Goal: Contribute content

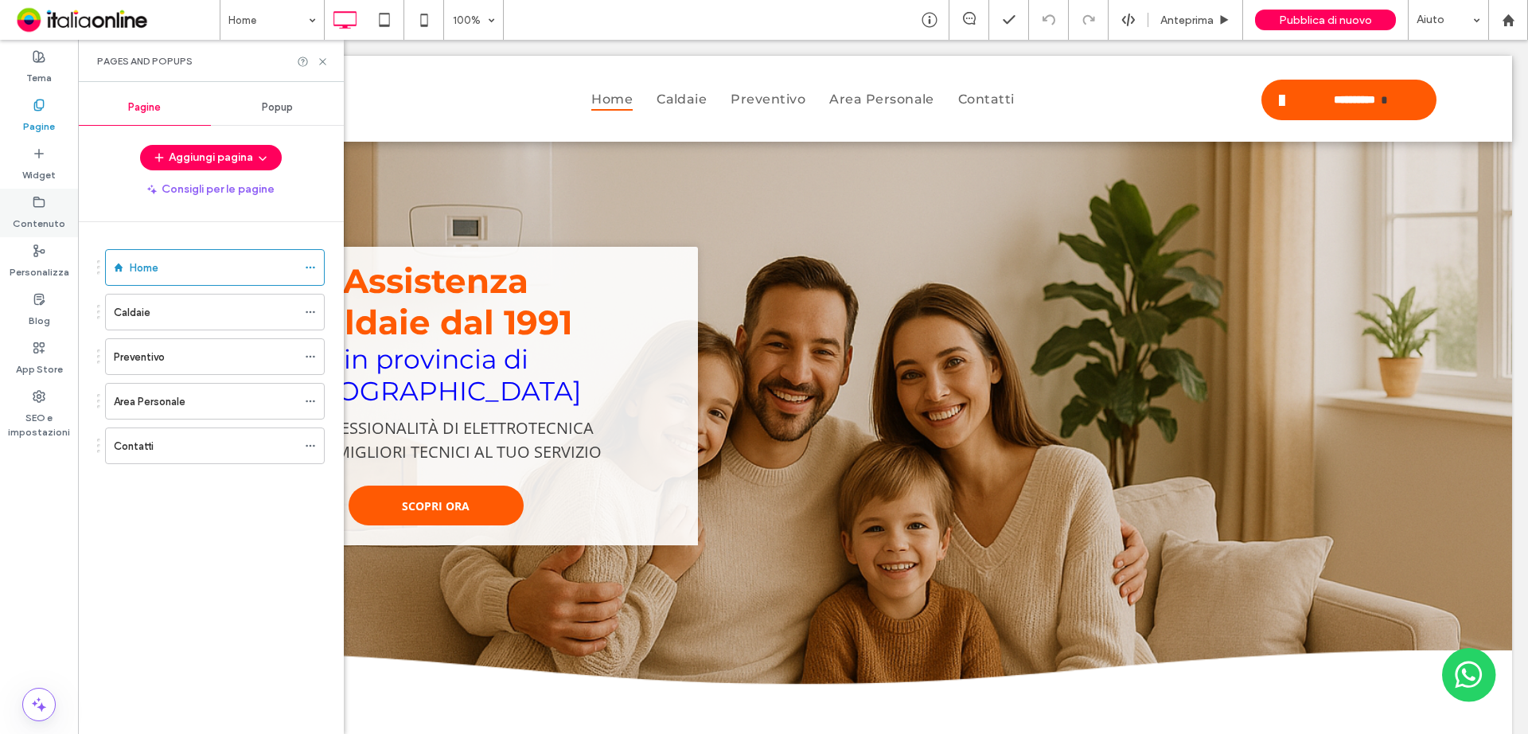
click at [45, 211] on label "Contenuto" at bounding box center [39, 219] width 53 height 22
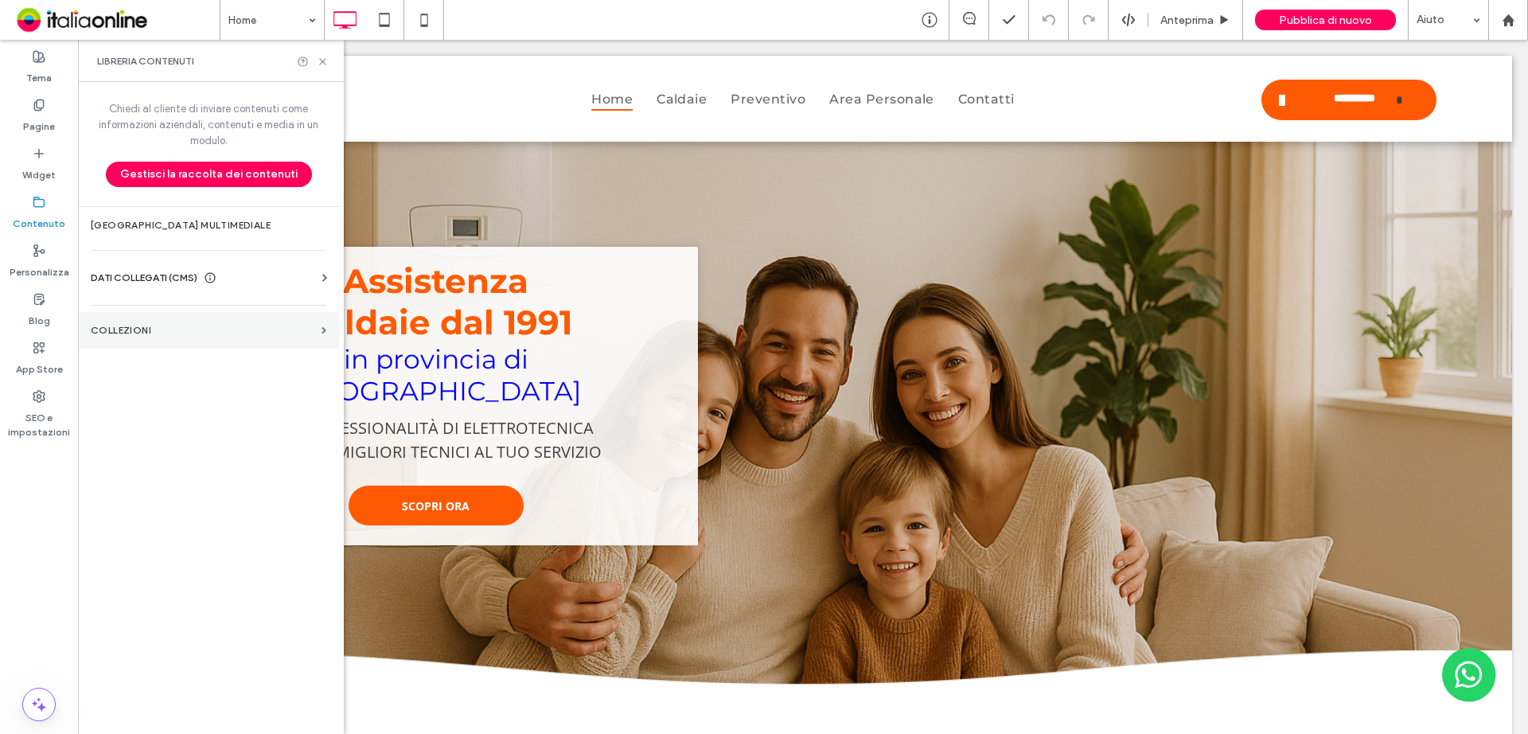
click at [265, 325] on section "COLLEZIONI" at bounding box center [208, 330] width 261 height 37
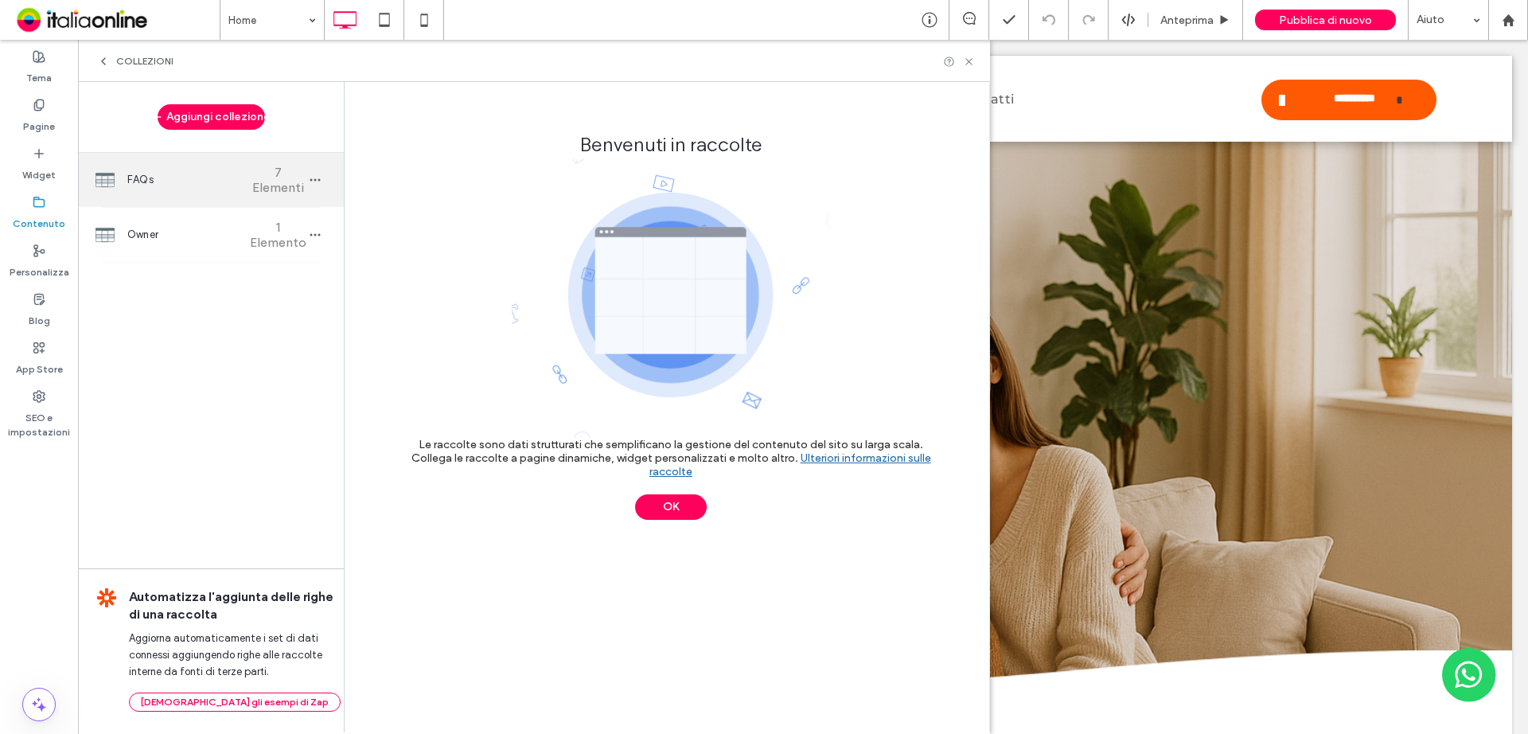
click at [203, 173] on span "FAQs" at bounding box center [186, 180] width 119 height 16
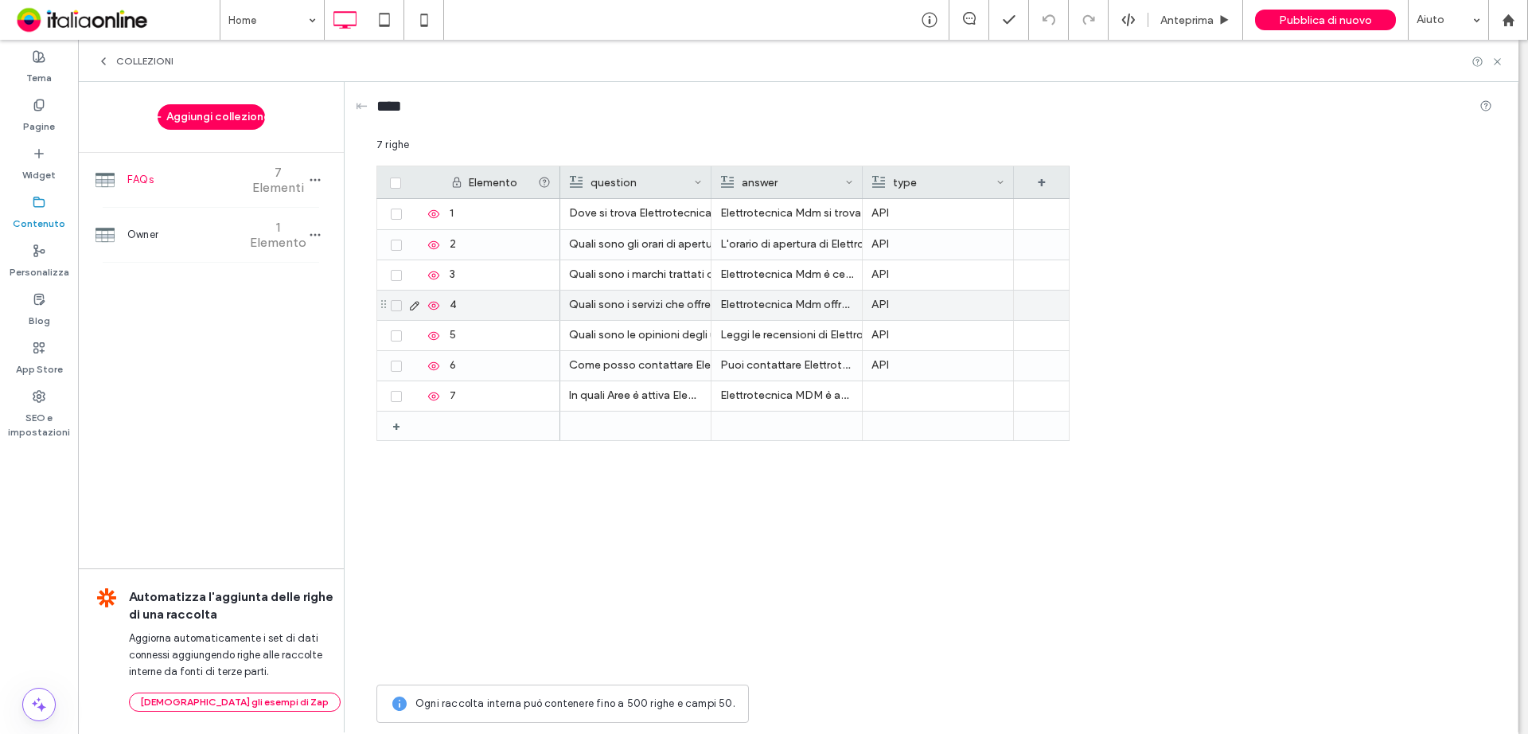
click at [415, 307] on use at bounding box center [414, 305] width 9 height 9
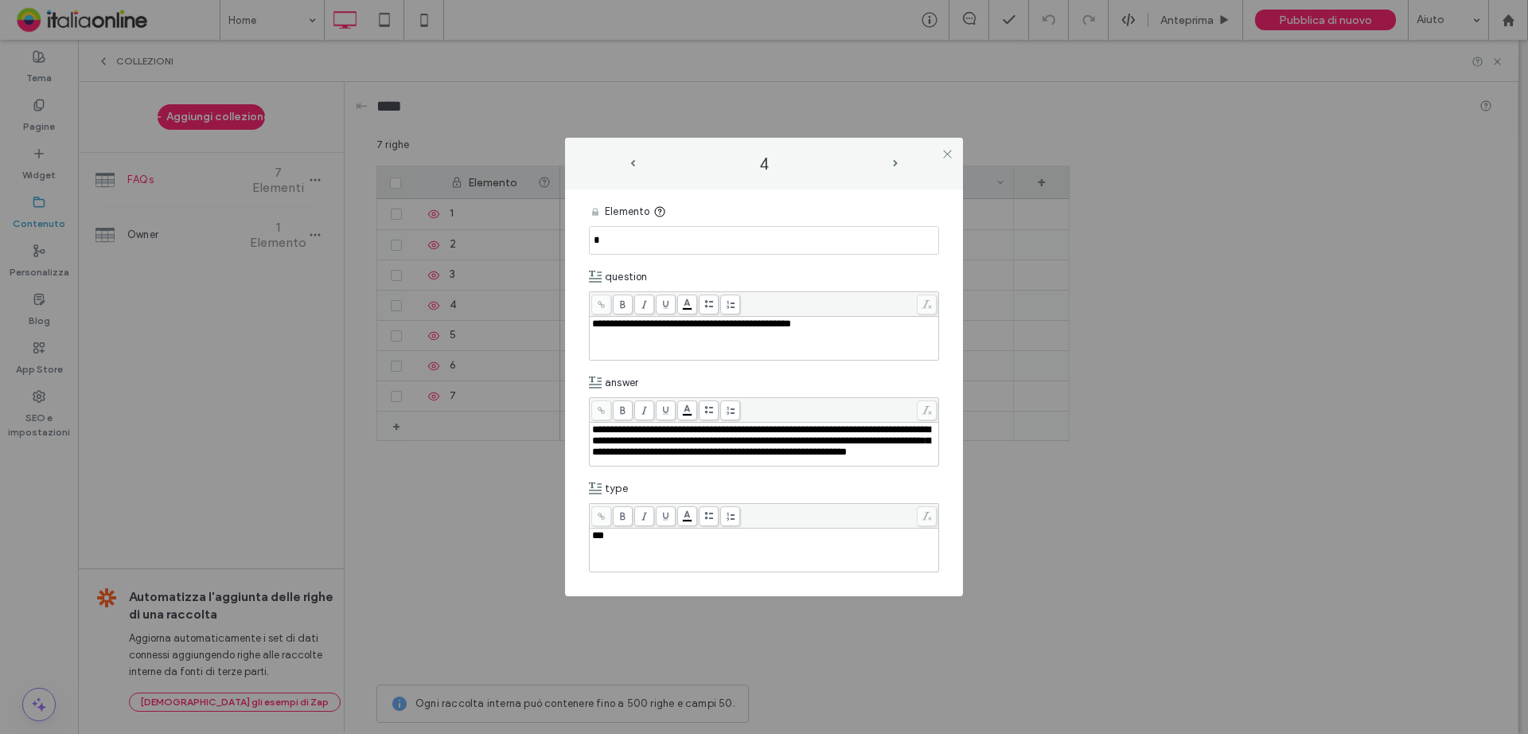
click at [767, 458] on div "**********" at bounding box center [764, 440] width 345 height 33
drag, startPoint x: 712, startPoint y: 461, endPoint x: 536, endPoint y: 416, distance: 182.2
click at [536, 416] on div "**********" at bounding box center [764, 367] width 1528 height 734
paste div "Rich Text Editor"
click at [843, 446] on div "**********" at bounding box center [764, 440] width 345 height 11
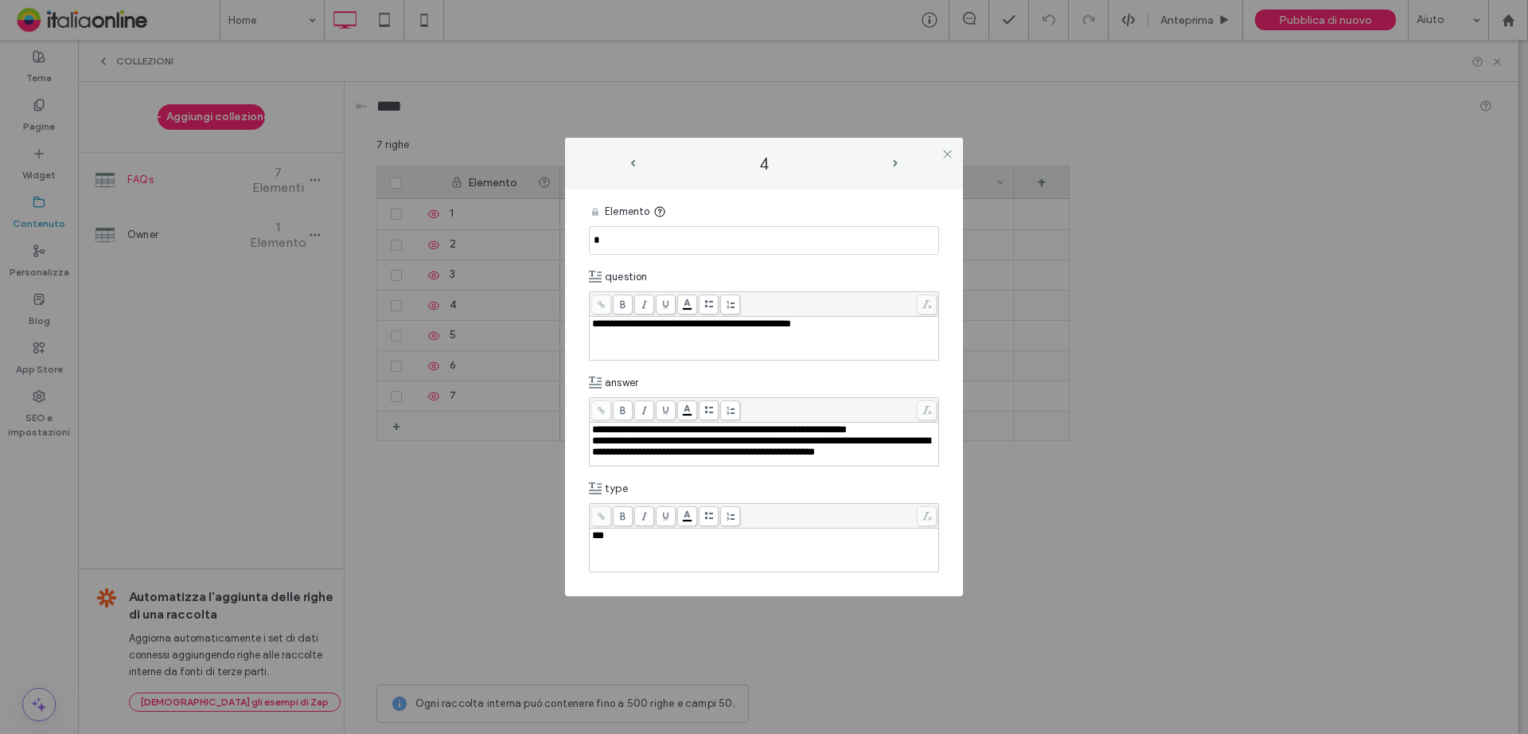
click at [861, 552] on div "***" at bounding box center [764, 550] width 345 height 40
click at [951, 154] on div at bounding box center [947, 154] width 24 height 24
click at [949, 153] on icon at bounding box center [947, 154] width 12 height 12
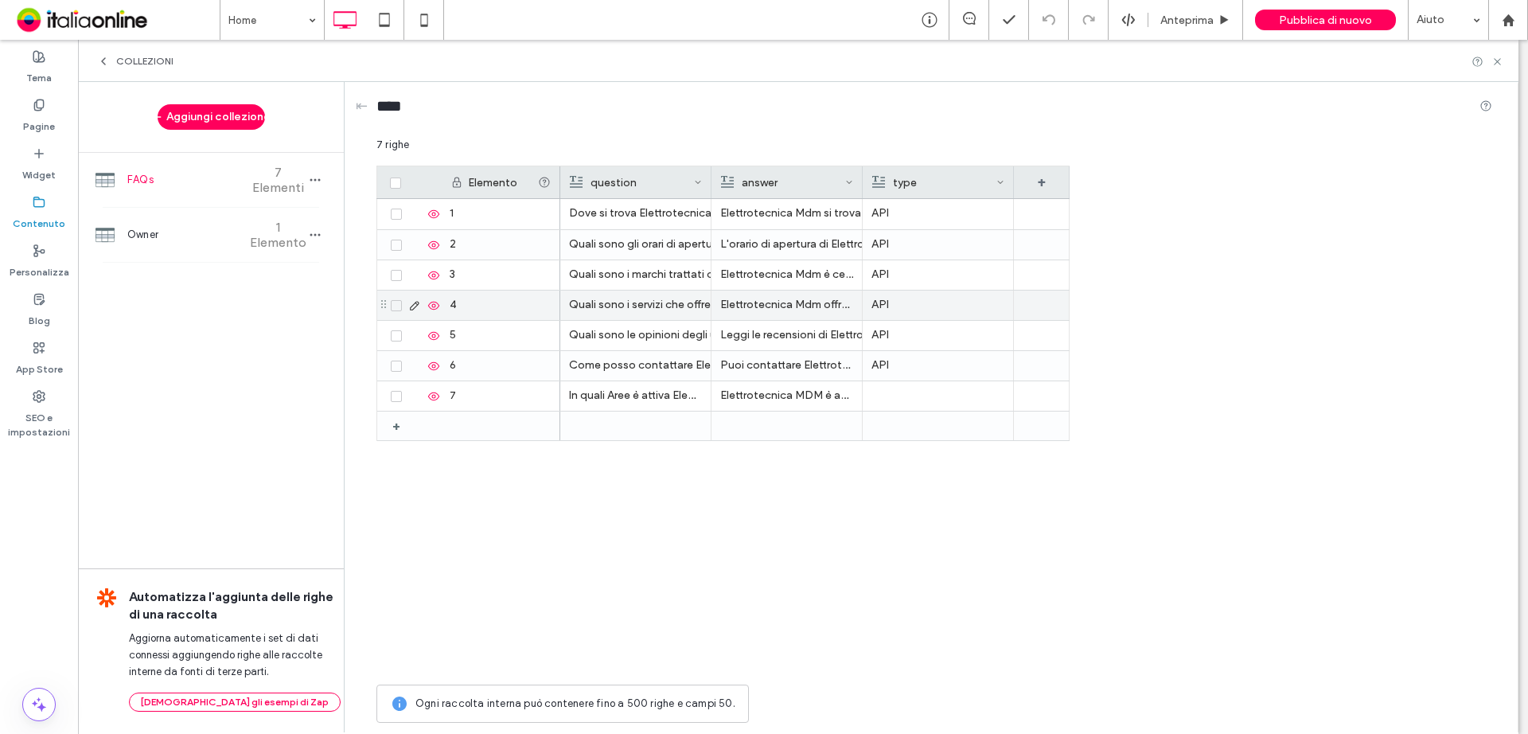
click at [411, 302] on icon at bounding box center [414, 305] width 13 height 13
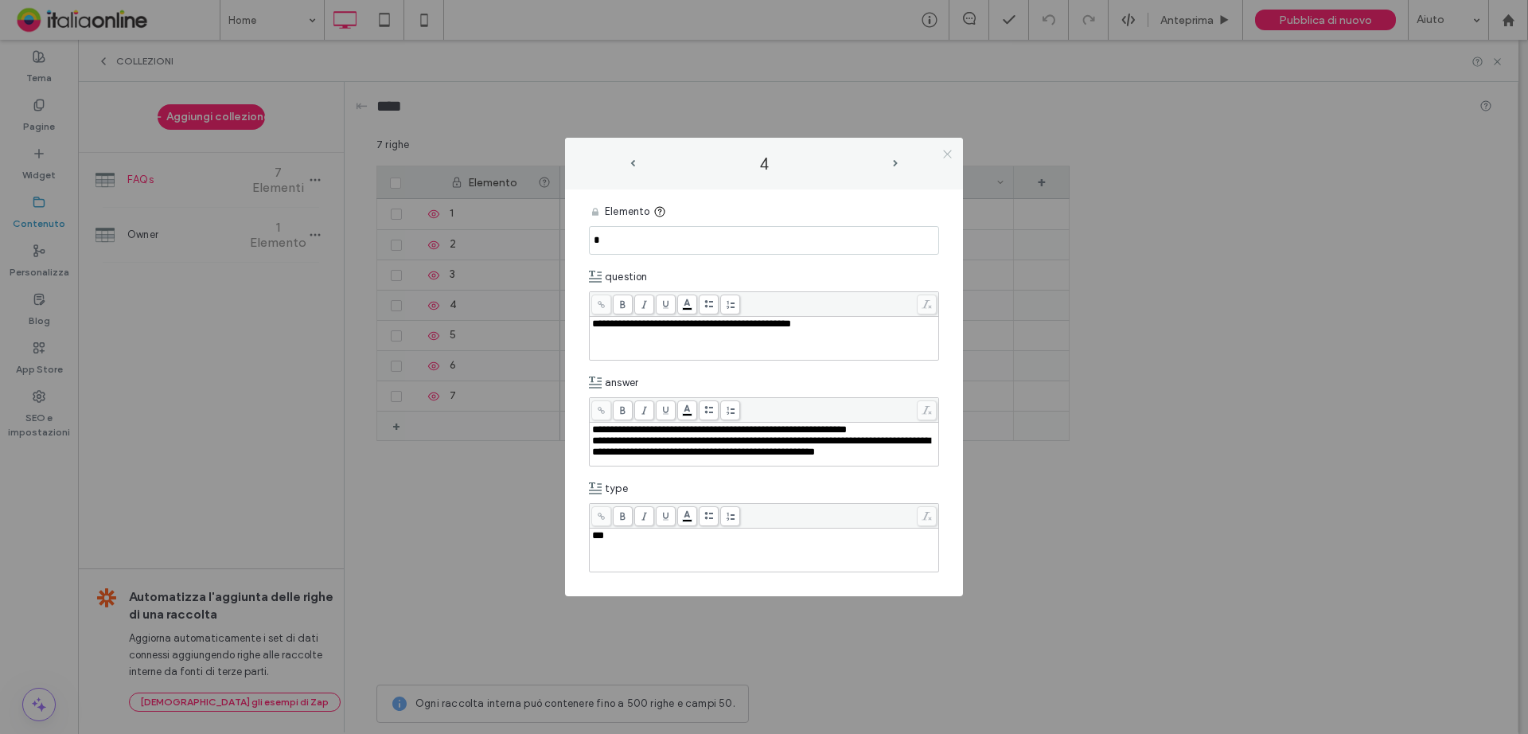
click at [942, 151] on icon at bounding box center [947, 154] width 12 height 12
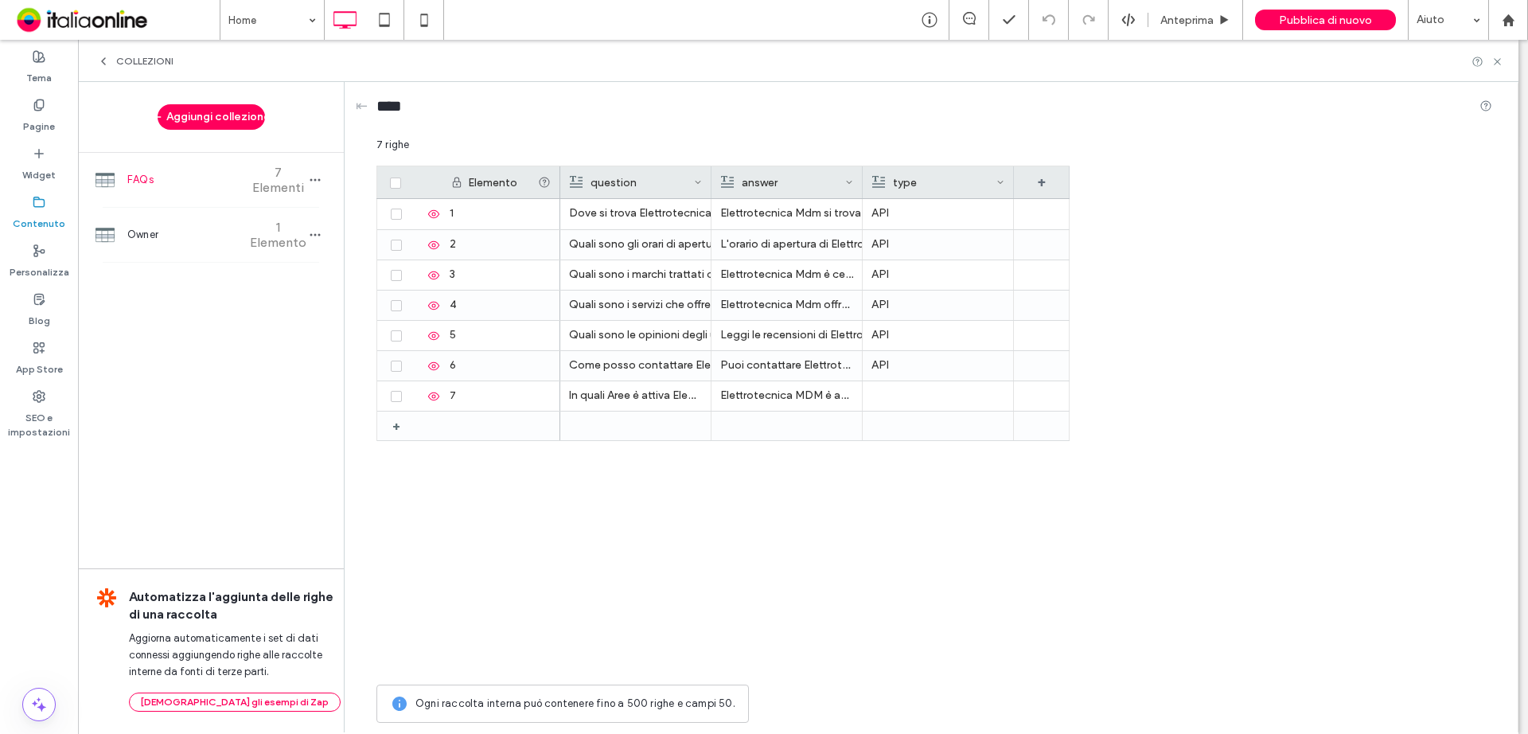
click at [100, 57] on icon at bounding box center [103, 61] width 13 height 13
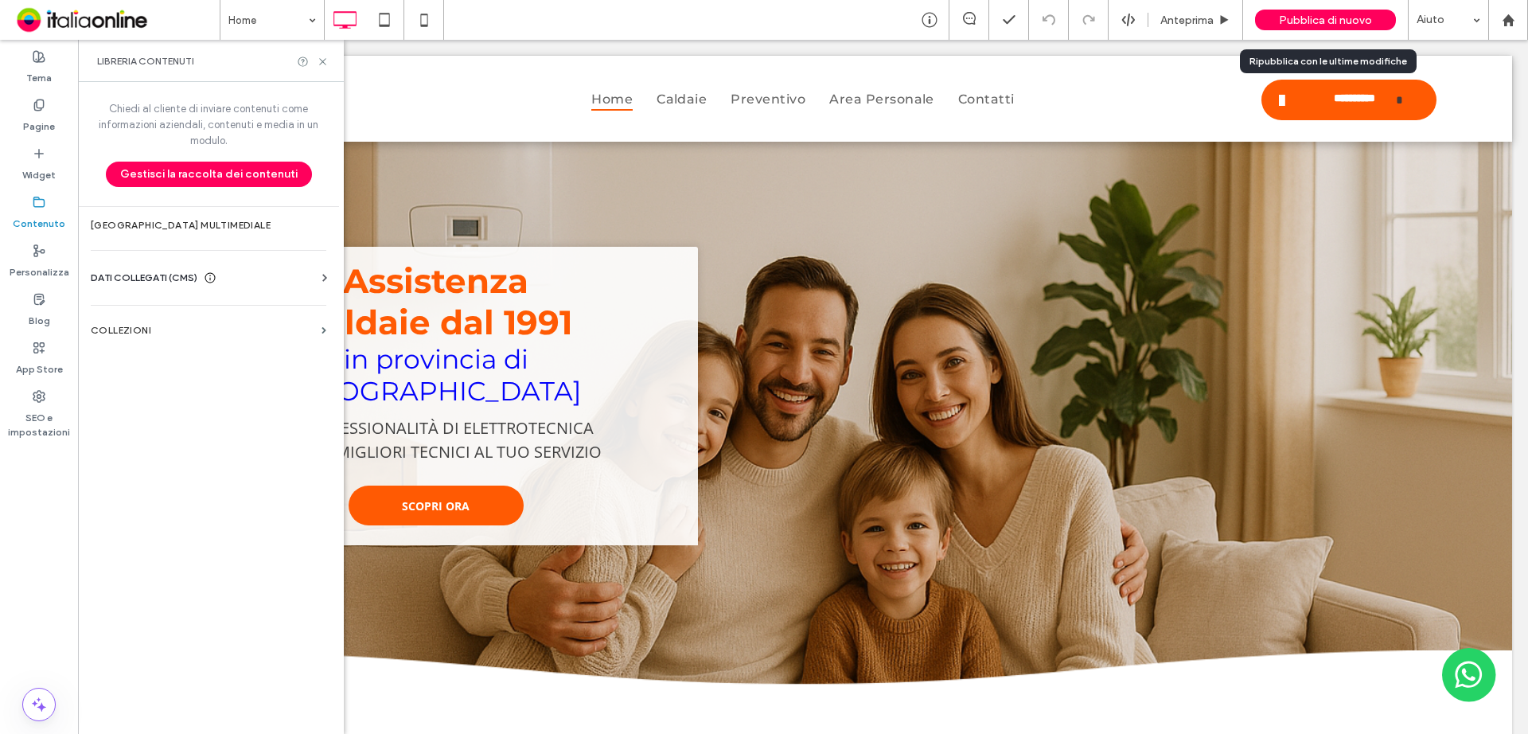
click at [1302, 19] on span "Pubblica di nuovo" at bounding box center [1325, 21] width 93 height 14
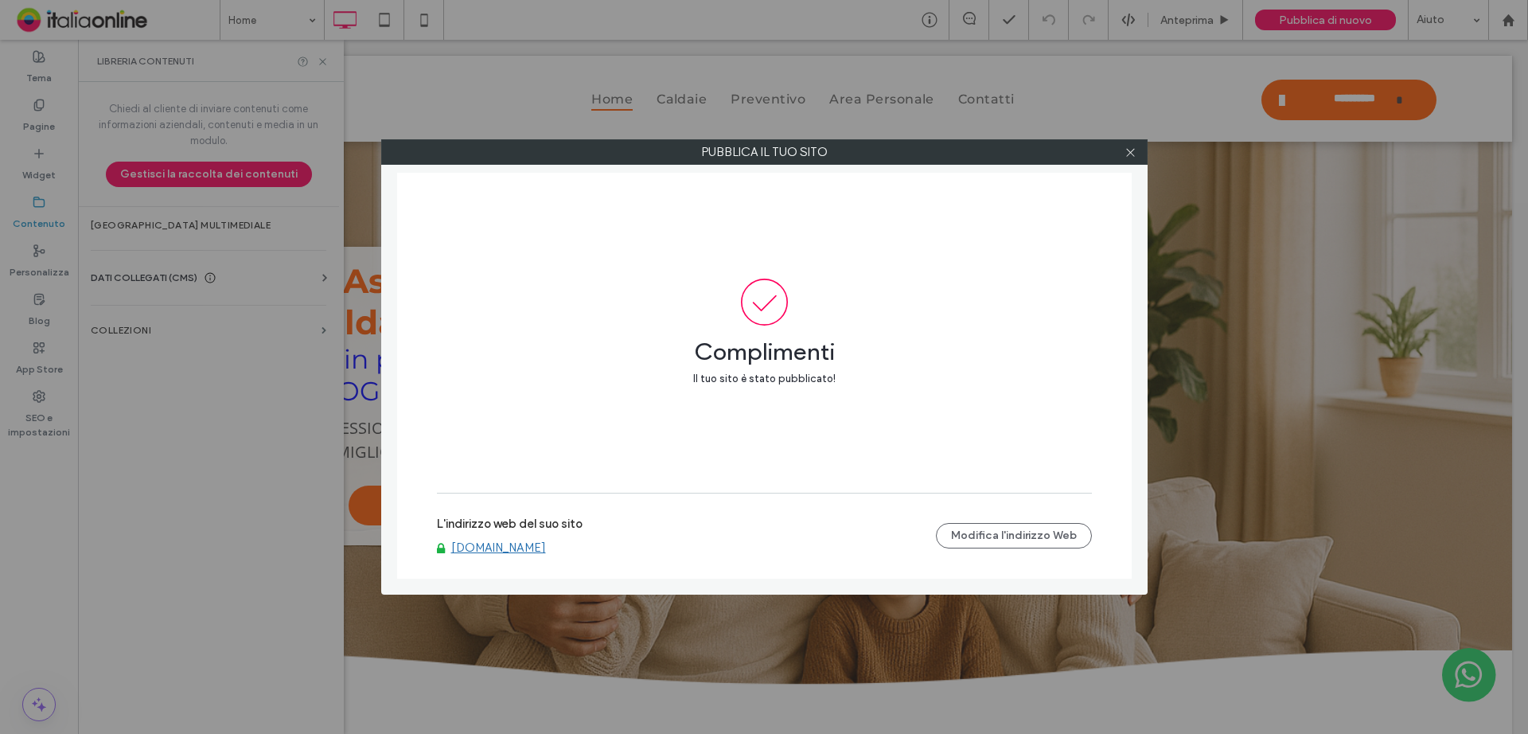
click at [546, 548] on link "[DOMAIN_NAME]" at bounding box center [498, 547] width 95 height 14
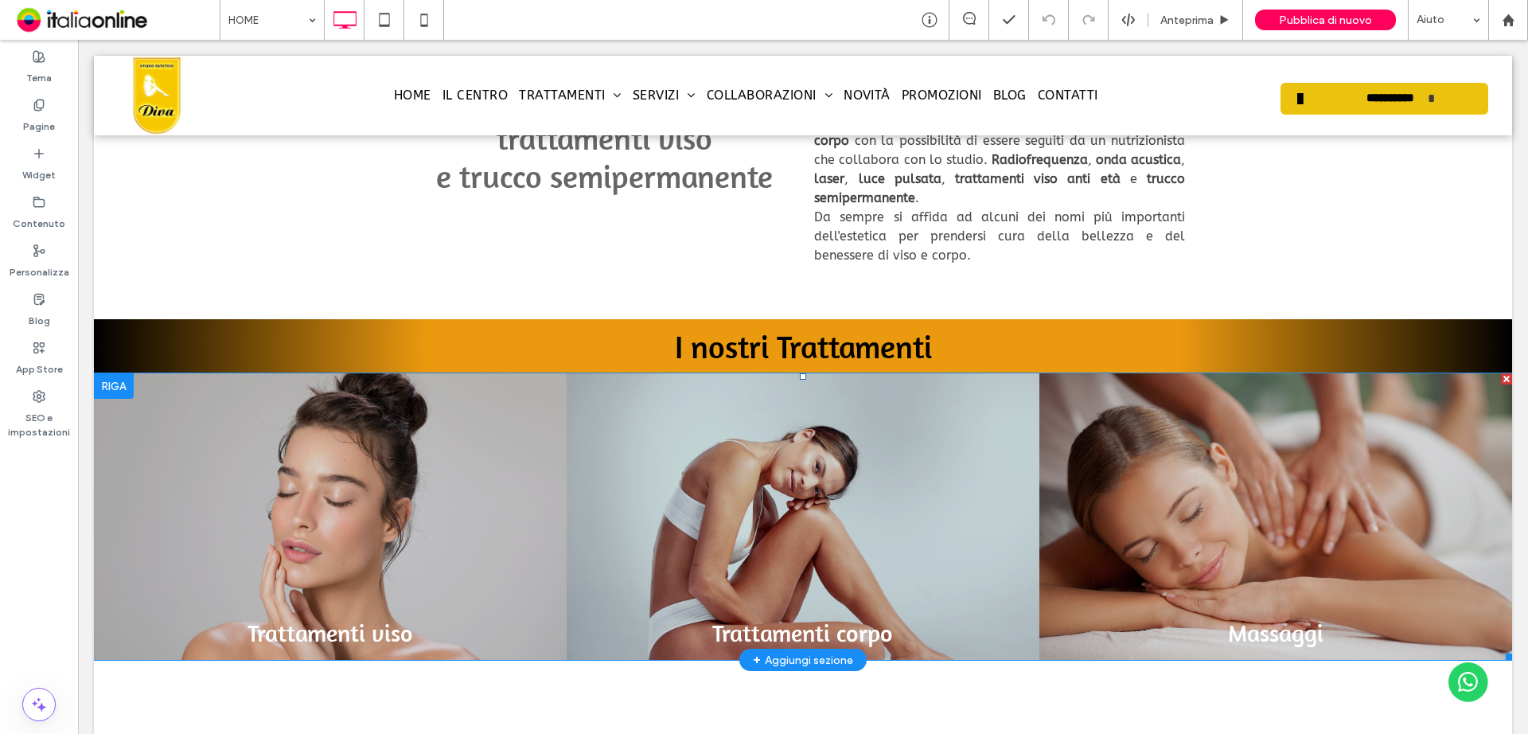
scroll to position [955, 0]
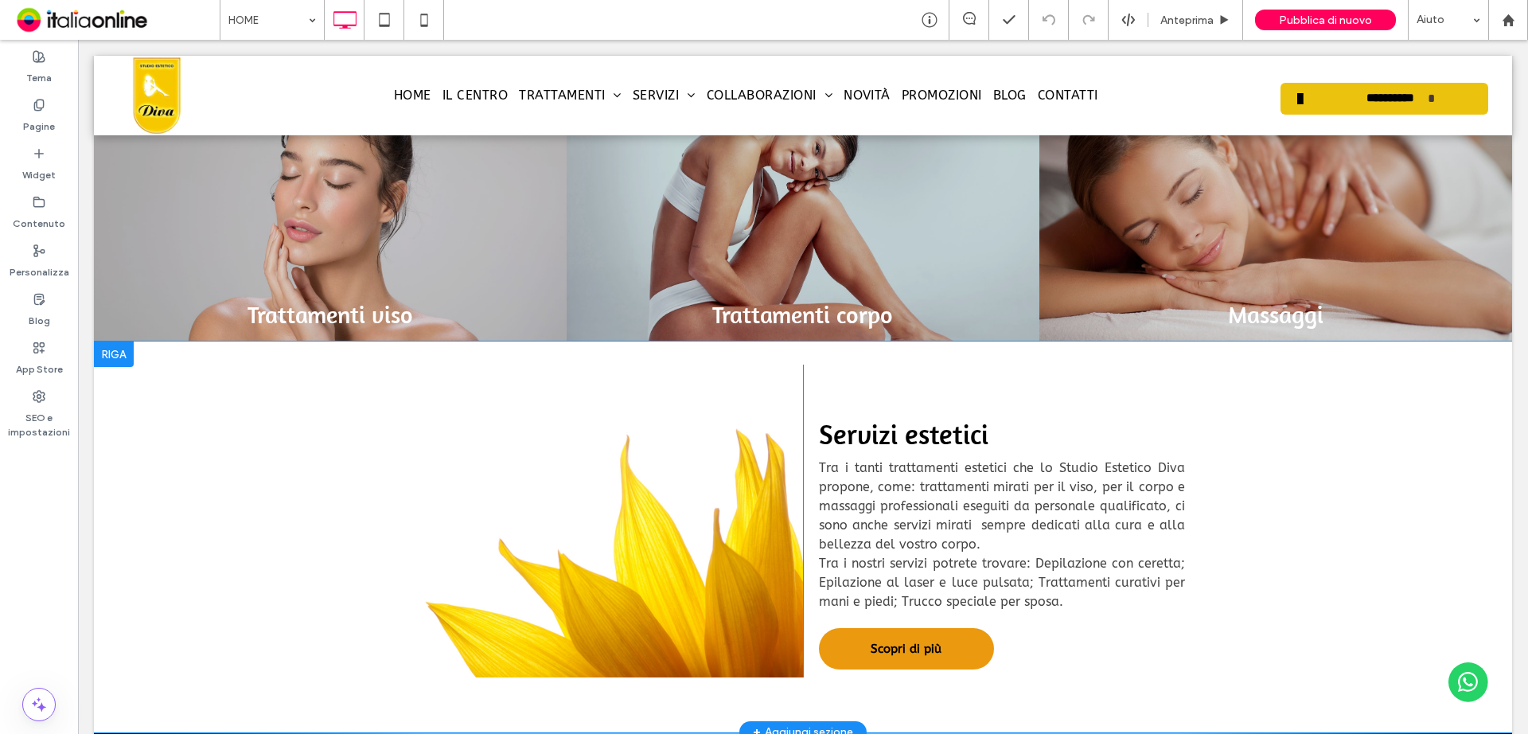
click at [115, 354] on div at bounding box center [114, 353] width 40 height 25
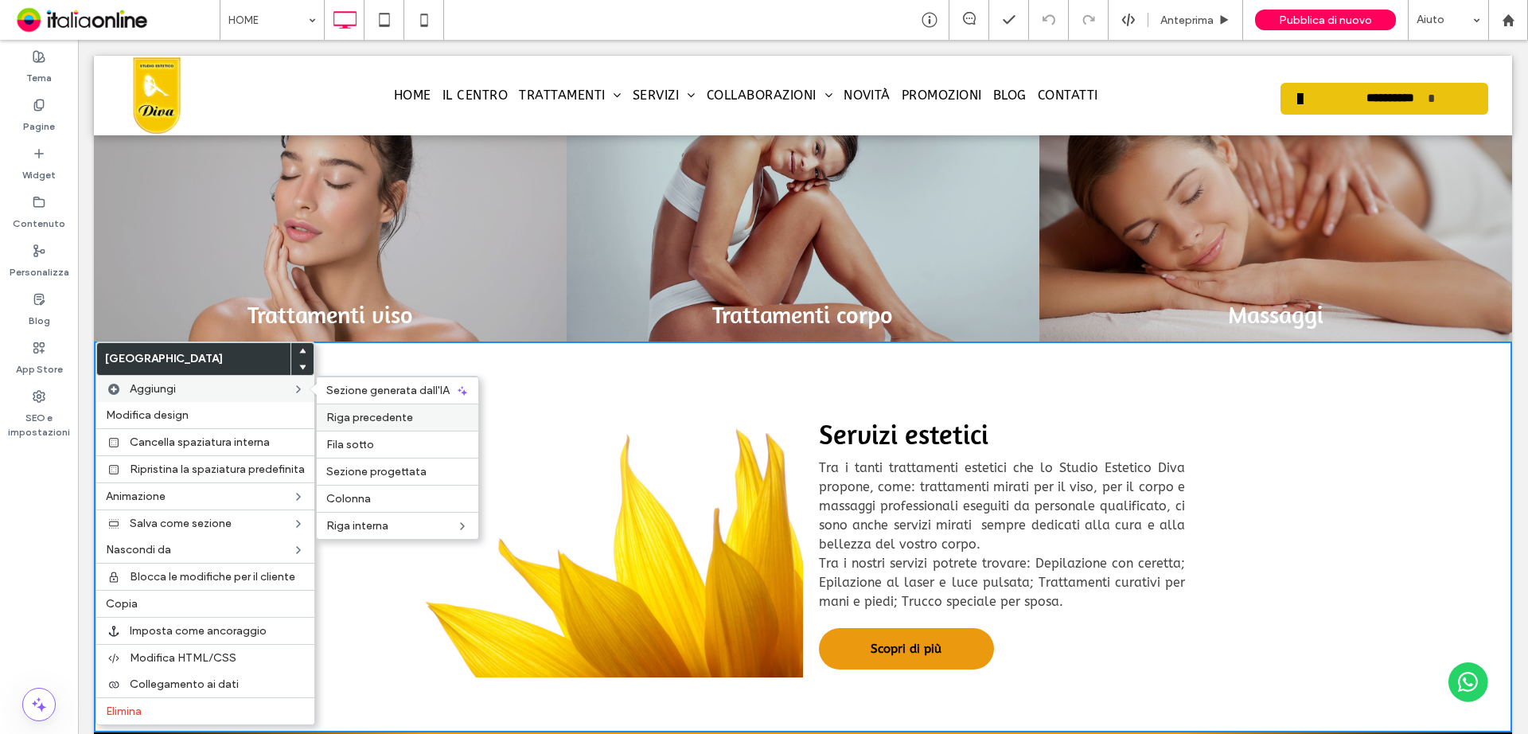
click at [387, 419] on span "Riga precedente" at bounding box center [369, 418] width 87 height 14
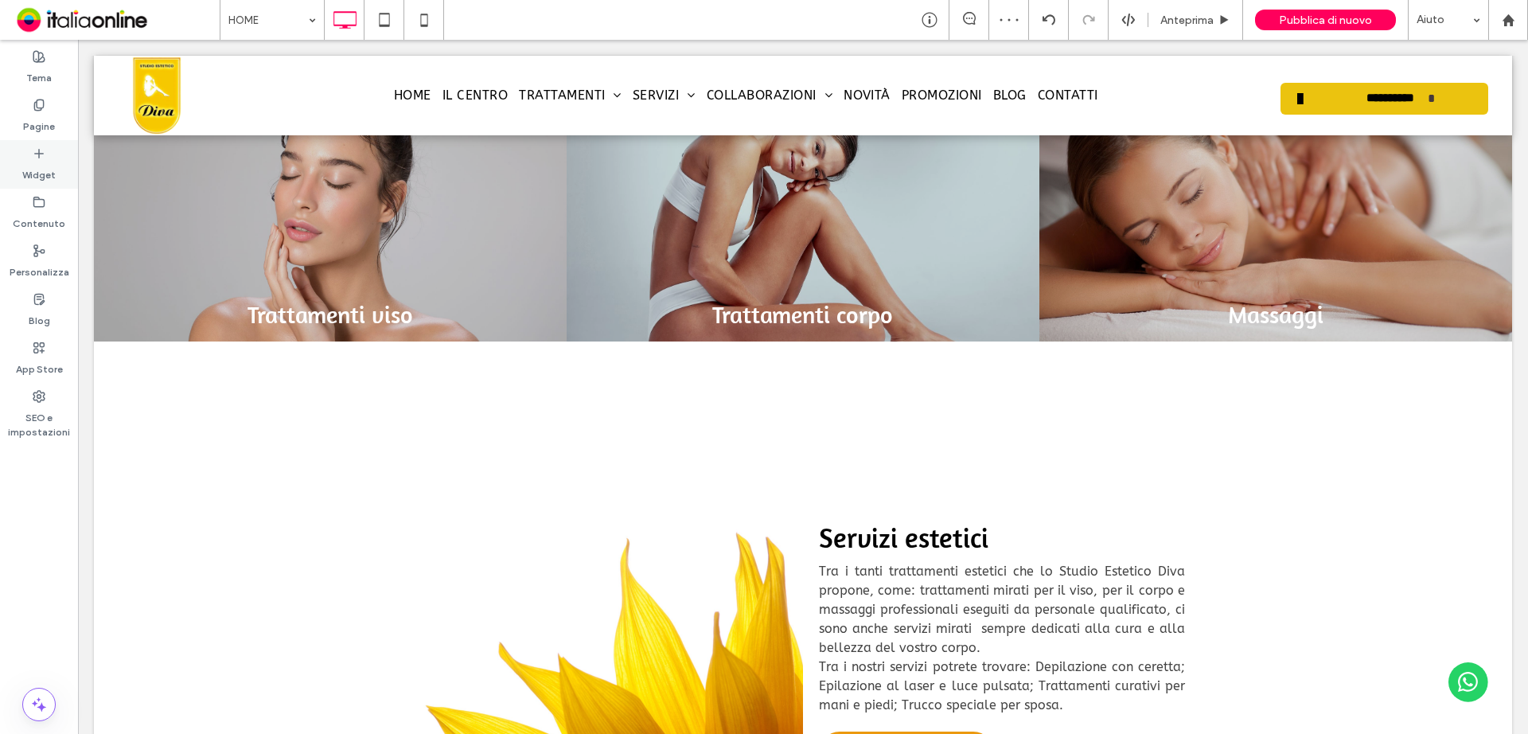
click at [47, 169] on label "Widget" at bounding box center [38, 171] width 33 height 22
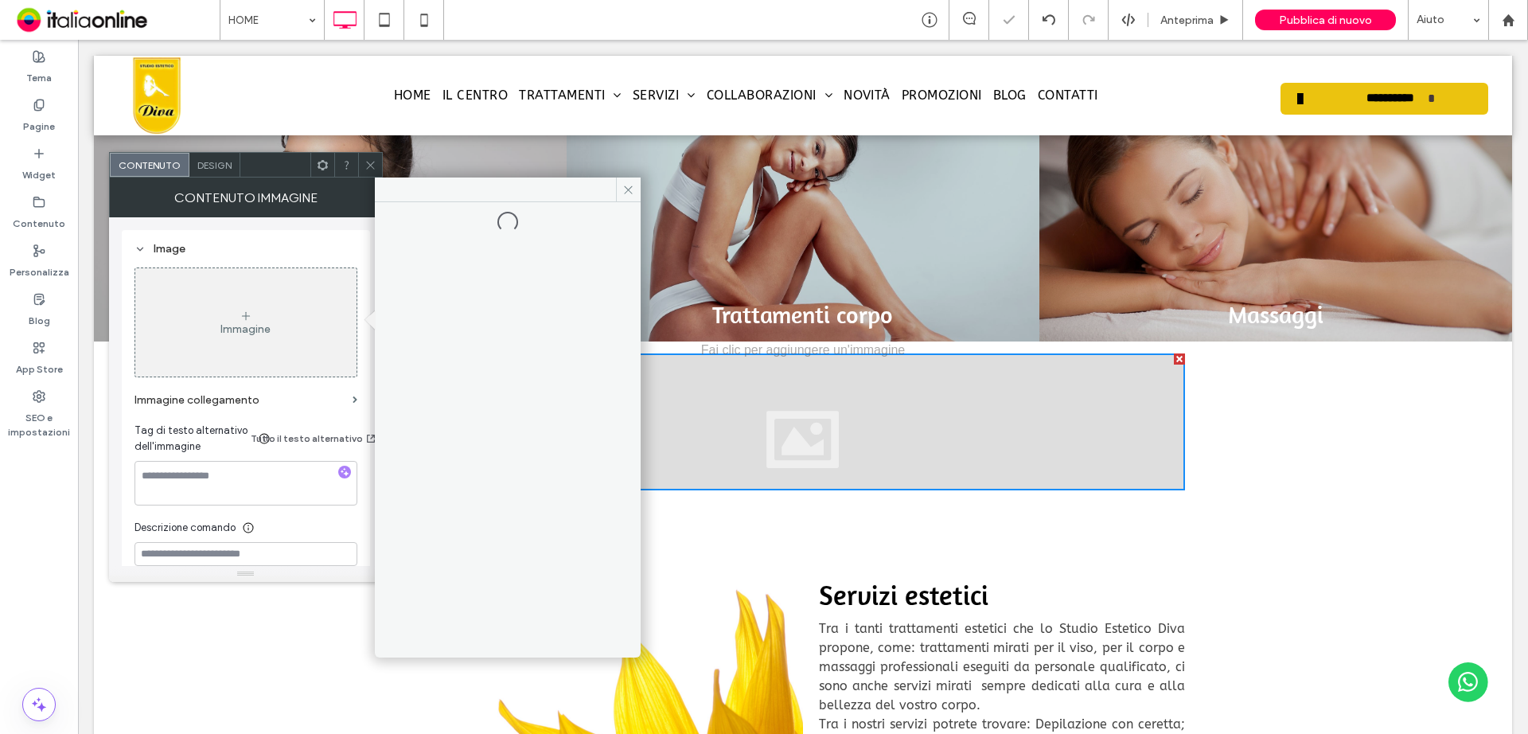
click at [214, 306] on div "Immagine" at bounding box center [245, 322] width 221 height 105
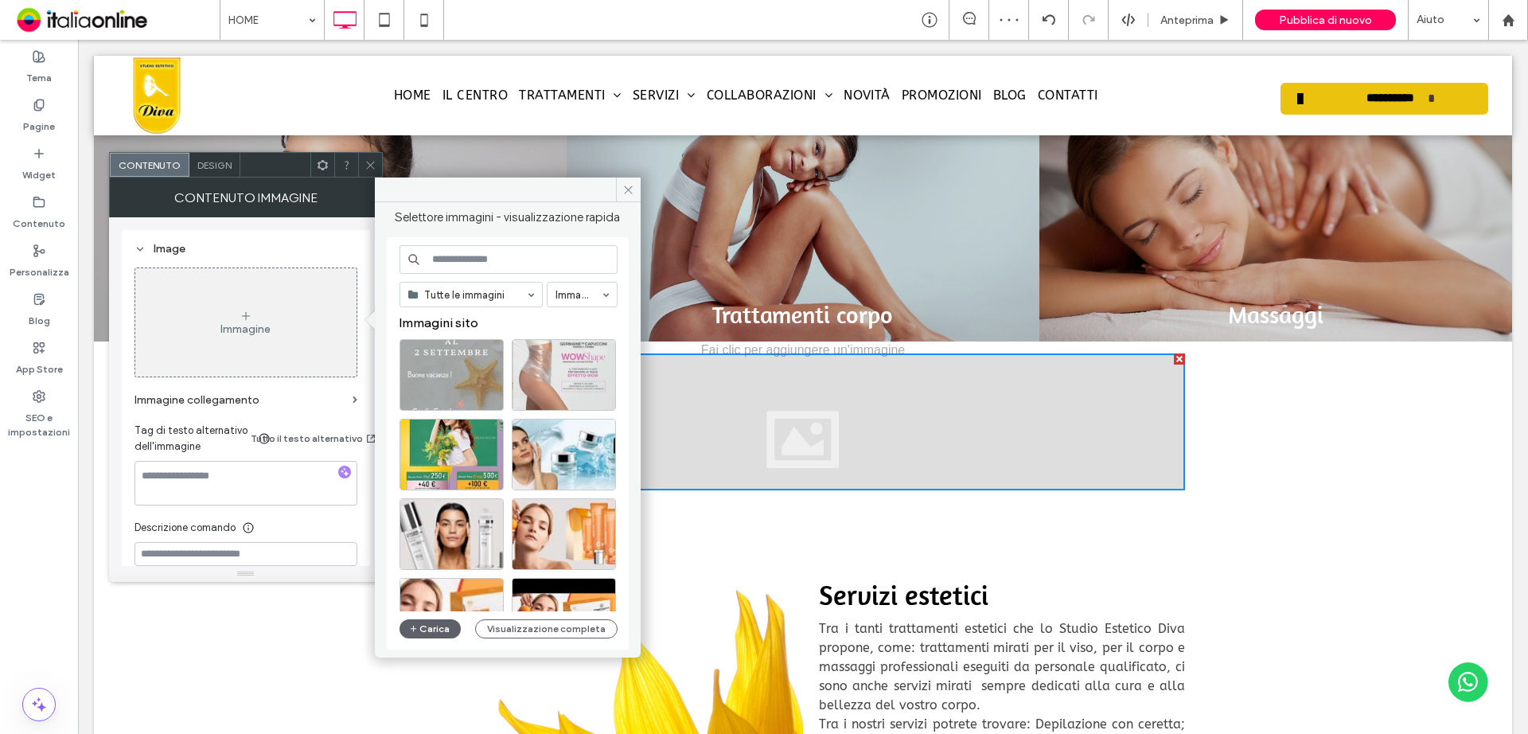
click at [465, 618] on div "Tutte le immagini Immagini Immagini sito Carica Visualizzazione completa" at bounding box center [508, 443] width 218 height 397
click at [437, 631] on button "Carica" at bounding box center [430, 628] width 62 height 19
click at [324, 317] on div "Immagine" at bounding box center [245, 322] width 221 height 105
click at [447, 622] on button "Carica" at bounding box center [430, 628] width 62 height 19
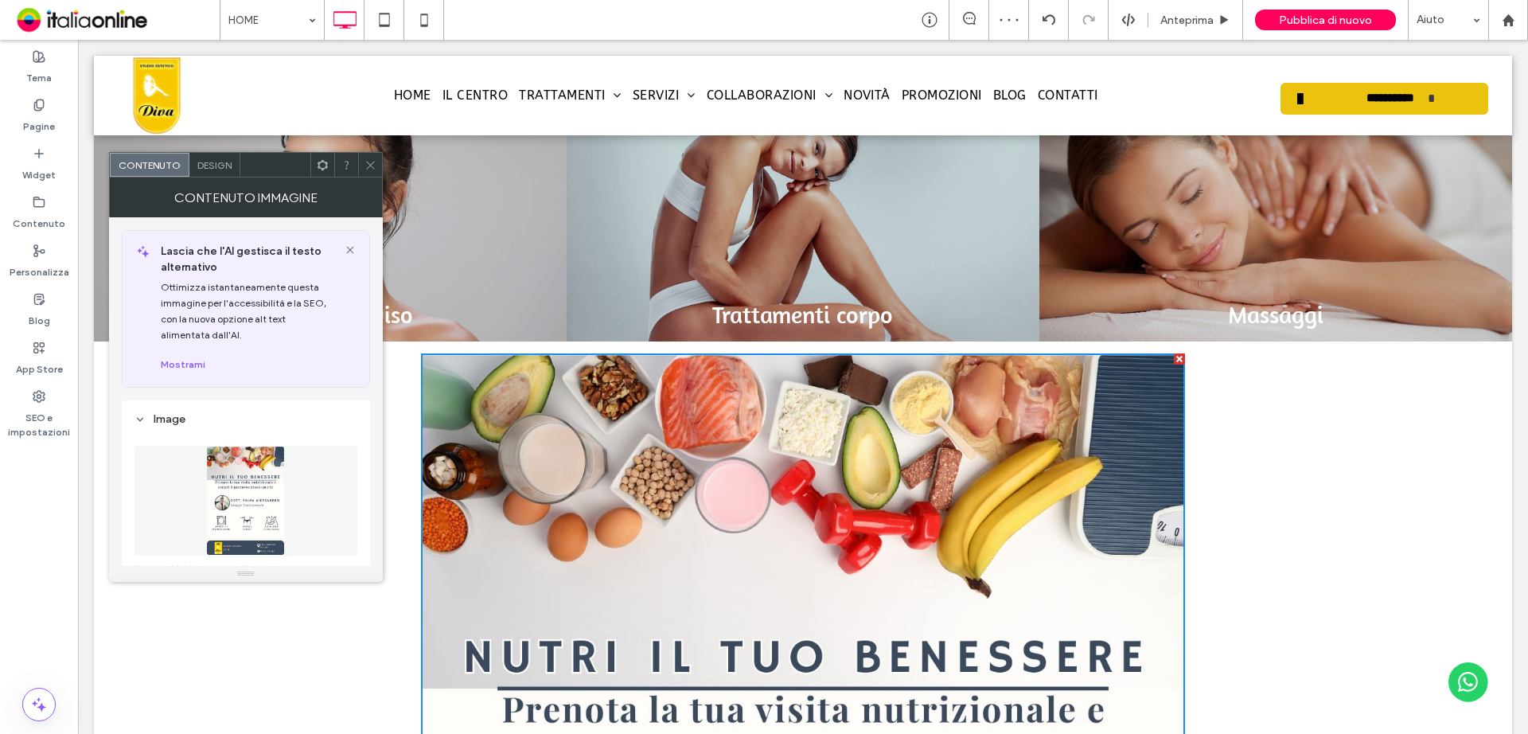
drag, startPoint x: 368, startPoint y: 159, endPoint x: 378, endPoint y: 172, distance: 16.4
click at [368, 159] on icon at bounding box center [370, 165] width 12 height 12
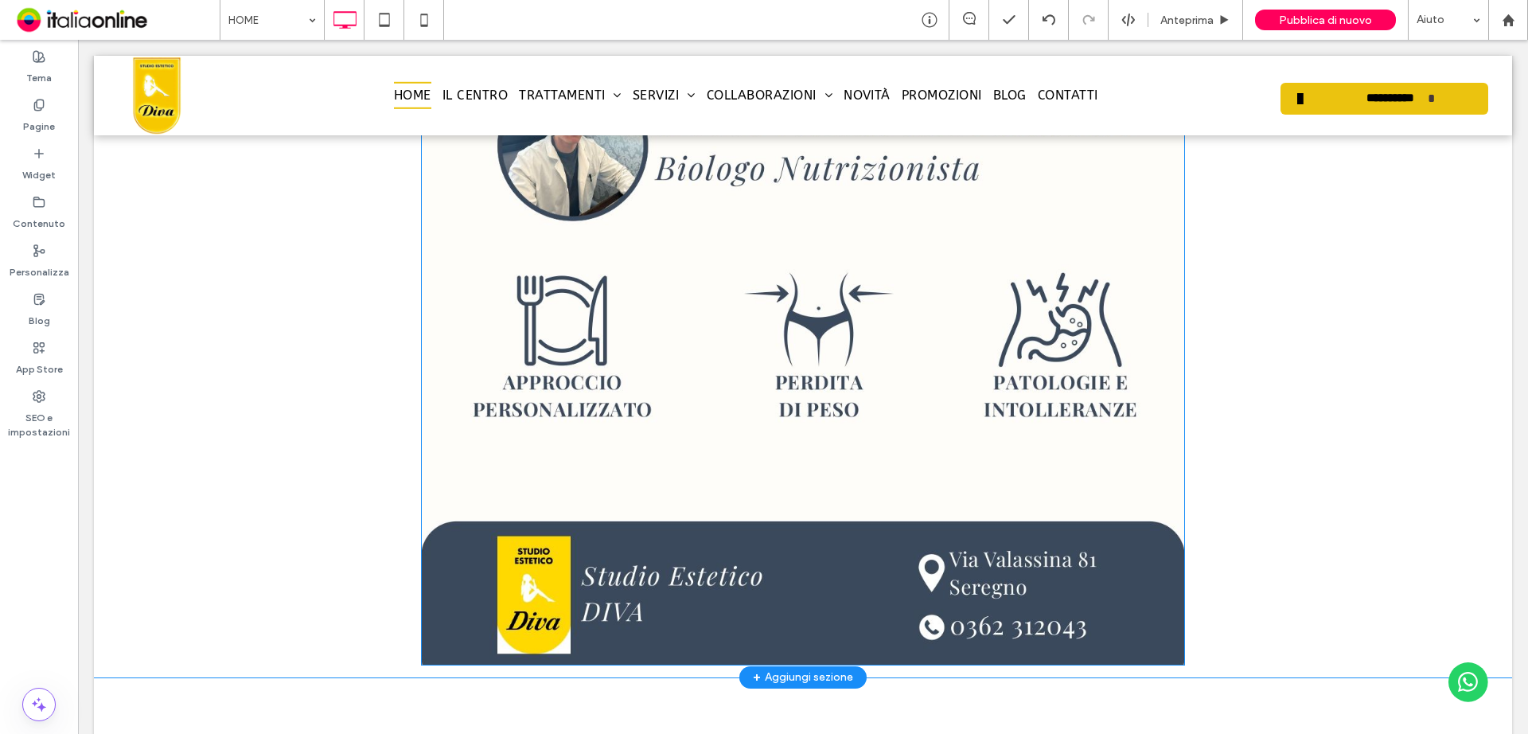
scroll to position [1751, 0]
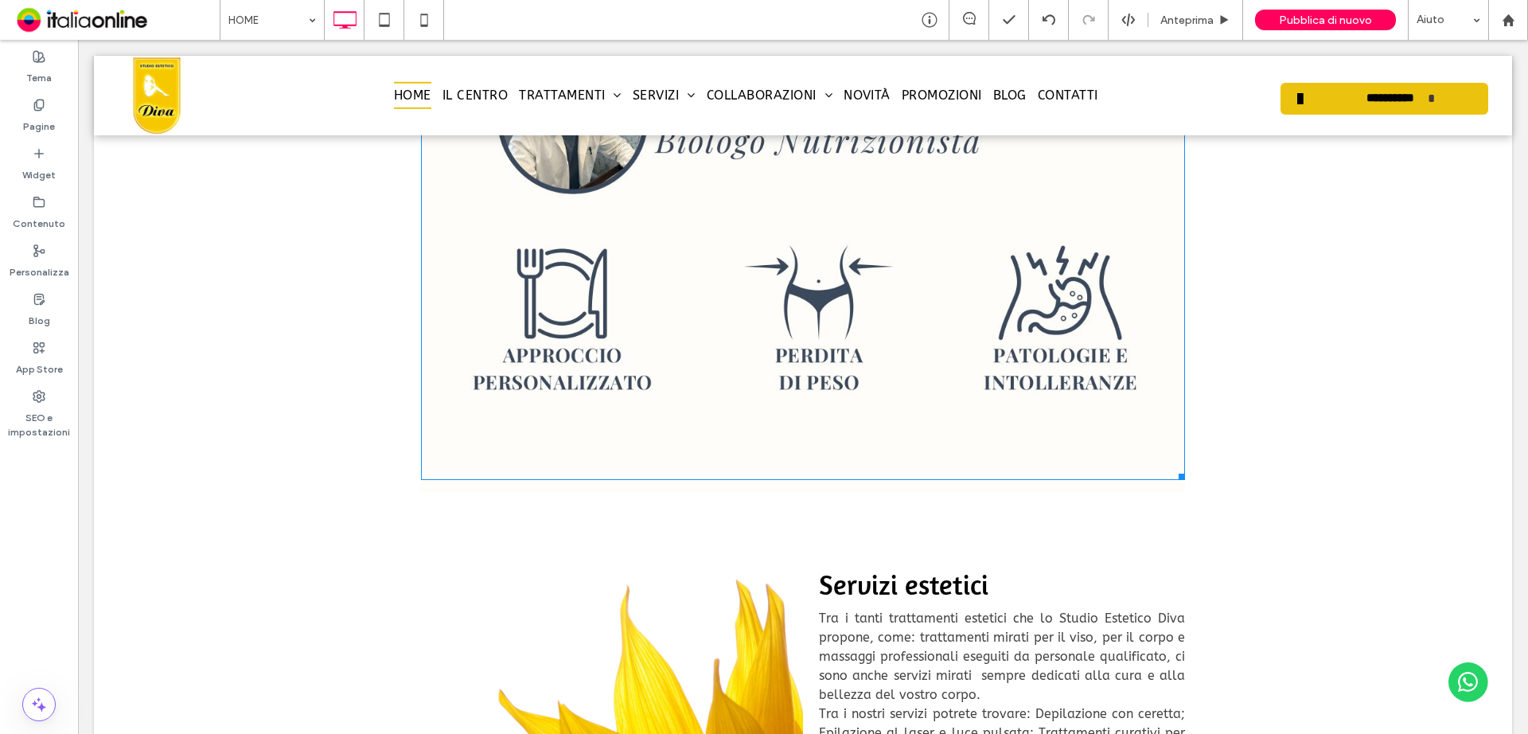
drag, startPoint x: 1173, startPoint y: 632, endPoint x: 1117, endPoint y: 575, distance: 79.3
click at [1117, 575] on div "Cura, bellezza e benessere Click To Paste Riga Dimagrimento, rimodellamento del…" at bounding box center [803, 705] width 1418 height 4562
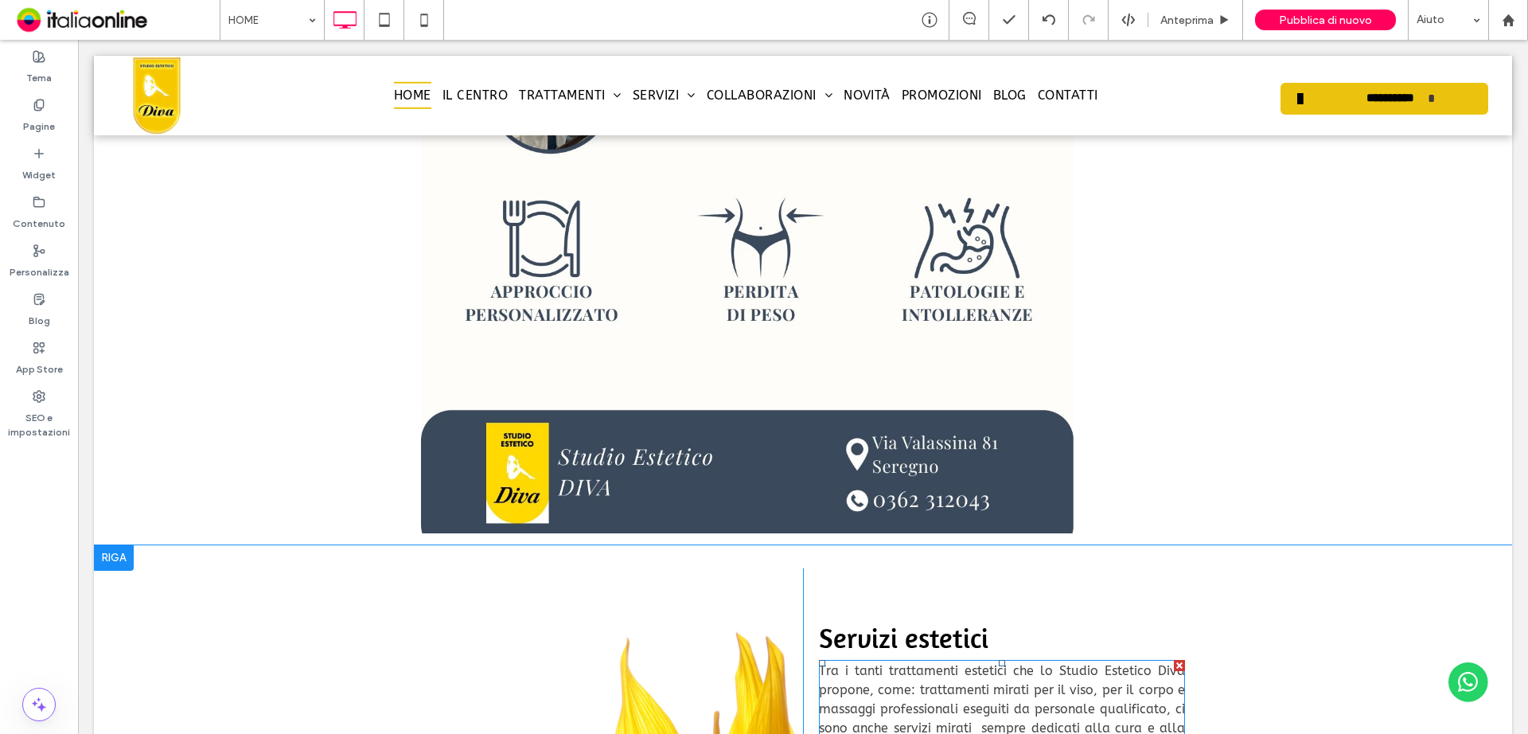
scroll to position [1671, 0]
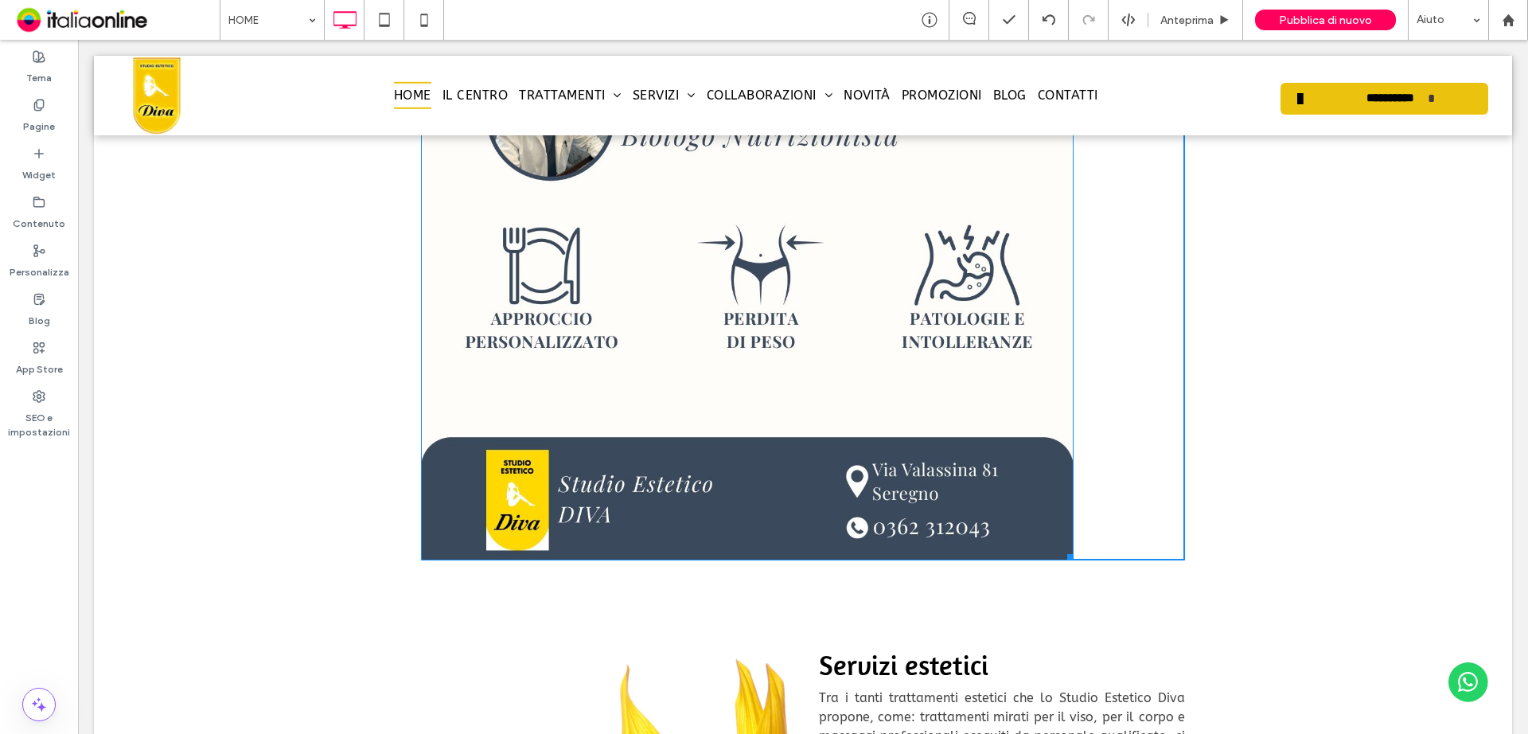
drag, startPoint x: 1062, startPoint y: 554, endPoint x: 991, endPoint y: 402, distance: 167.7
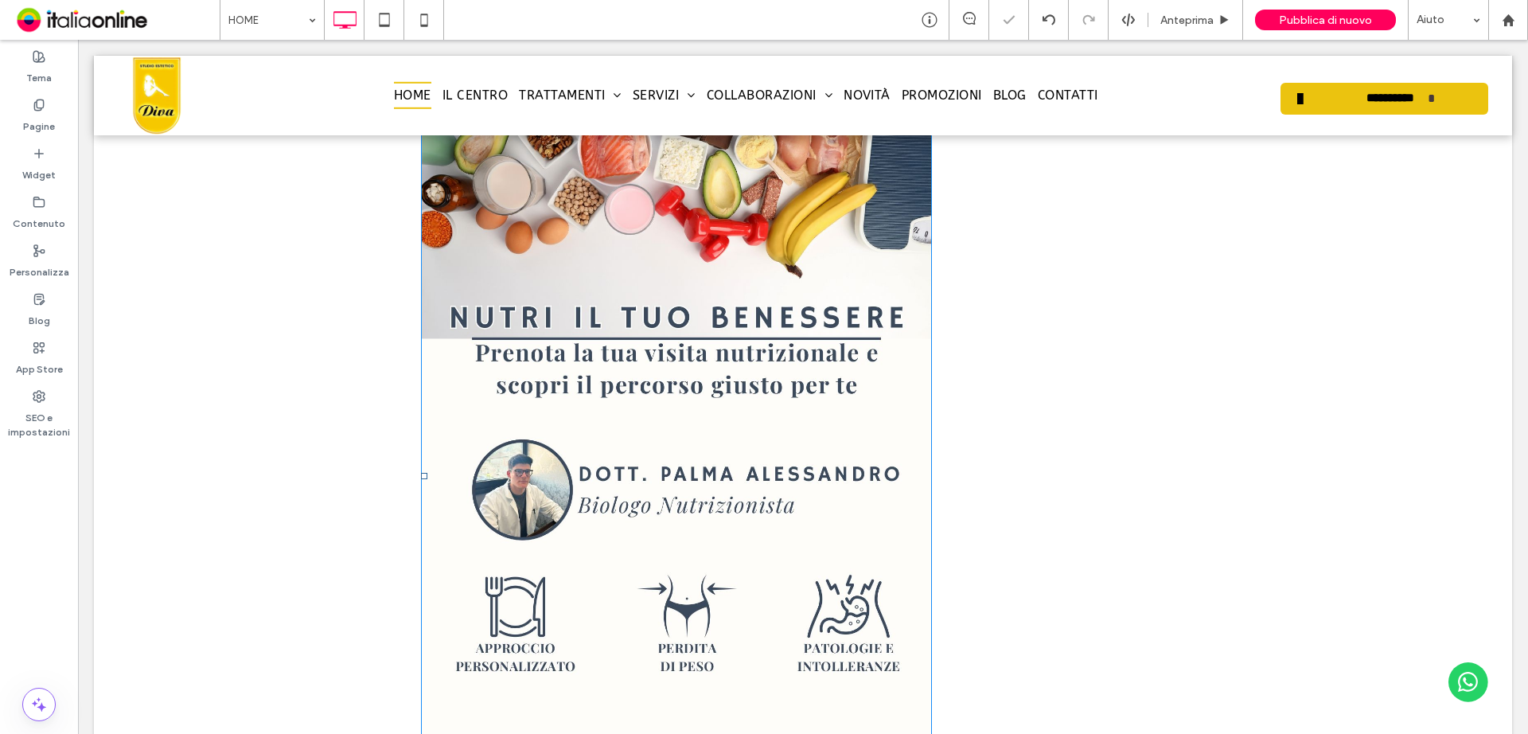
scroll to position [1432, 0]
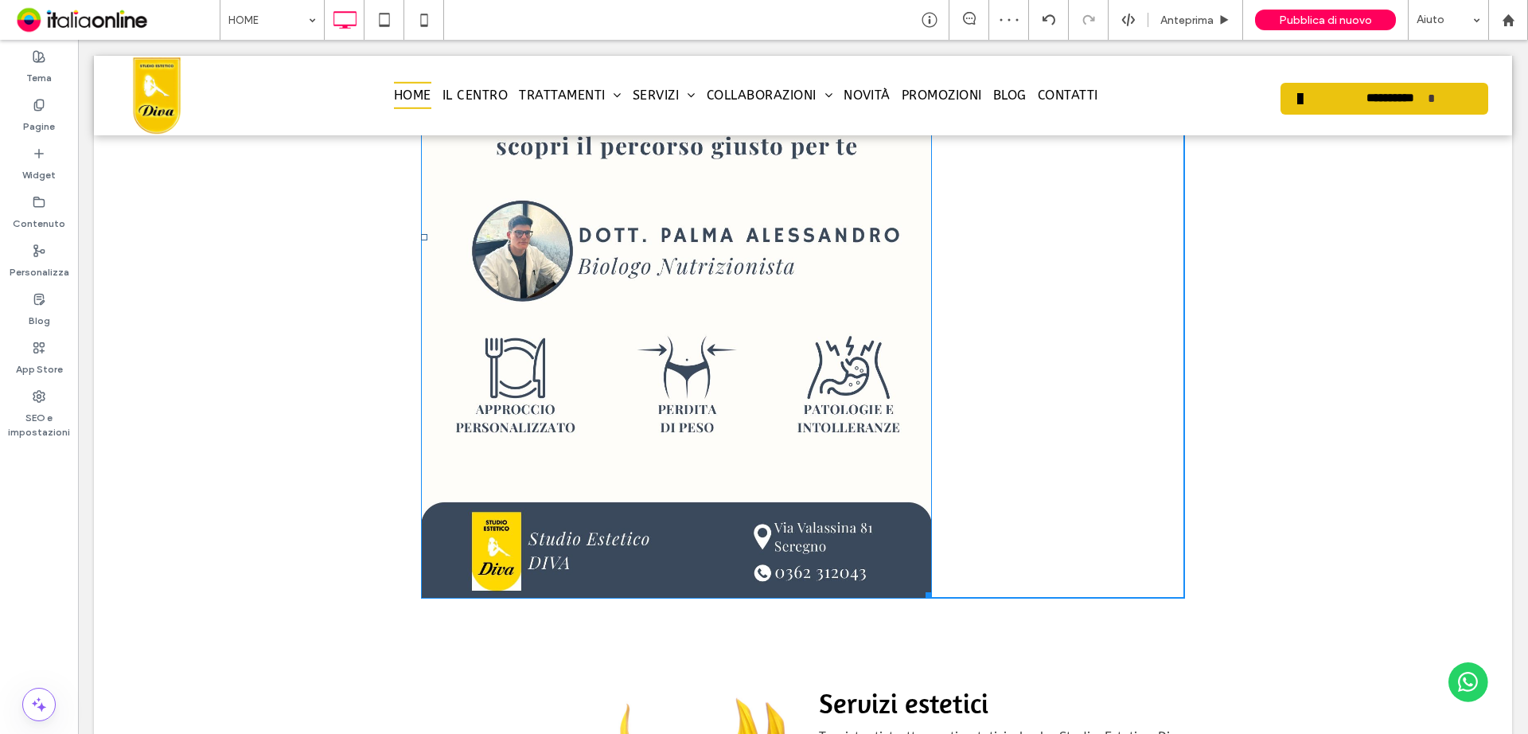
drag, startPoint x: 911, startPoint y: 583, endPoint x: 848, endPoint y: 455, distance: 142.0
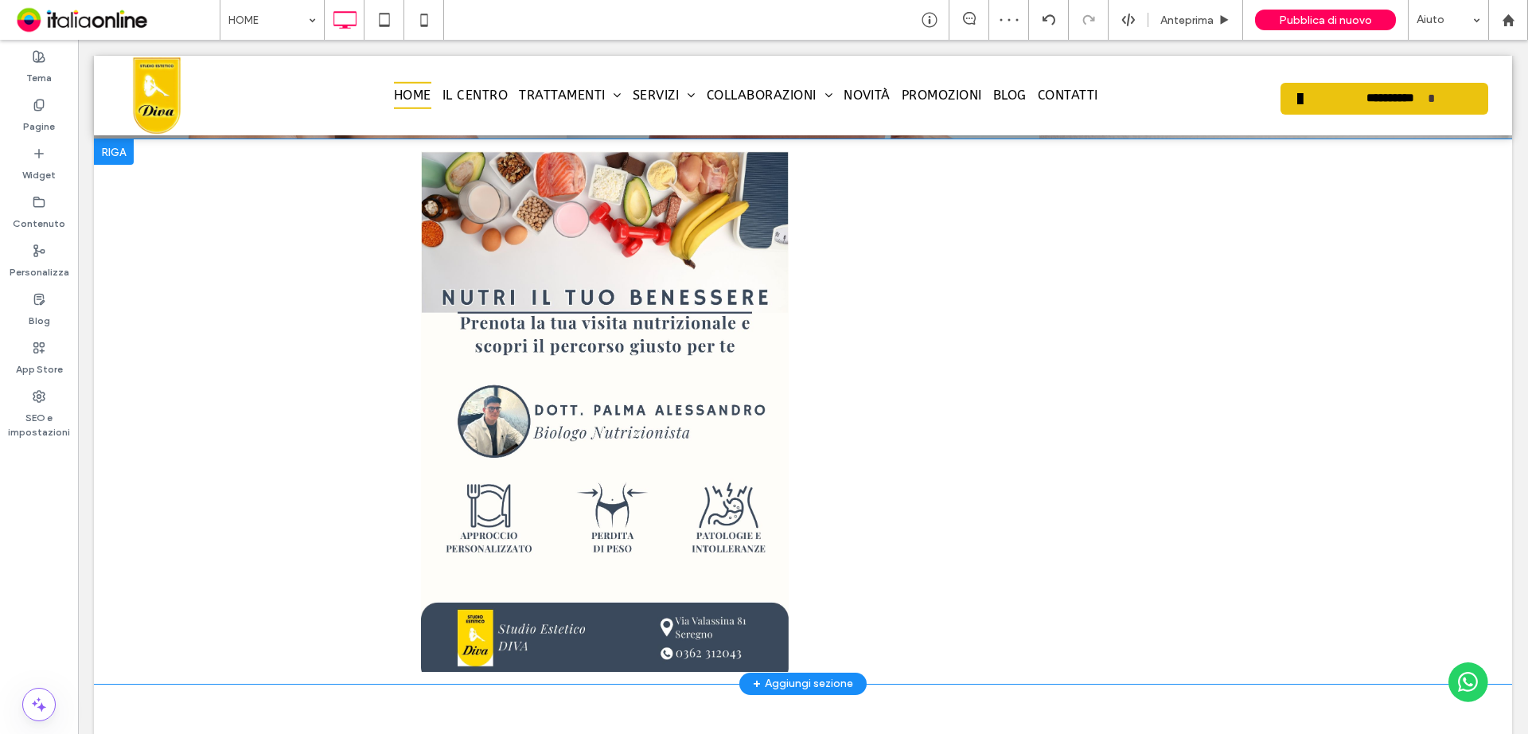
scroll to position [1114, 0]
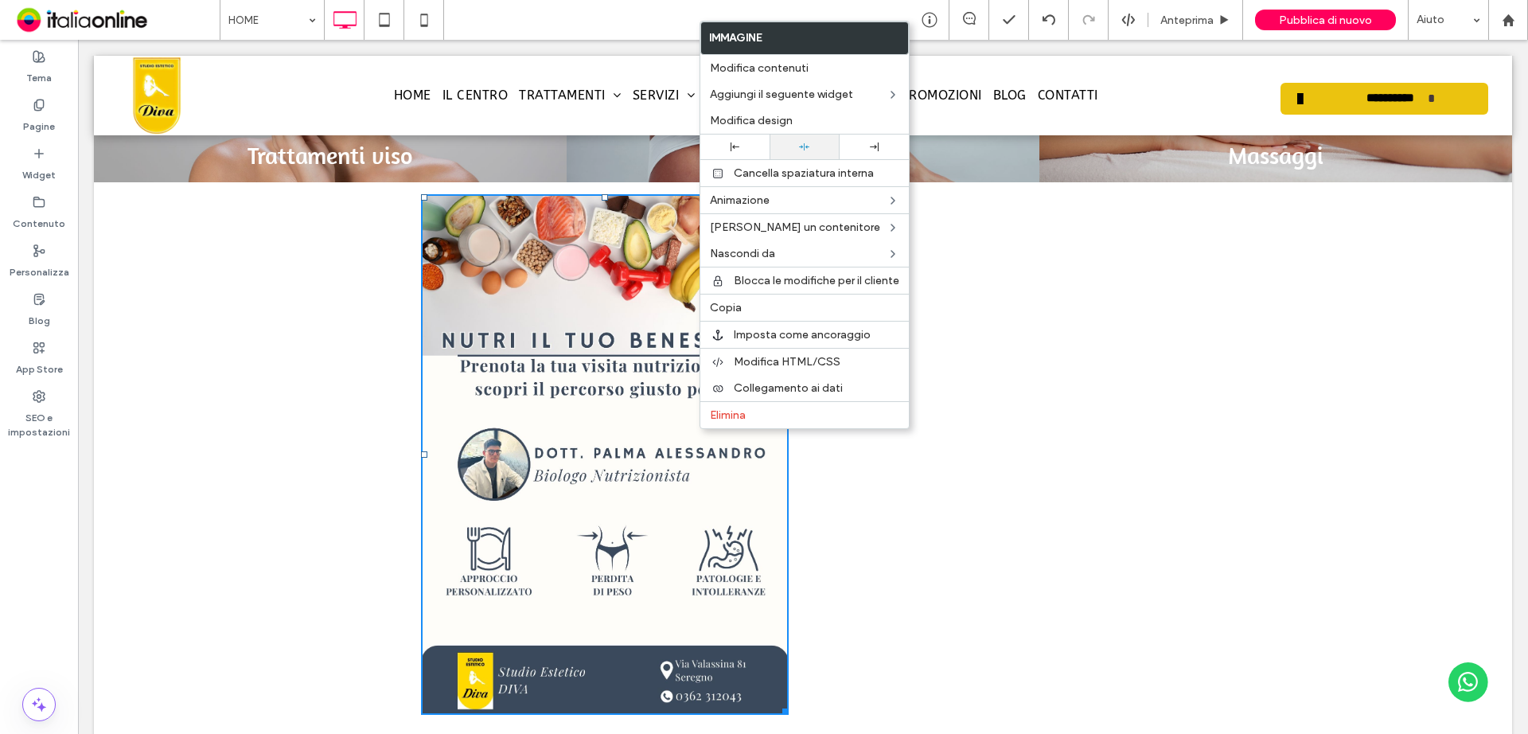
click at [827, 143] on div at bounding box center [803, 147] width 53 height 10
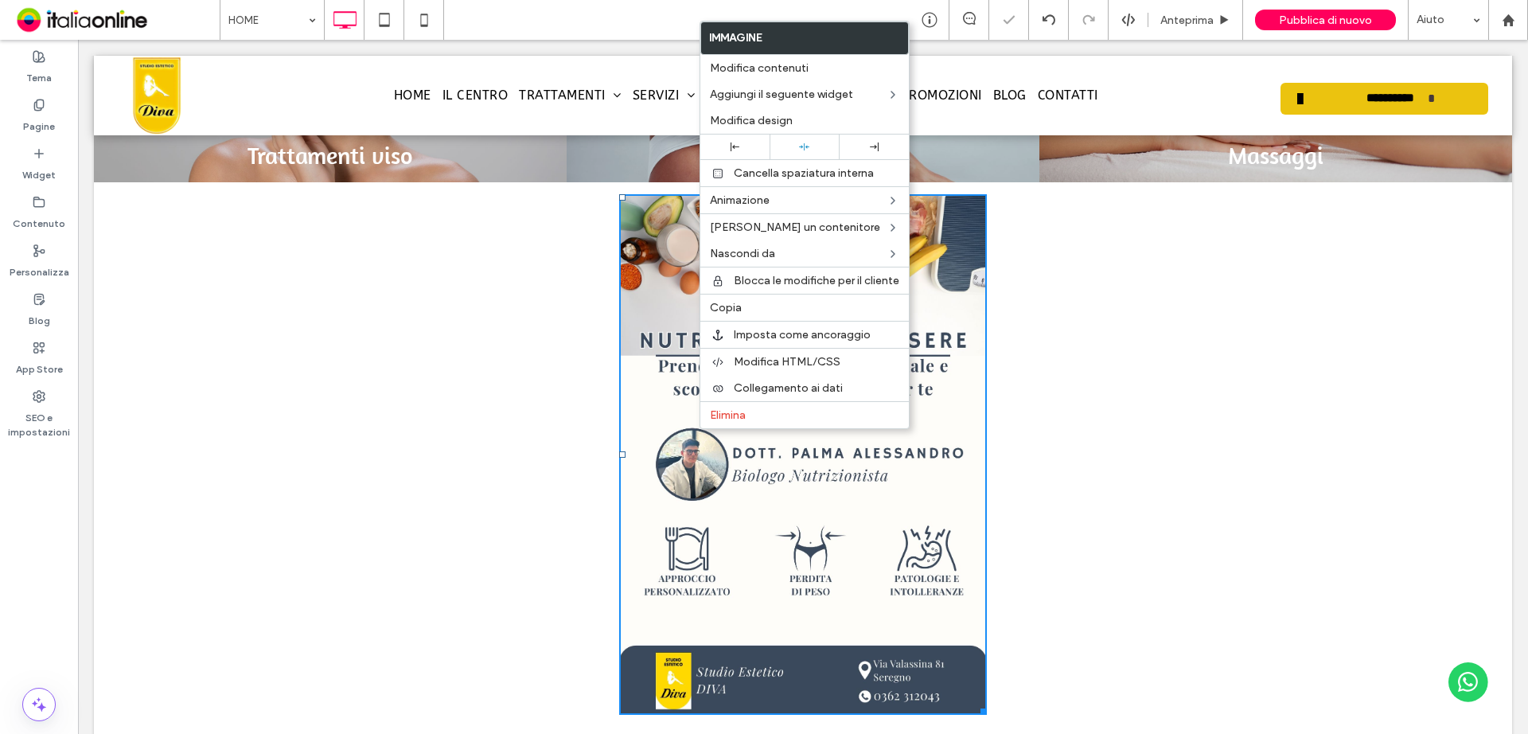
click at [1269, 390] on div "Click To Paste Click To Paste Riga + Aggiungi sezione" at bounding box center [803, 454] width 1418 height 544
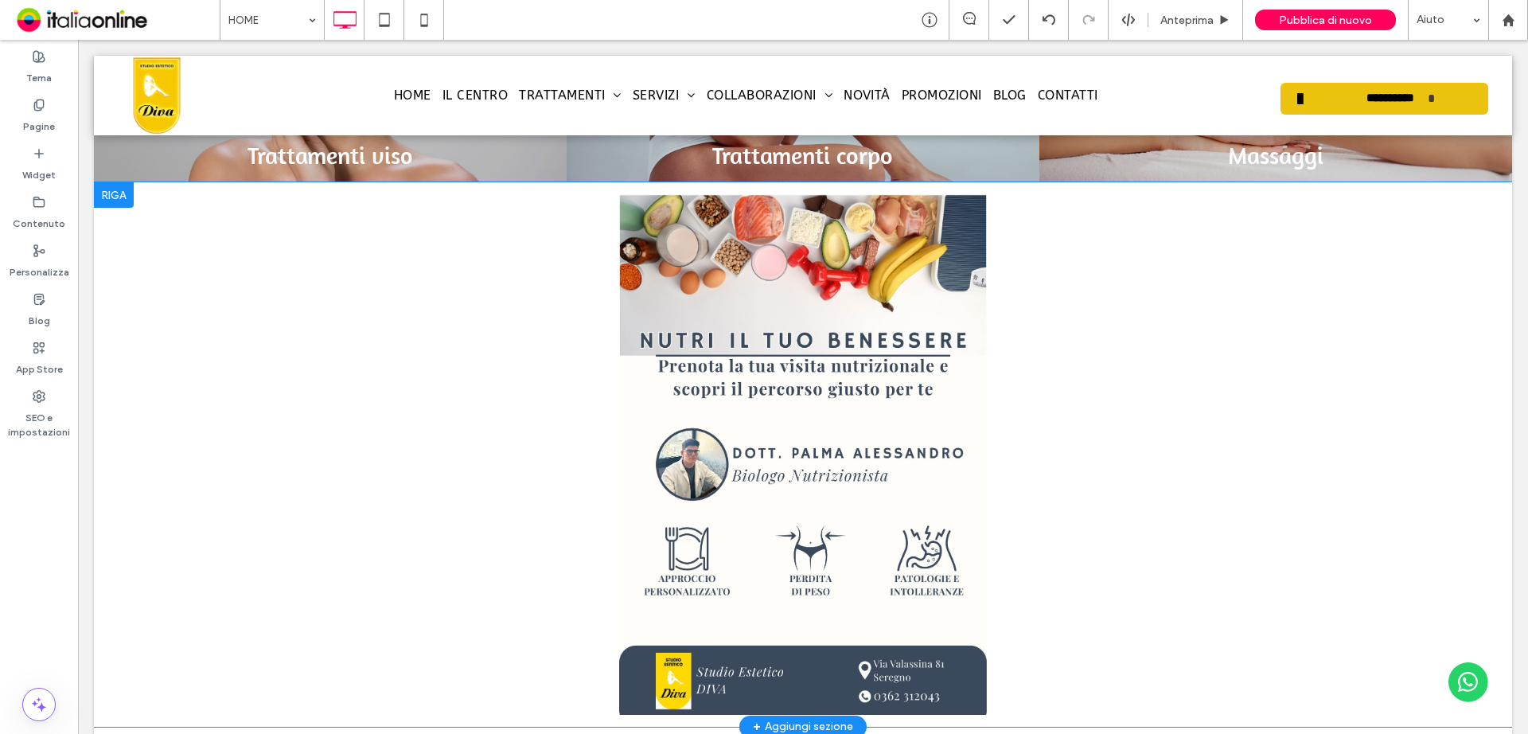
click at [107, 197] on div at bounding box center [114, 194] width 40 height 25
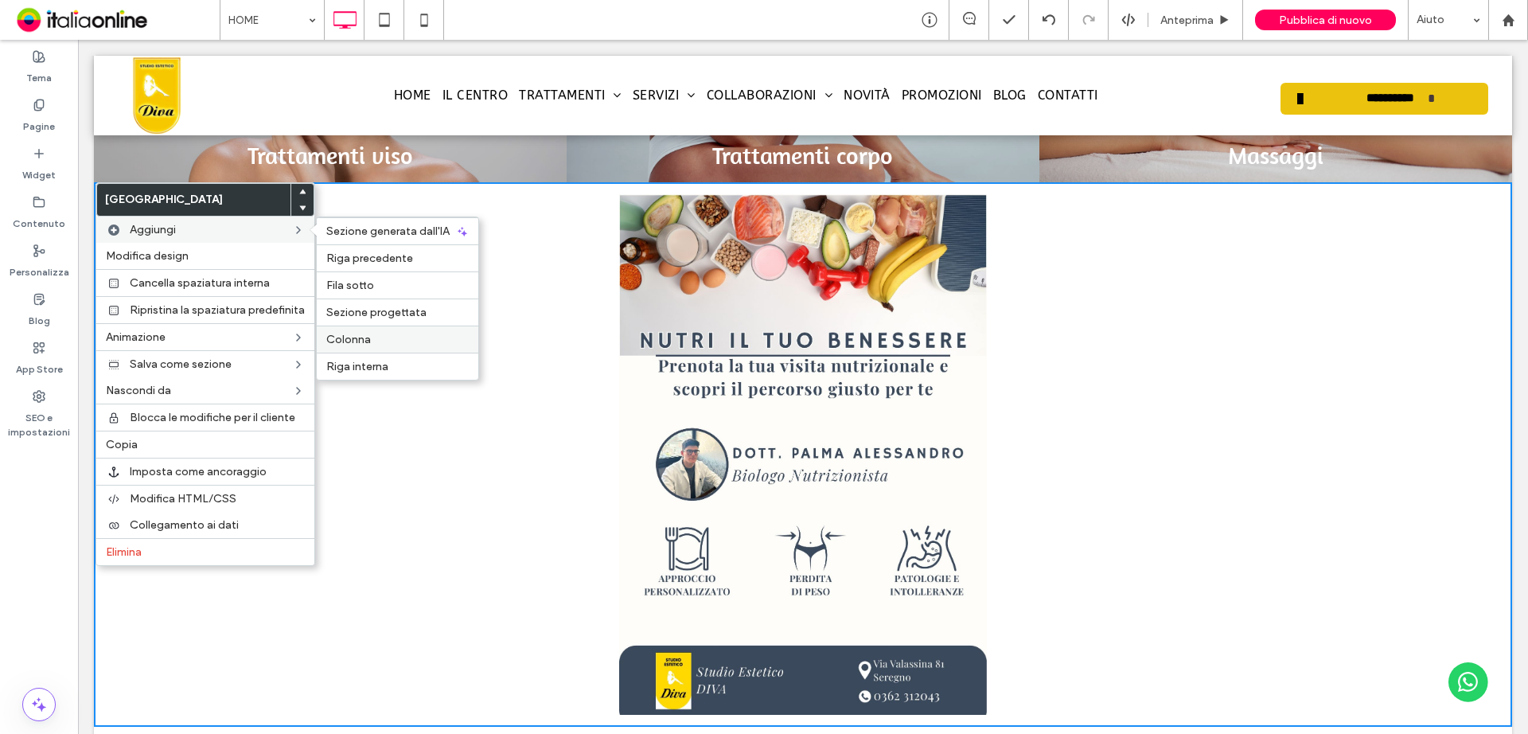
click at [380, 337] on label "Colonna" at bounding box center [397, 340] width 142 height 14
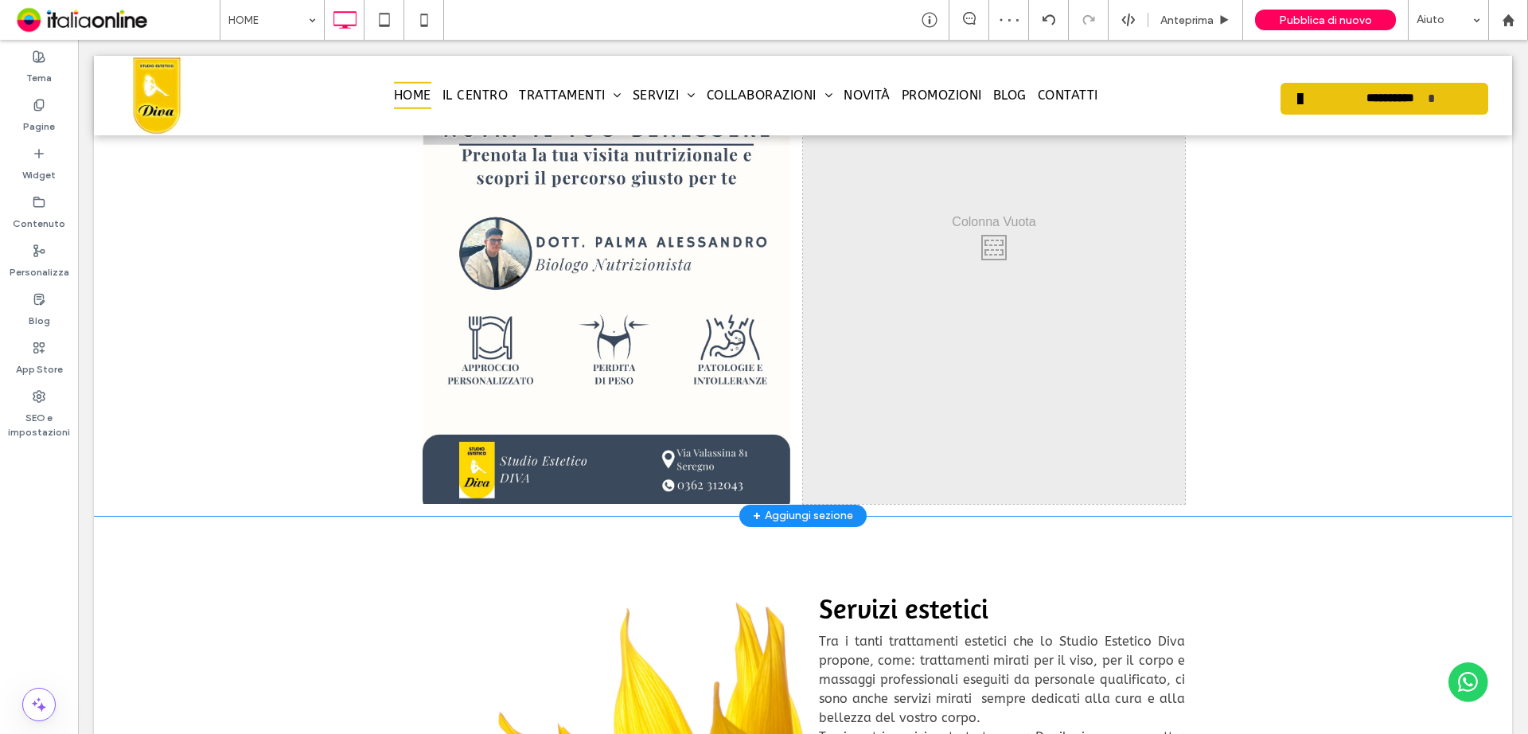
scroll to position [1353, 0]
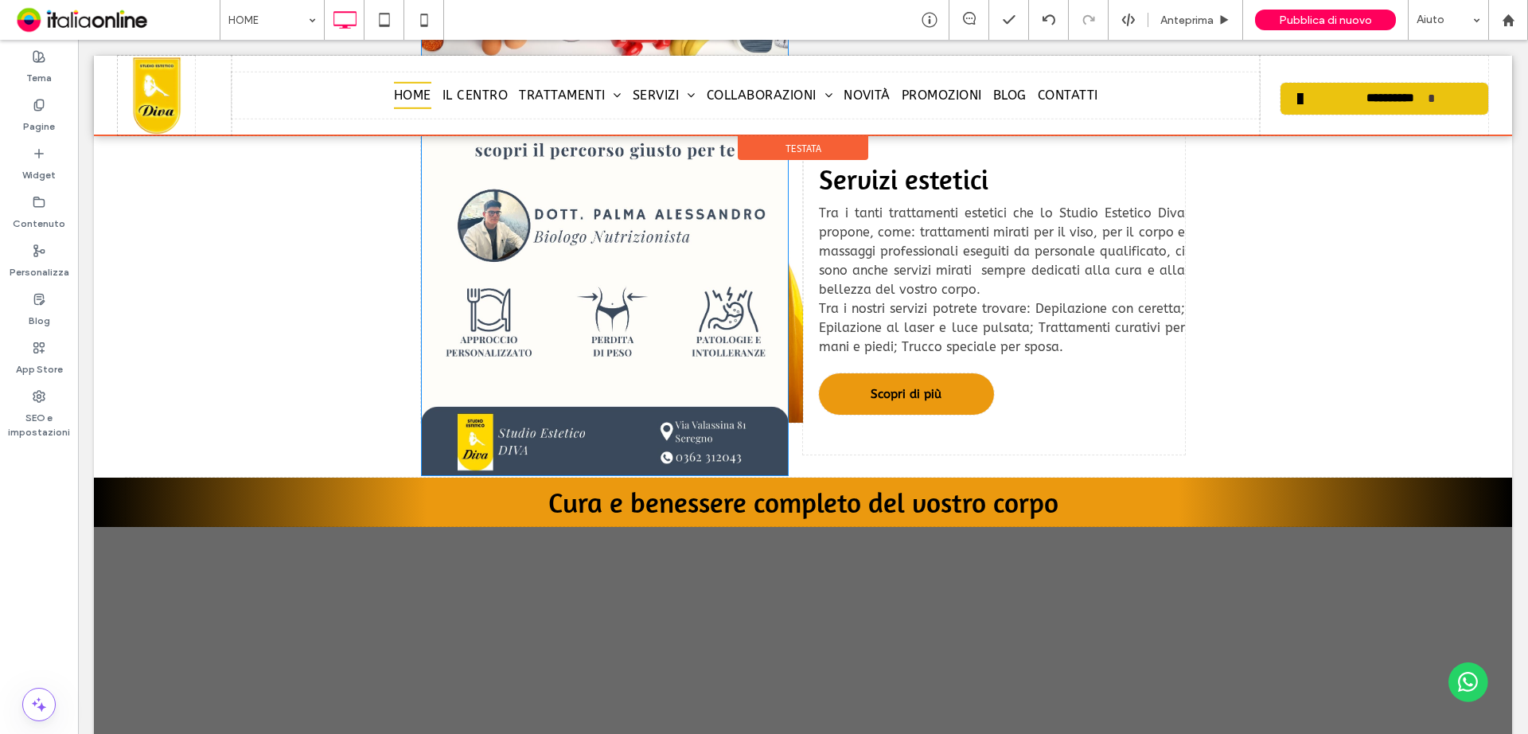
drag, startPoint x: 992, startPoint y: 542, endPoint x: 1323, endPoint y: 325, distance: 396.0
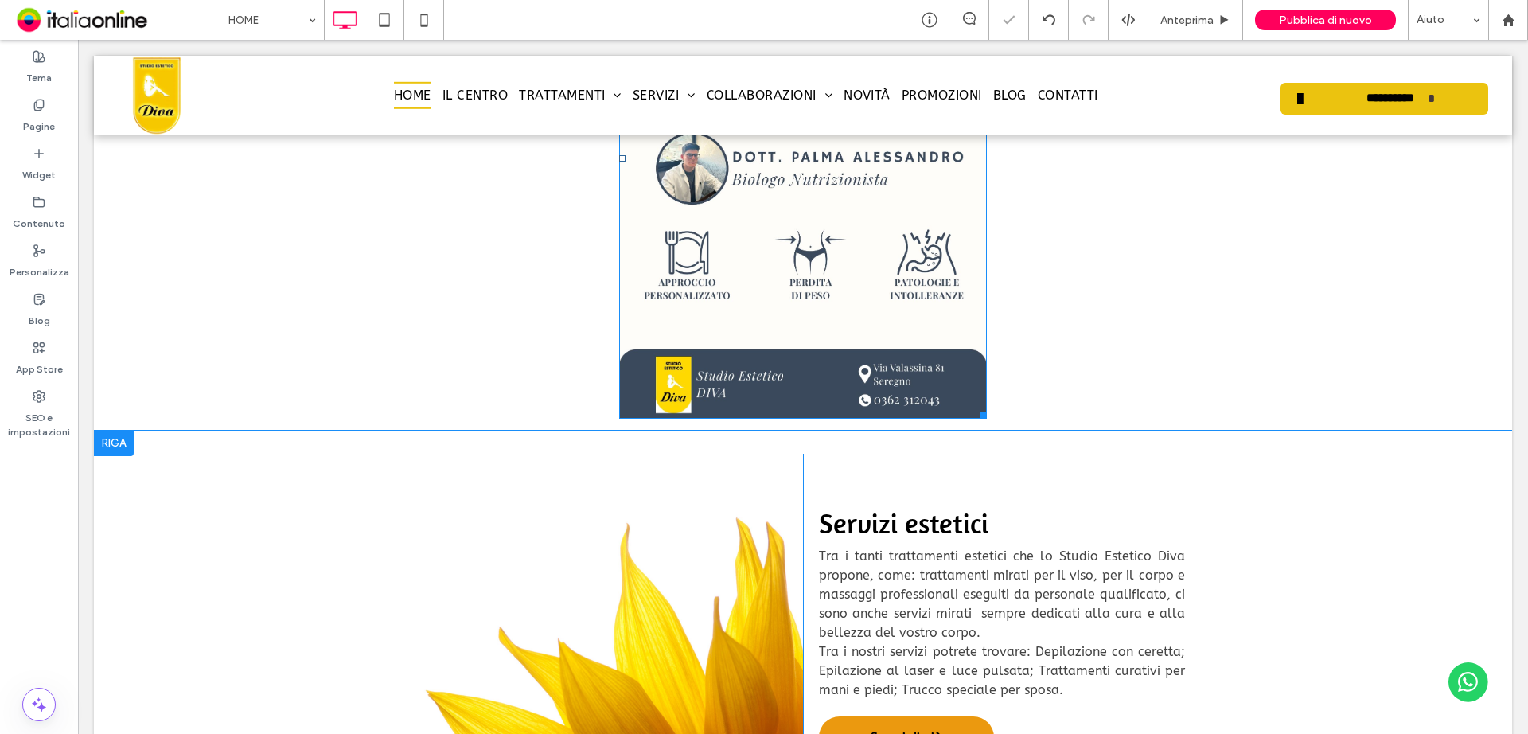
scroll to position [1592, 0]
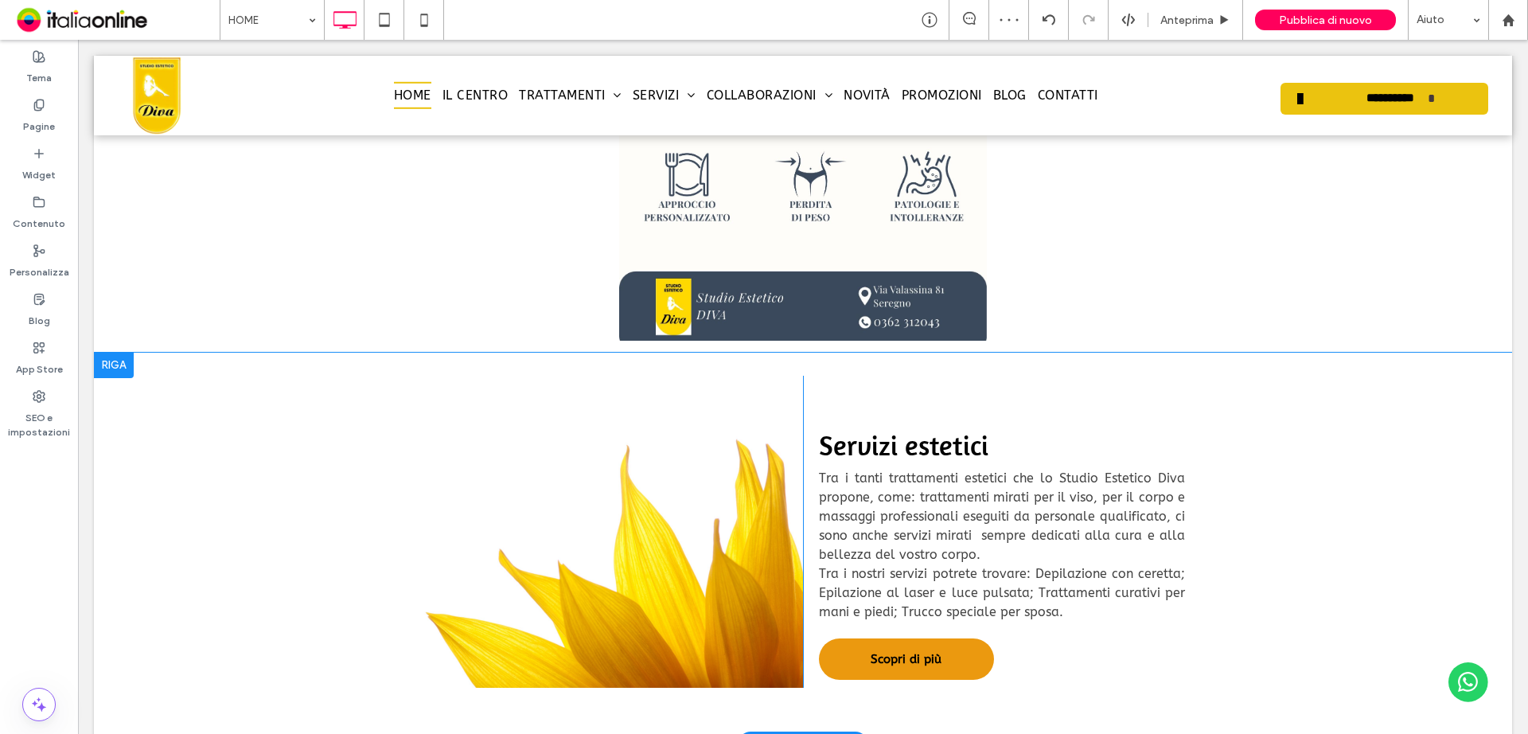
click at [108, 369] on div at bounding box center [114, 365] width 40 height 25
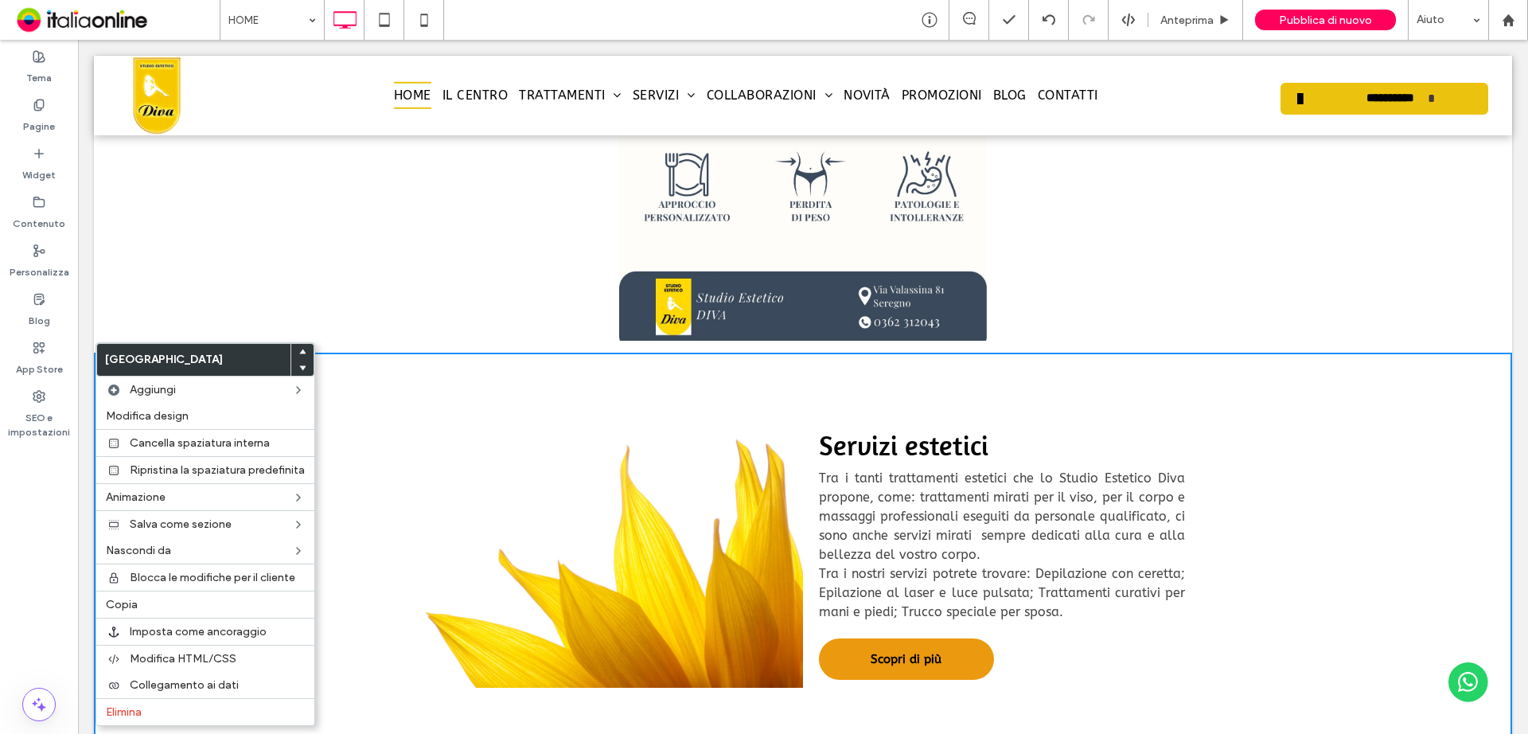
click at [1386, 471] on div "Click To Paste Servizi estetici Tra i tanti trattamenti estetici che lo Studio …" at bounding box center [803, 548] width 1418 height 391
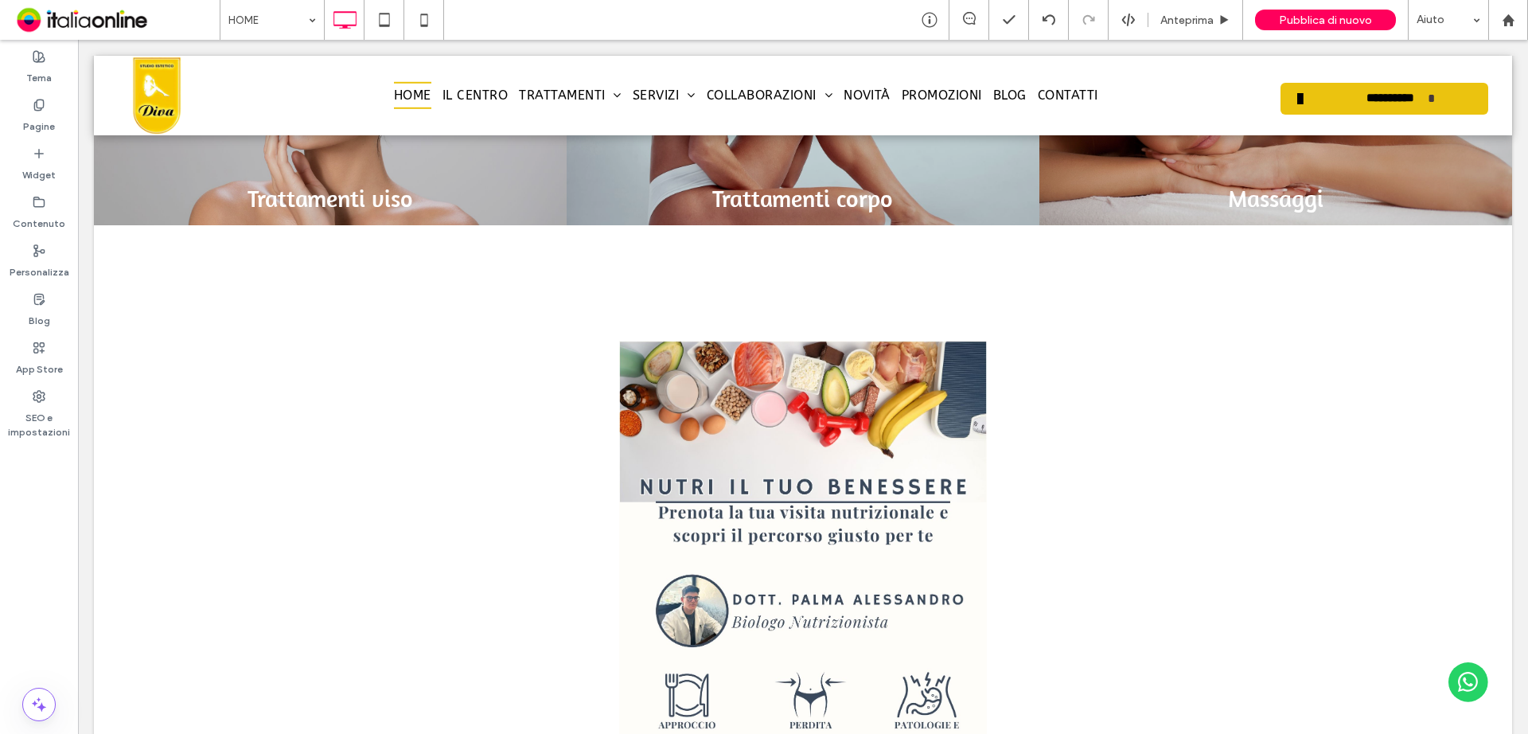
scroll to position [1035, 0]
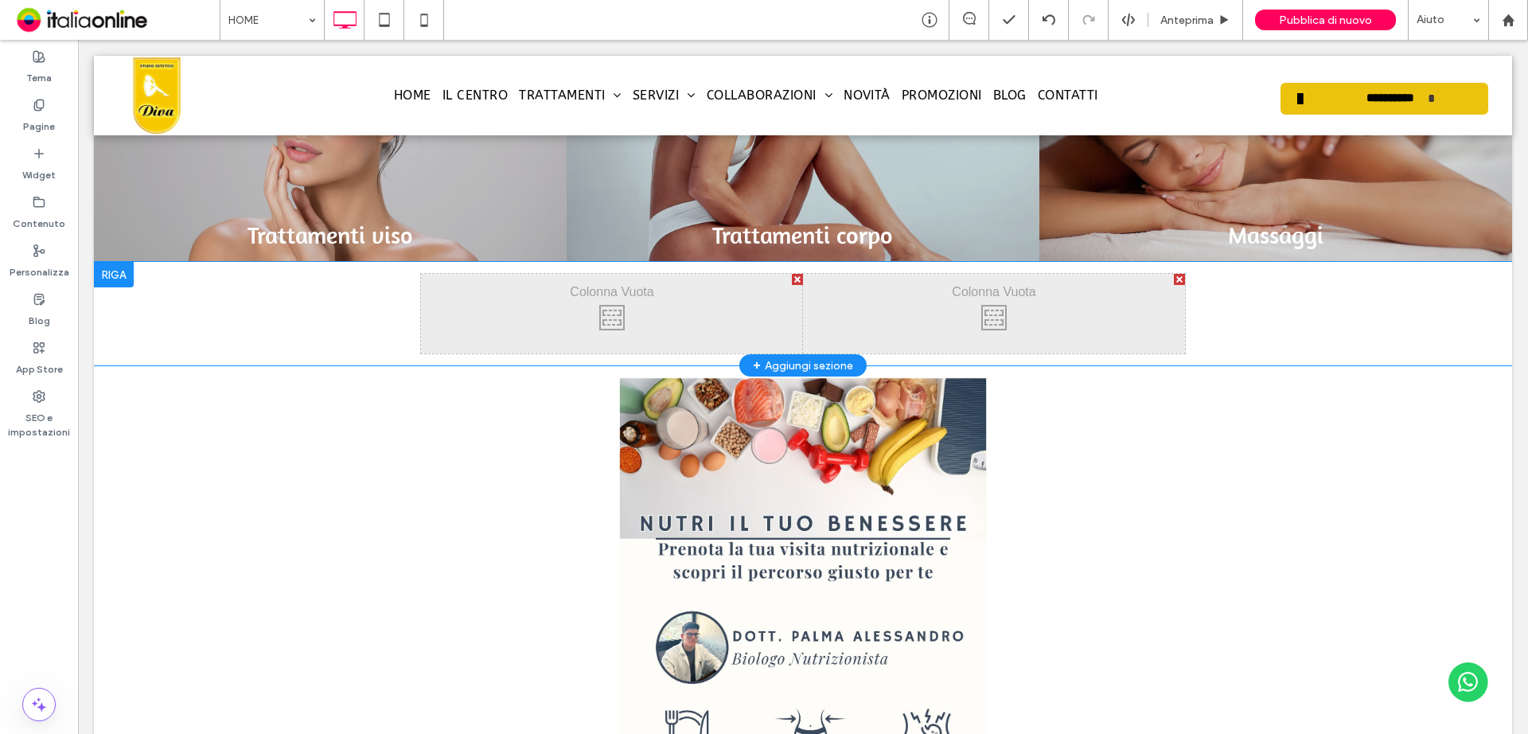
click at [115, 276] on div at bounding box center [114, 274] width 40 height 25
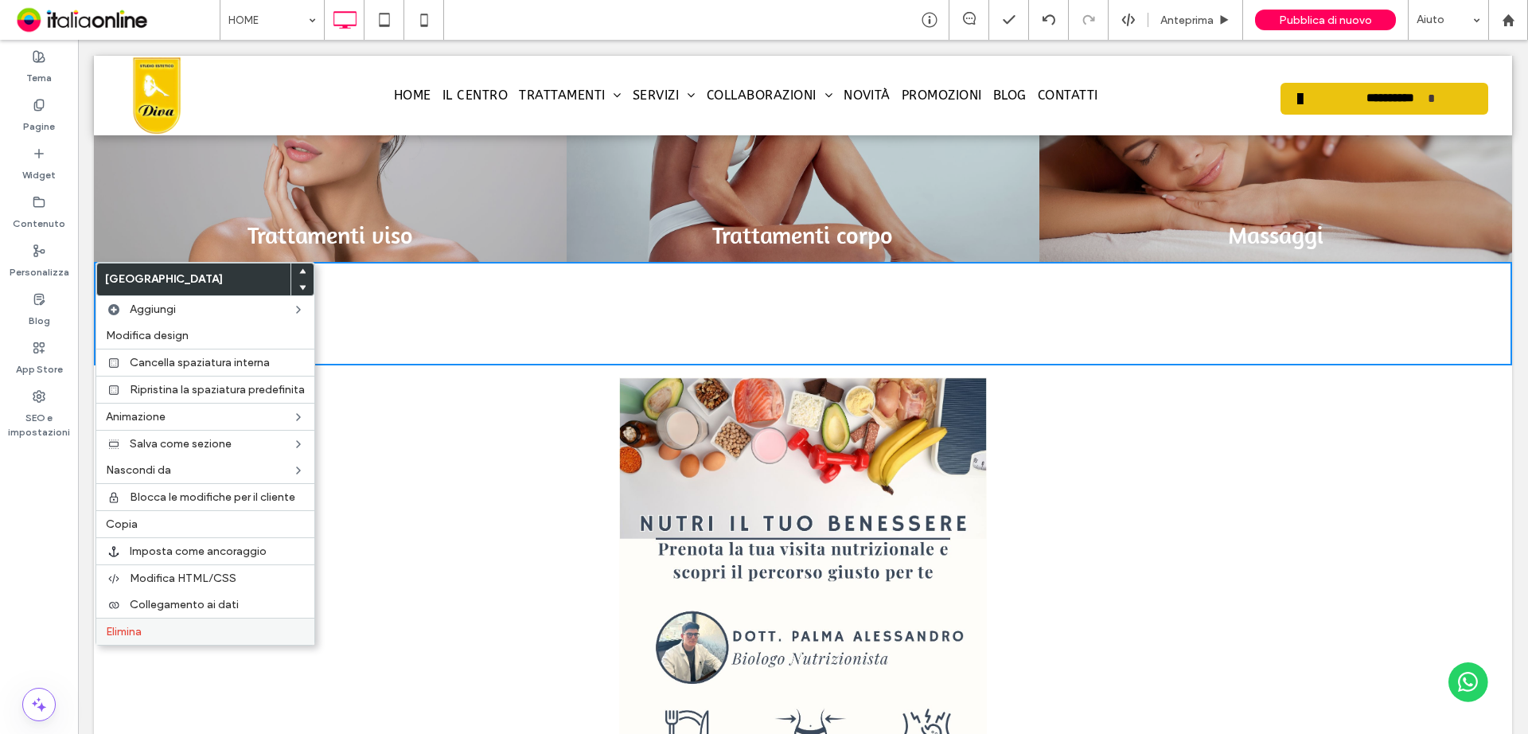
click at [135, 625] on span "Elimina" at bounding box center [124, 632] width 36 height 14
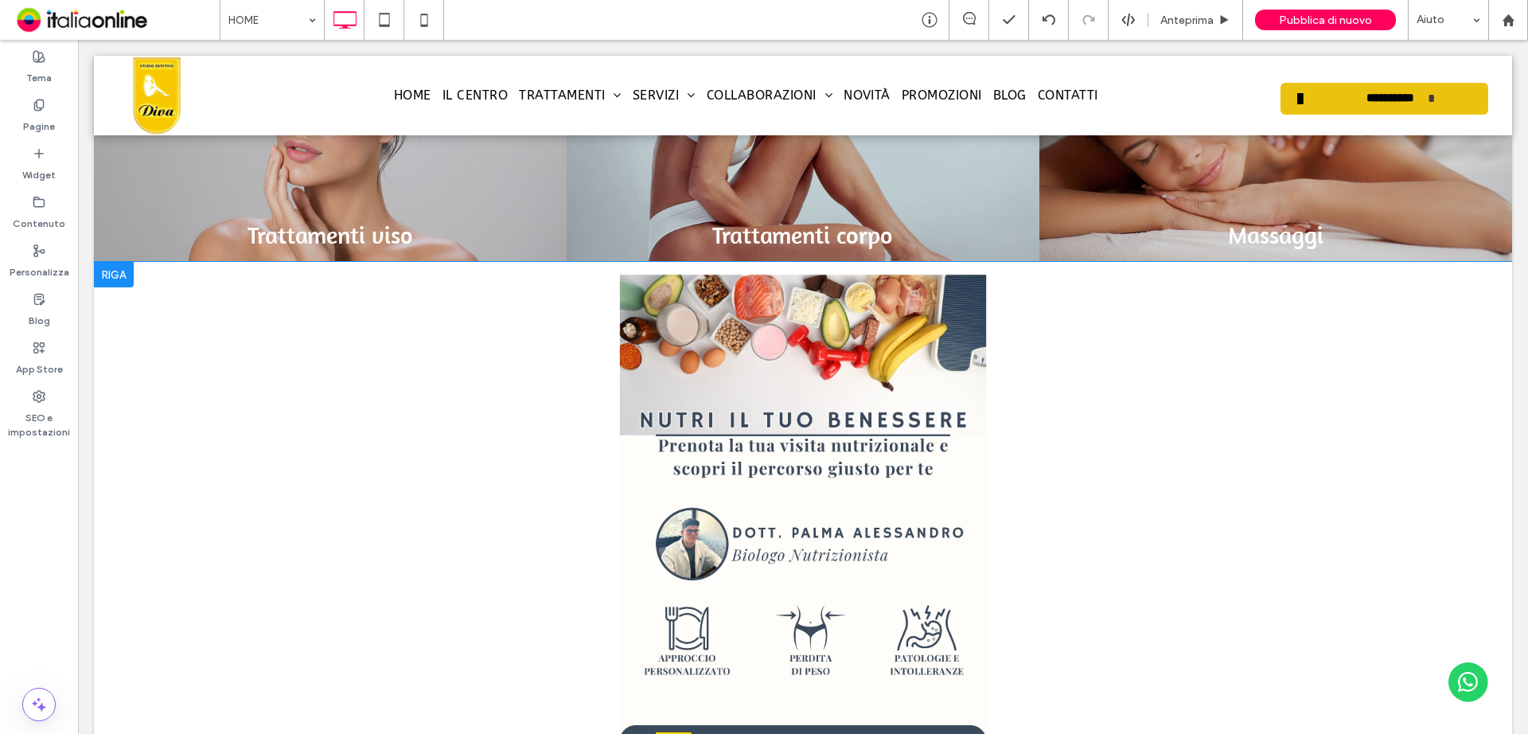
click at [123, 281] on div at bounding box center [114, 274] width 40 height 25
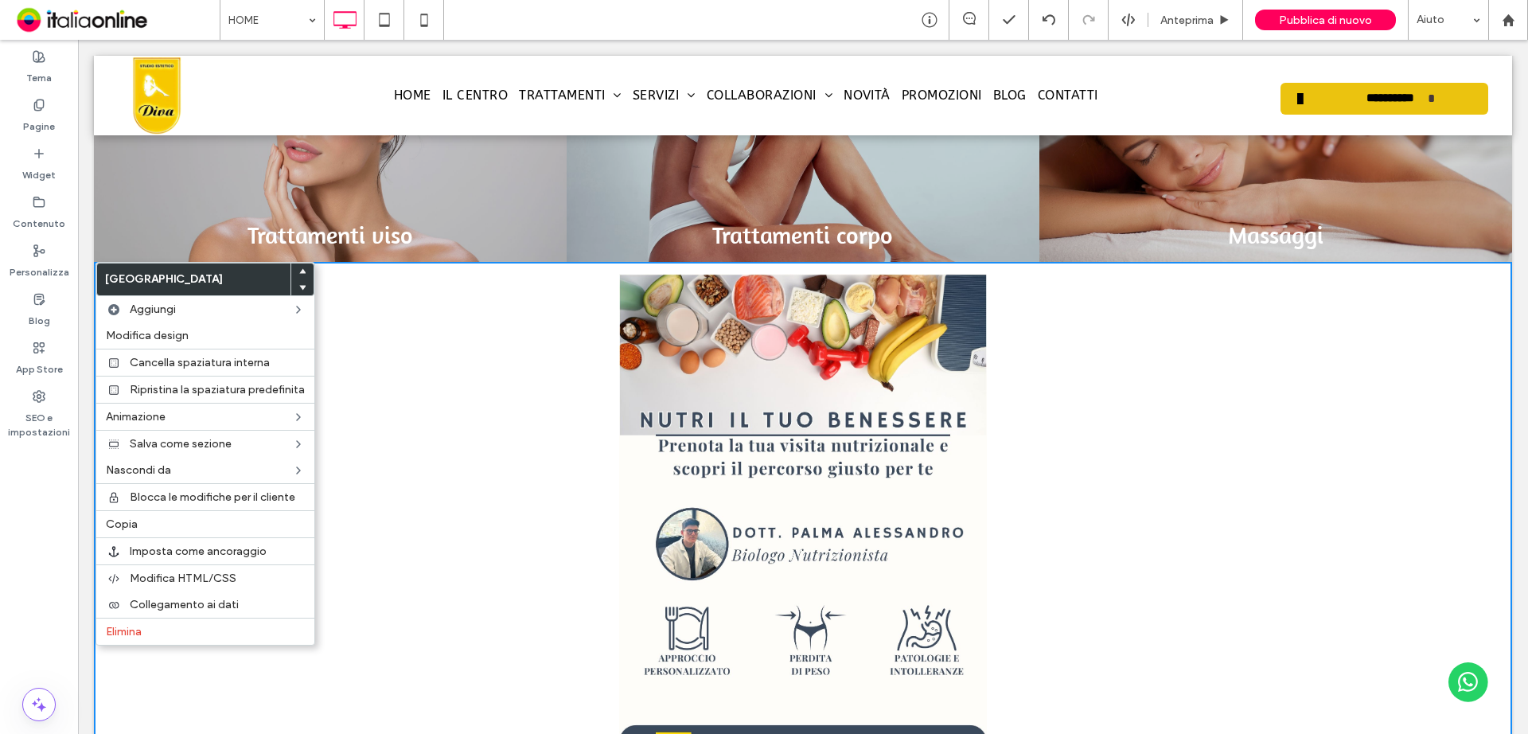
click at [408, 343] on div "Click To Paste Click To Paste Riga + Aggiungi sezione" at bounding box center [803, 534] width 1418 height 544
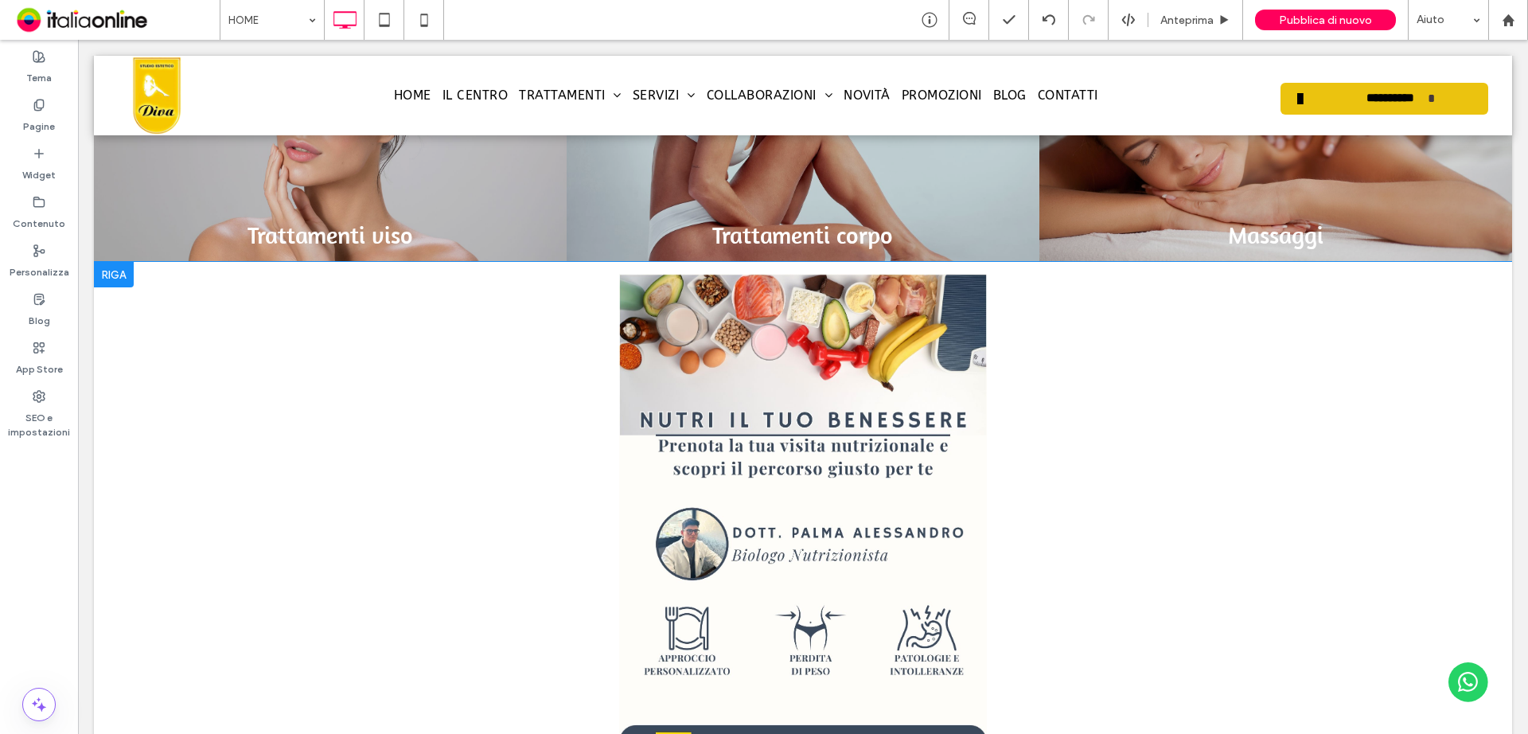
click at [122, 275] on div at bounding box center [114, 274] width 40 height 25
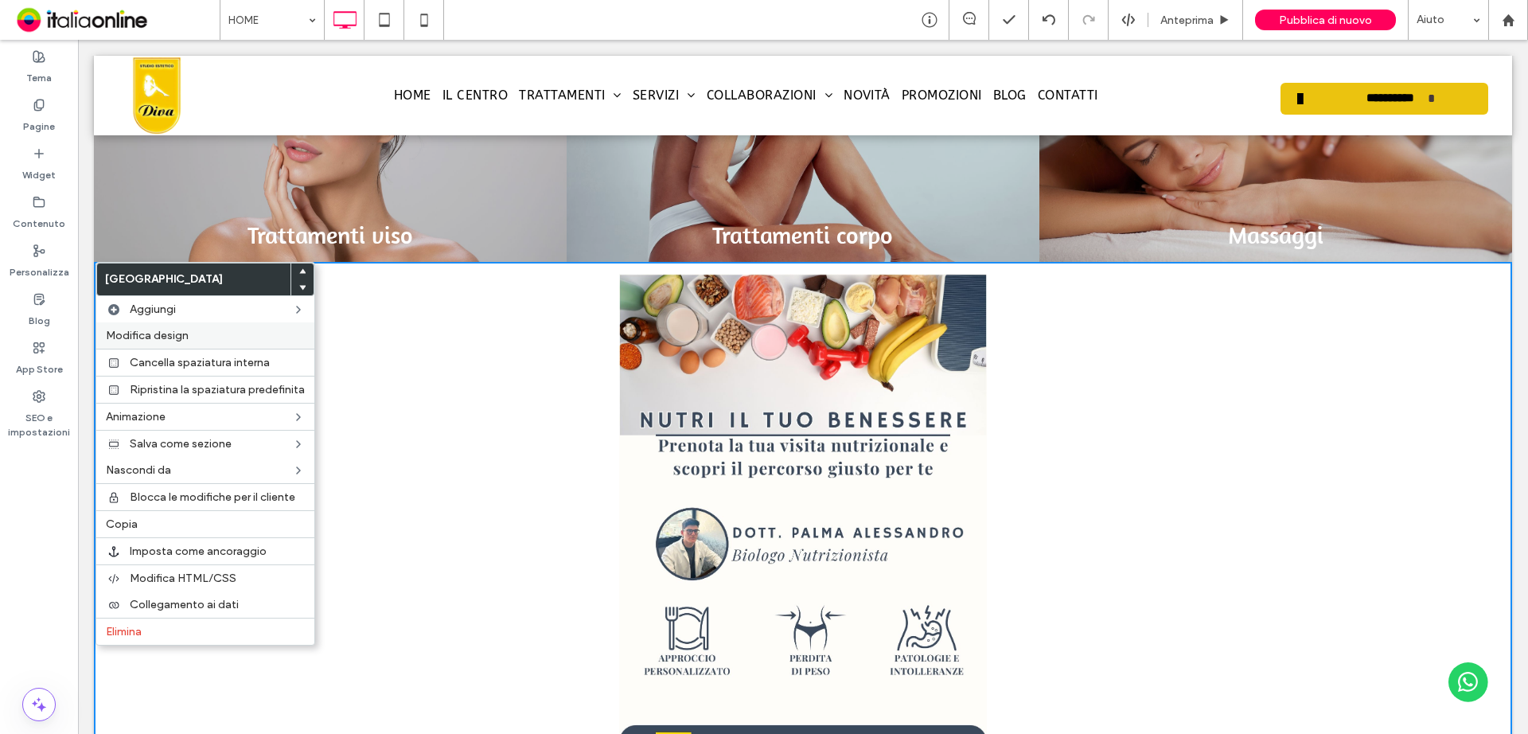
click at [133, 329] on span "Modifica design" at bounding box center [147, 336] width 83 height 14
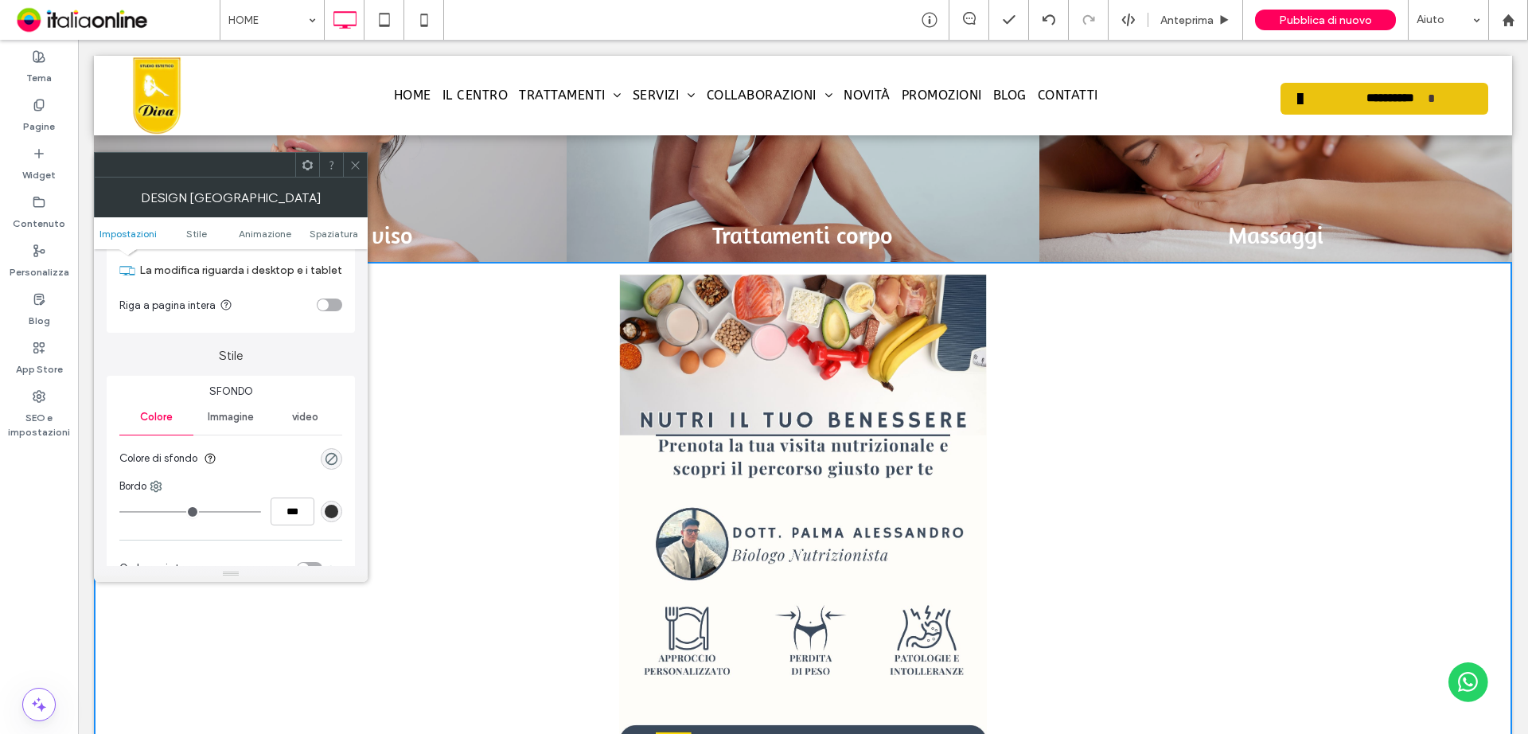
scroll to position [80, 0]
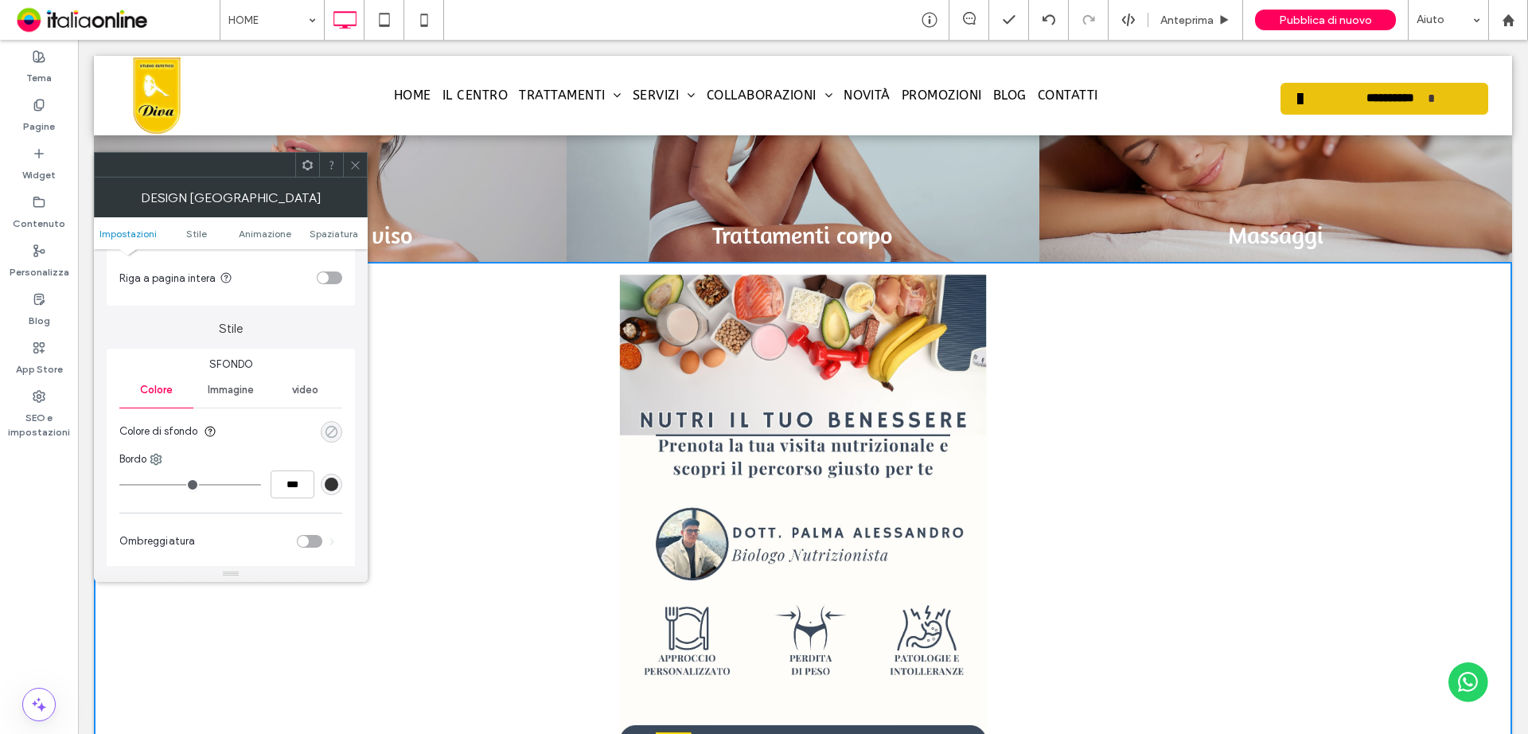
click at [330, 433] on div "rgba(0, 0, 0, 0)" at bounding box center [332, 432] width 14 height 14
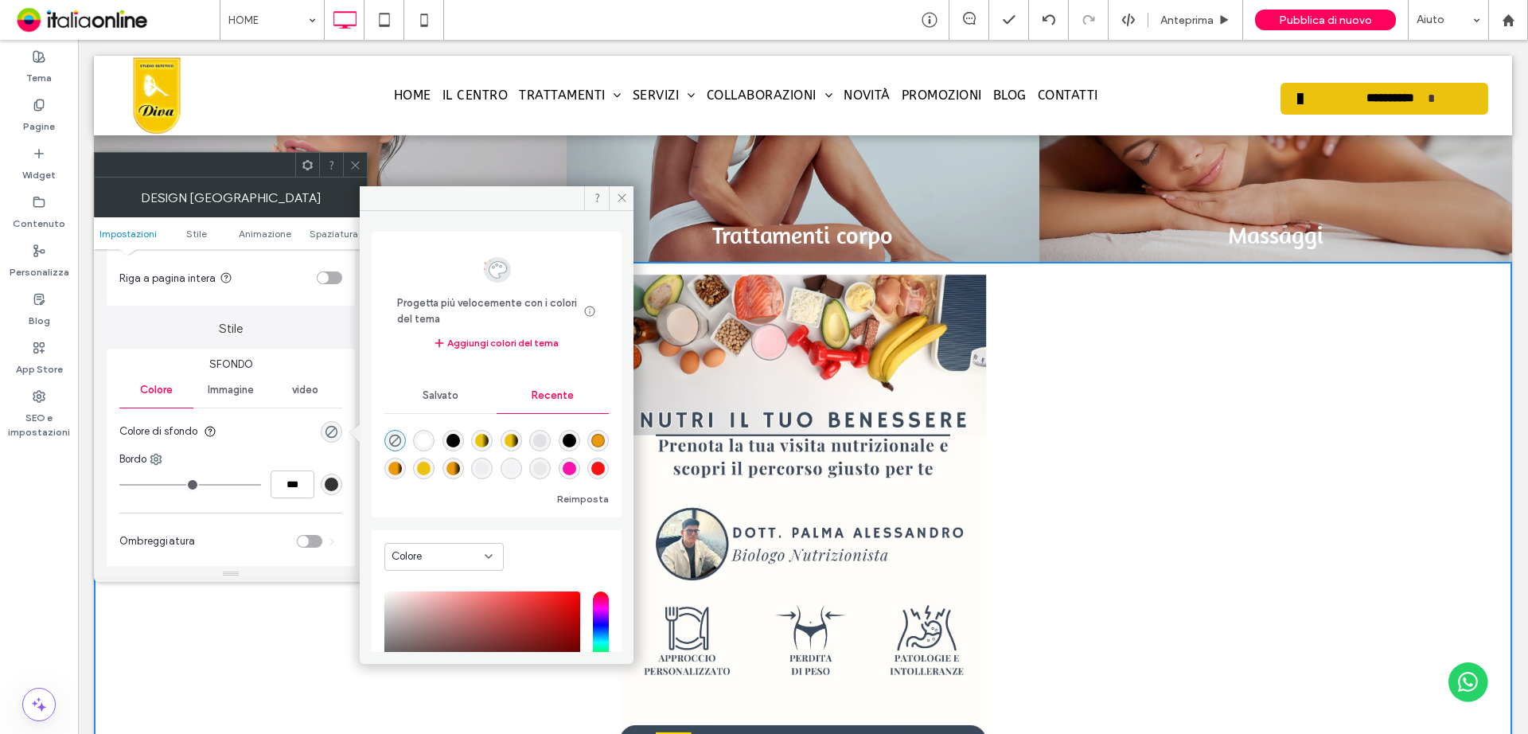
click at [431, 438] on div "rgba(255, 255, 255, 1)" at bounding box center [424, 441] width 14 height 14
type input "*******"
type input "***"
type input "****"
click at [538, 441] on div "rgba(0, 0, 0, 0.08)" at bounding box center [539, 440] width 21 height 21
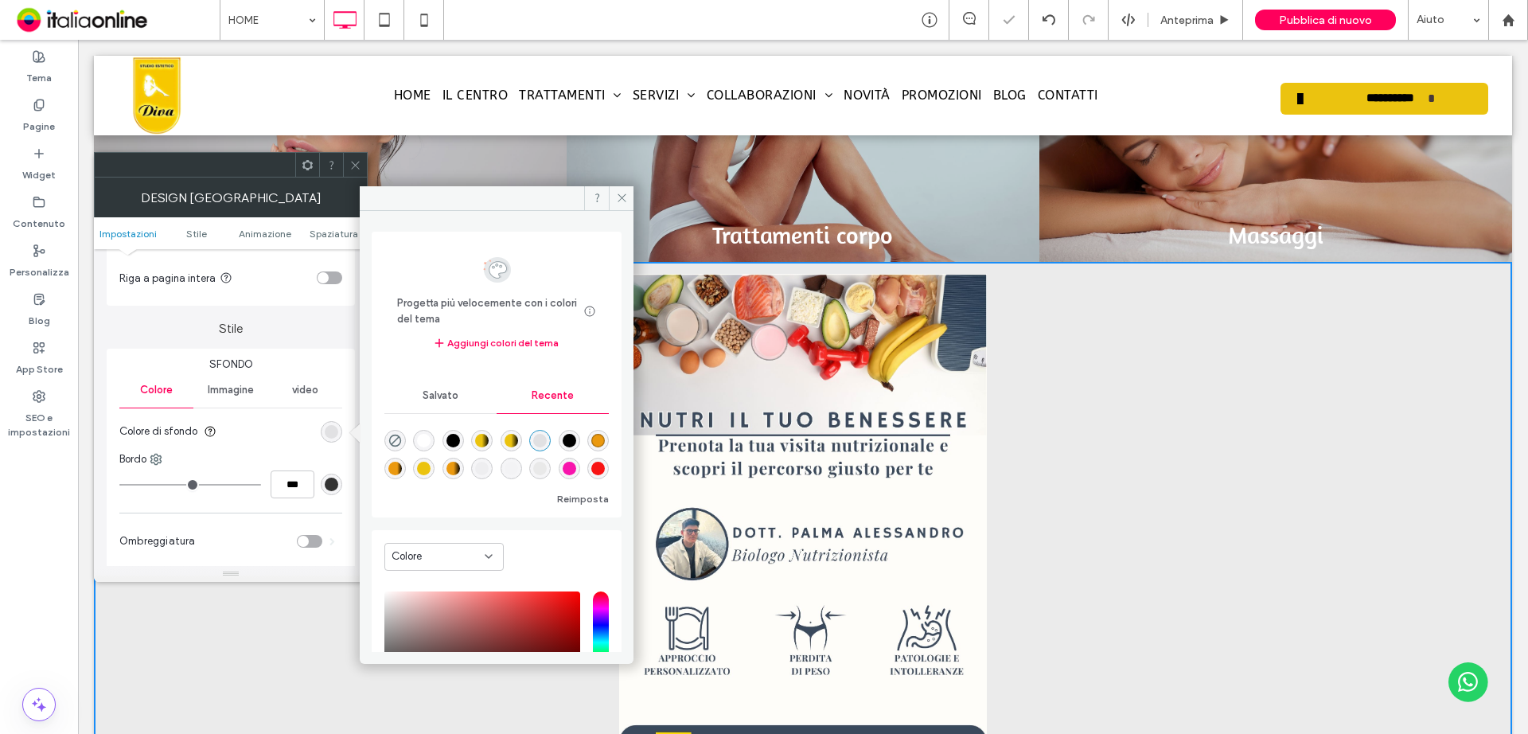
type input "*******"
type input "*"
type input "**"
click at [547, 471] on div "rgba(233, 233, 233, 1)" at bounding box center [540, 469] width 14 height 14
type input "*******"
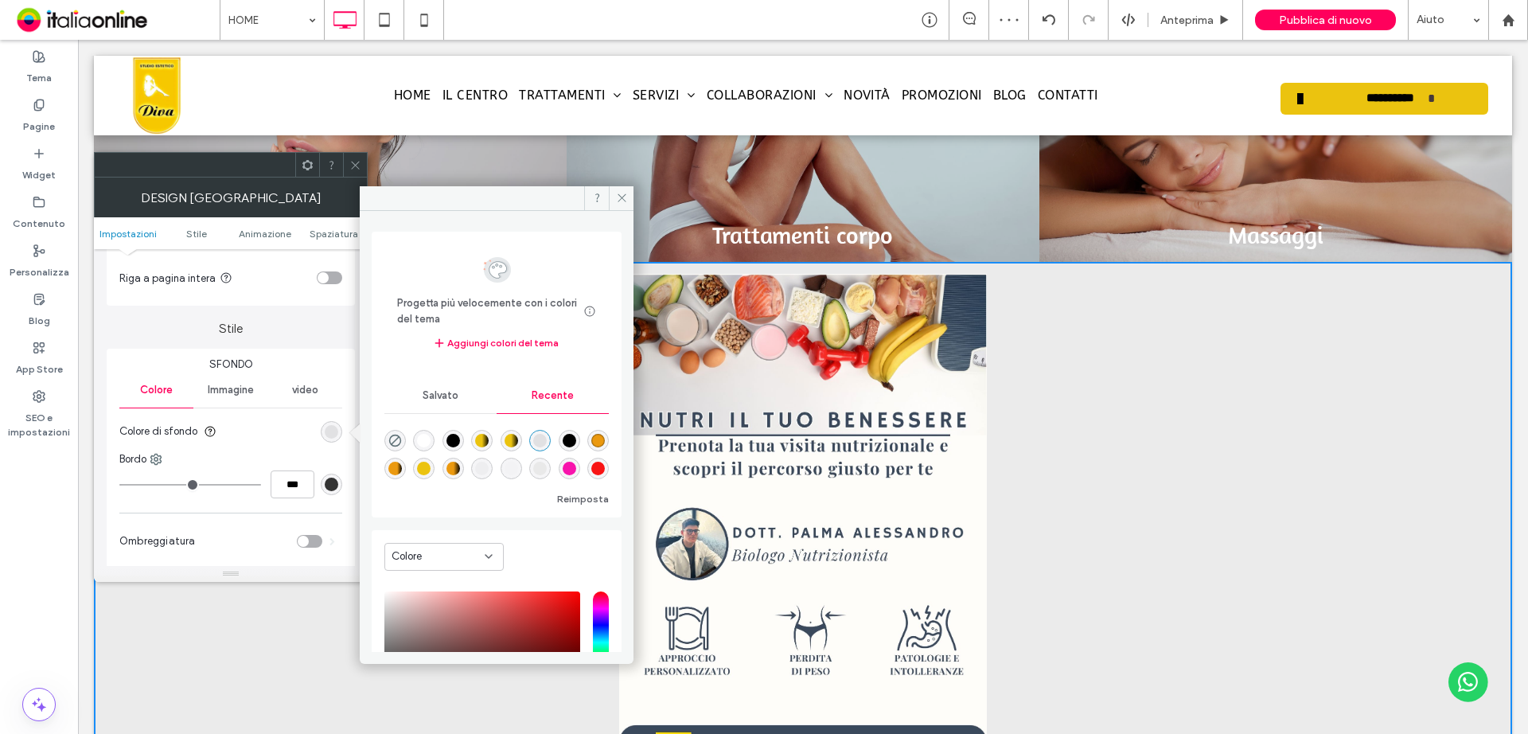
type input "***"
type input "****"
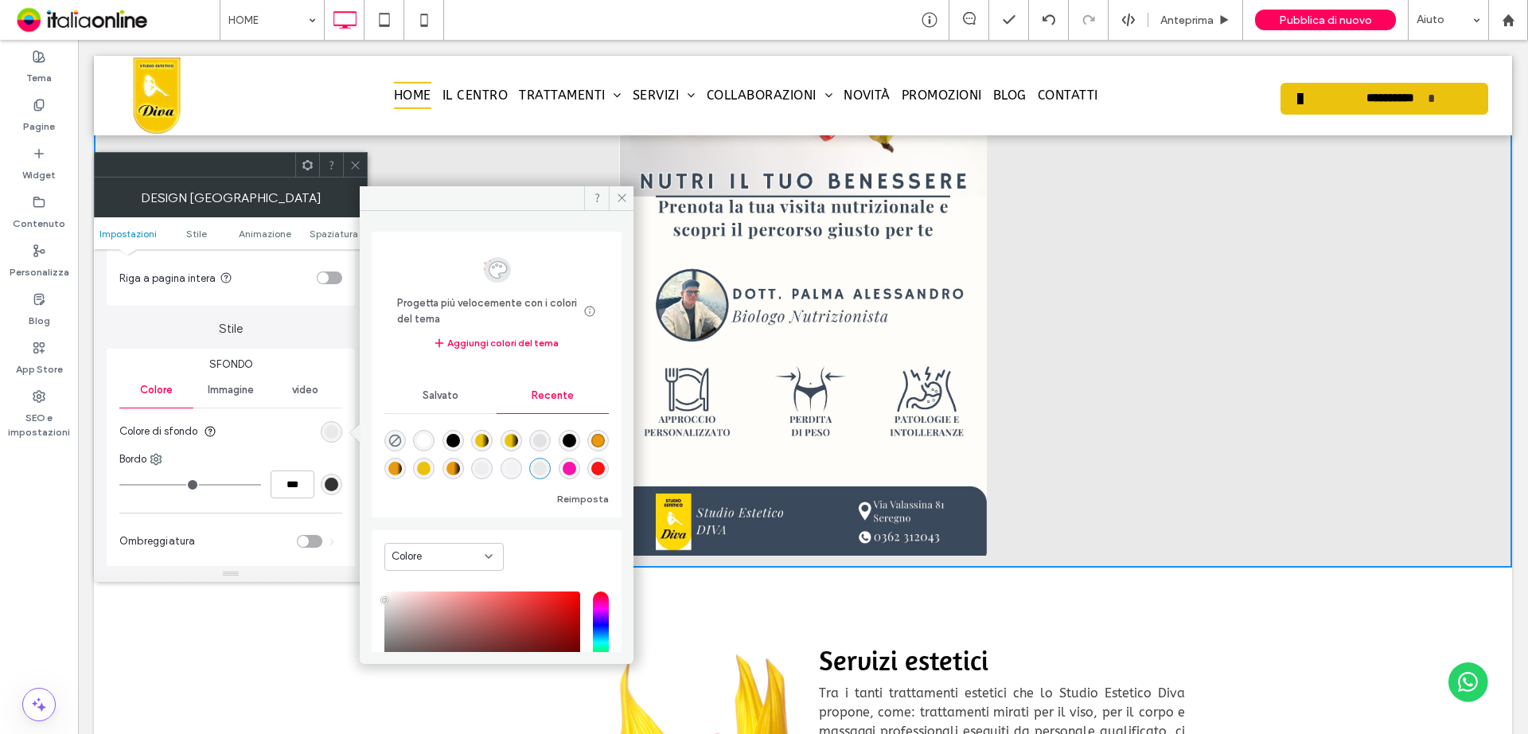
scroll to position [0, 0]
click at [538, 439] on div "rgba(0, 0, 0, 0.08)" at bounding box center [539, 440] width 21 height 21
type input "*******"
type input "*"
type input "**"
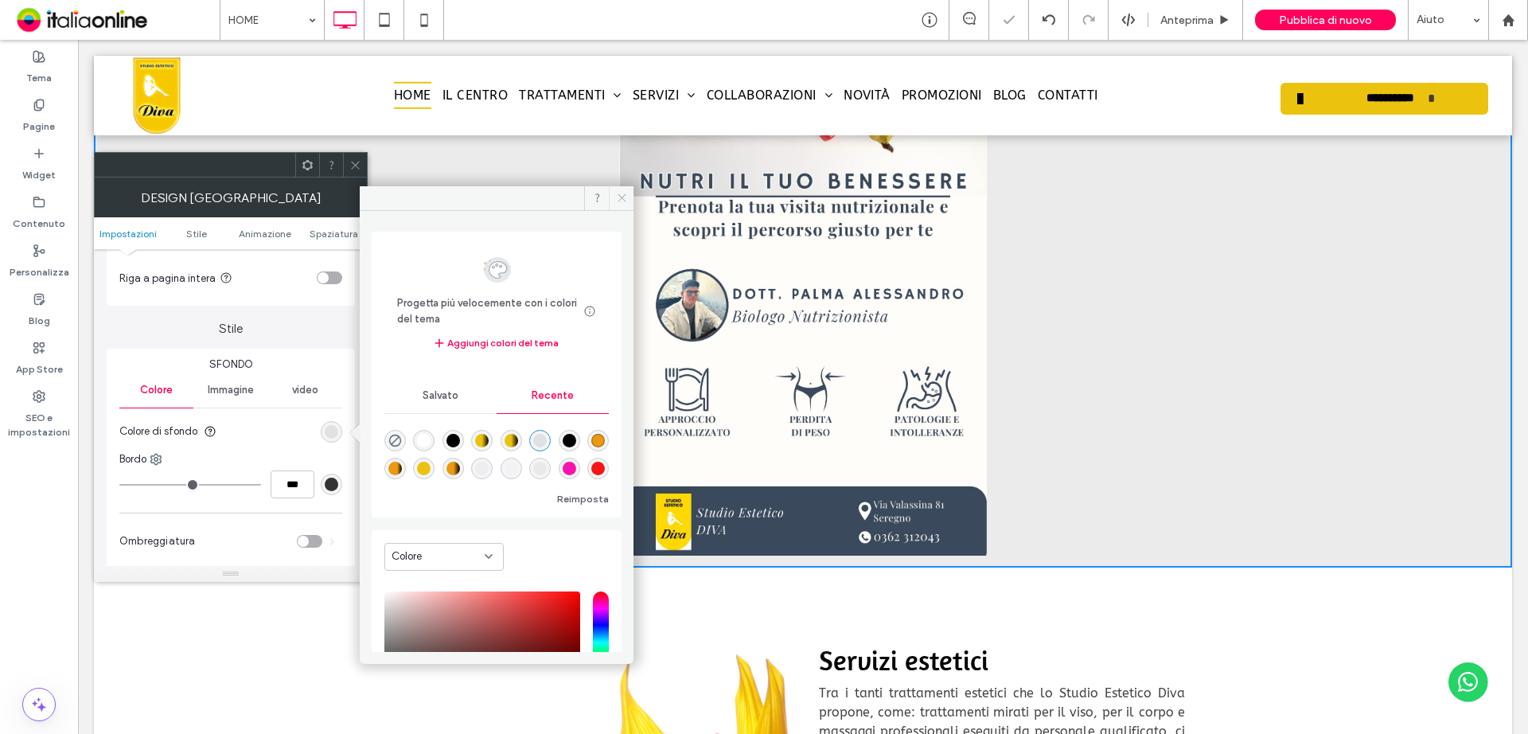
click at [620, 201] on icon at bounding box center [622, 198] width 12 height 12
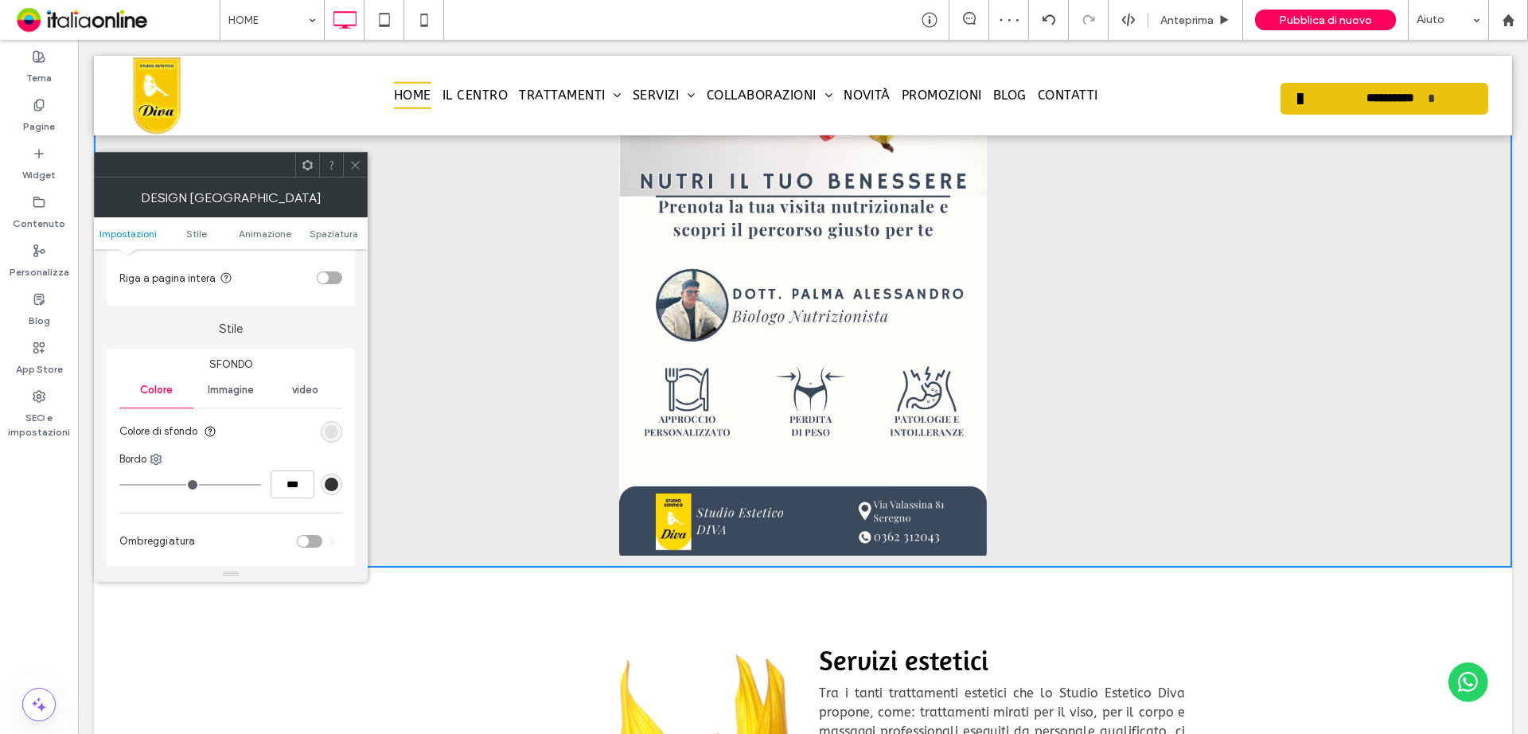
click at [353, 165] on icon at bounding box center [355, 165] width 12 height 12
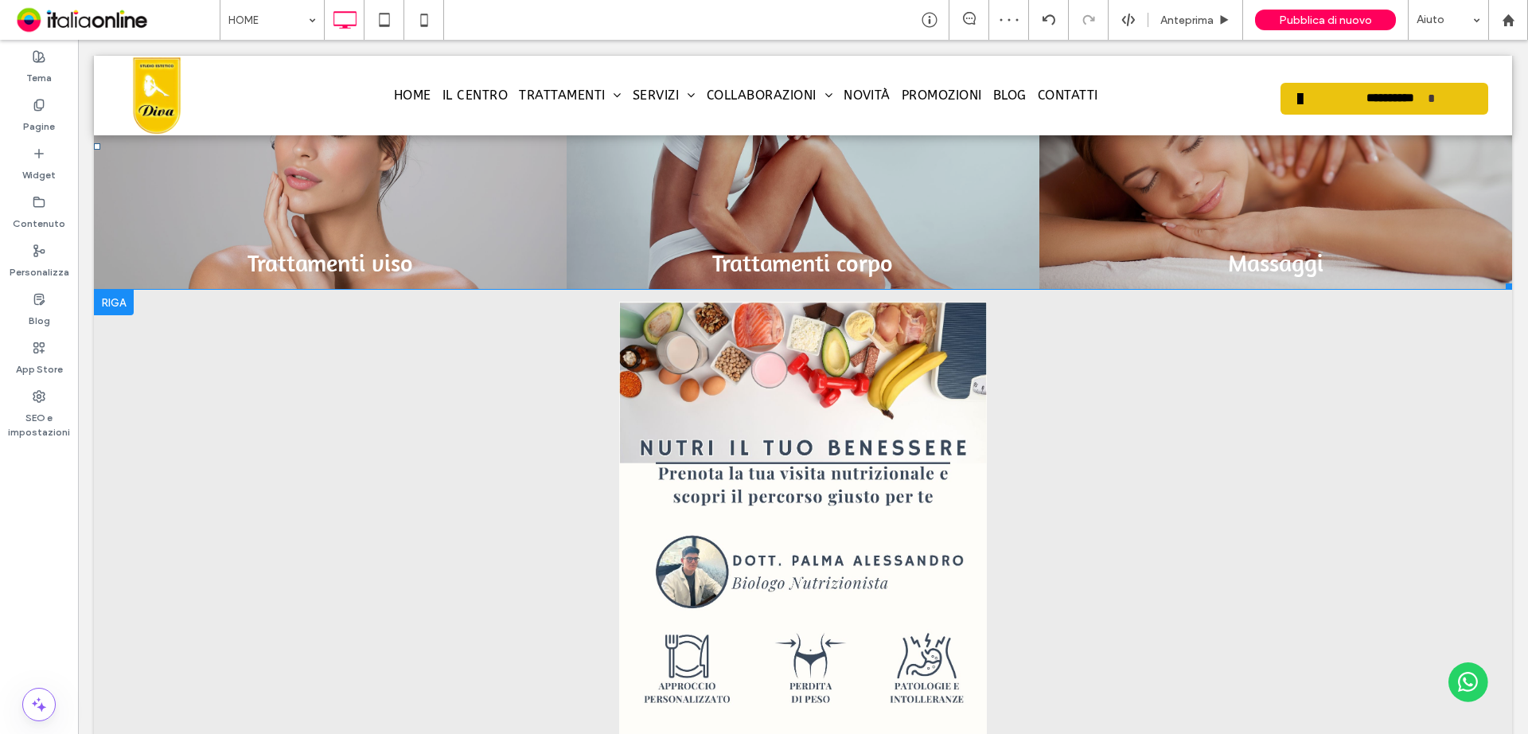
scroll to position [1035, 0]
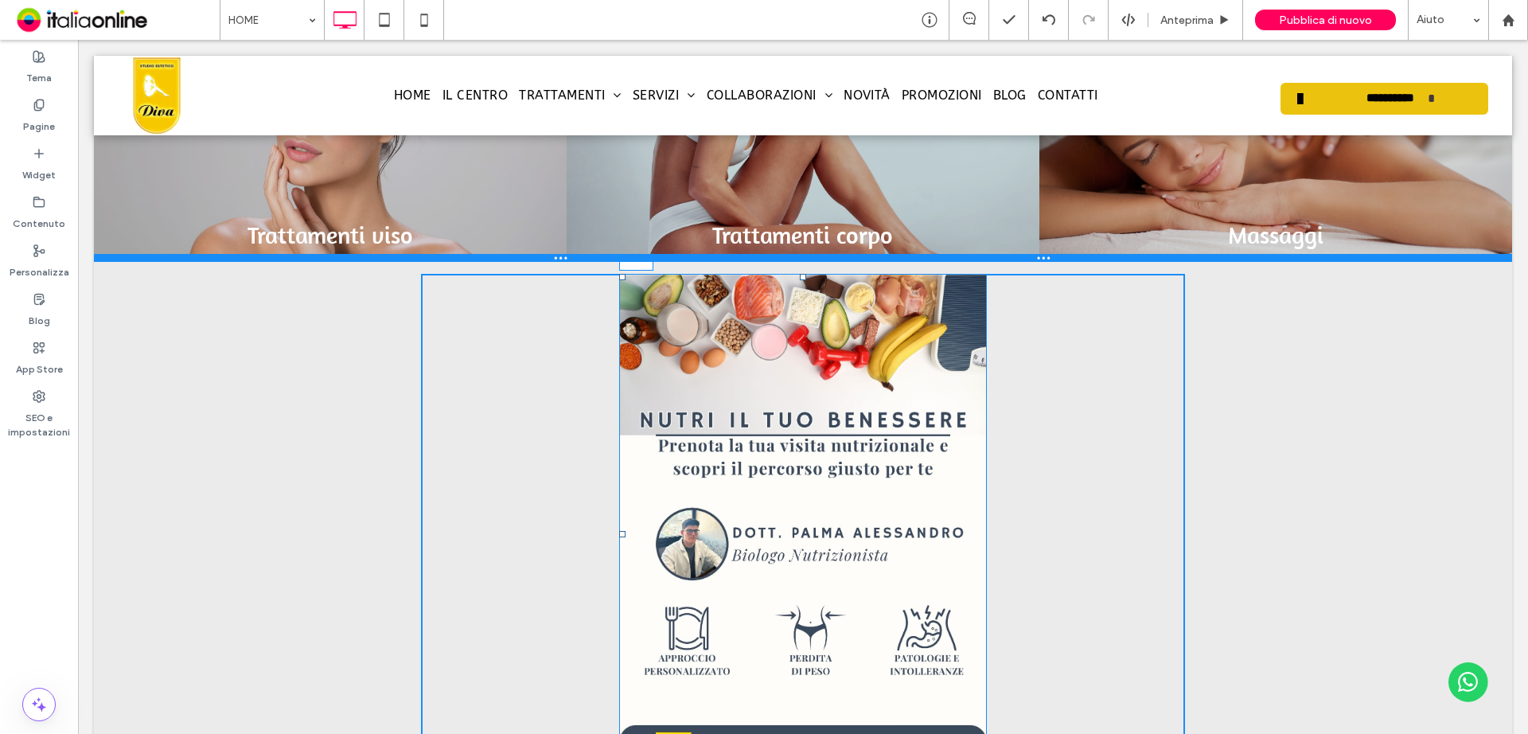
drag, startPoint x: 793, startPoint y: 271, endPoint x: 791, endPoint y: 261, distance: 10.5
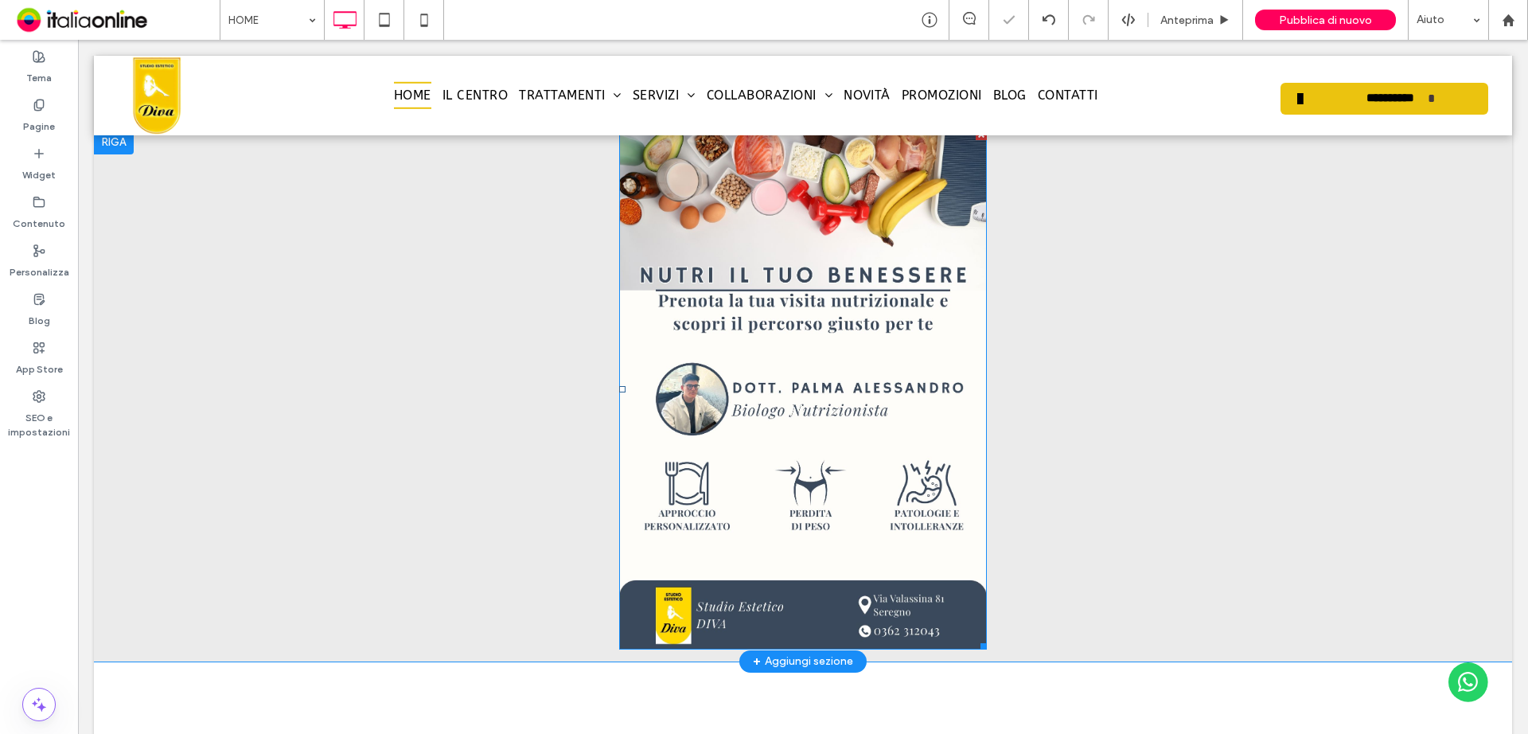
scroll to position [1194, 0]
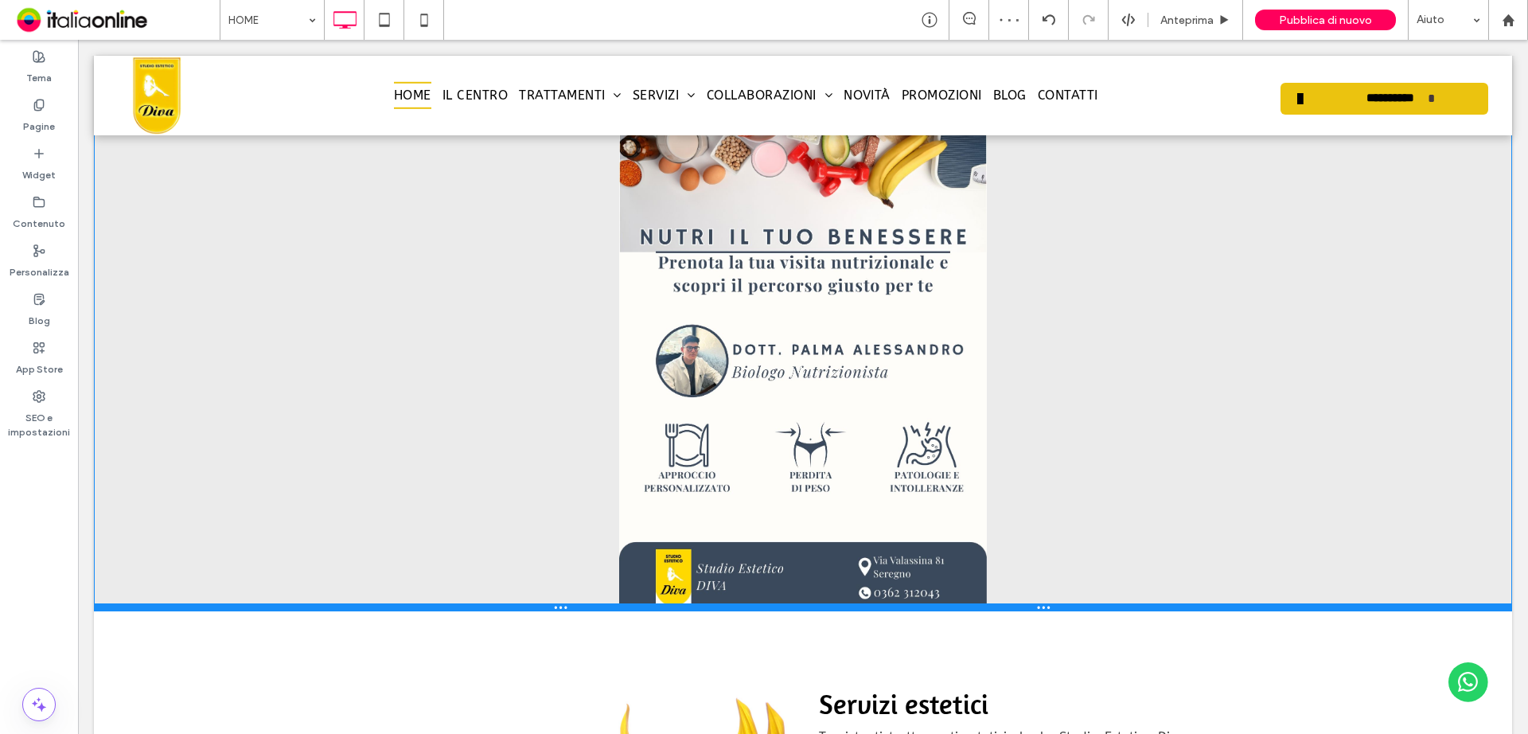
drag, startPoint x: 1101, startPoint y: 631, endPoint x: 1103, endPoint y: 602, distance: 29.5
click at [1103, 602] on div "Click To Paste Click To Paste Riga + Aggiungi sezione" at bounding box center [803, 357] width 1418 height 508
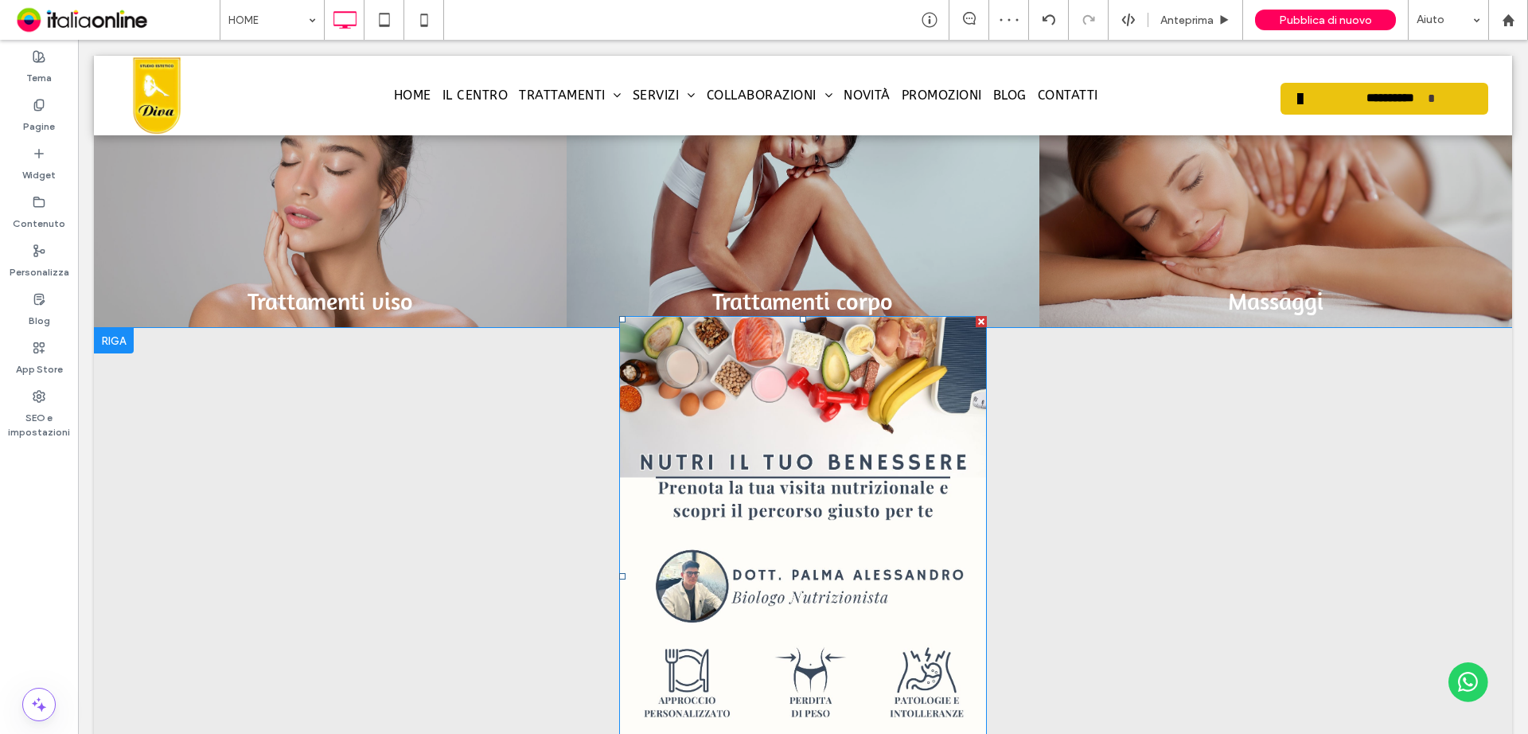
scroll to position [955, 0]
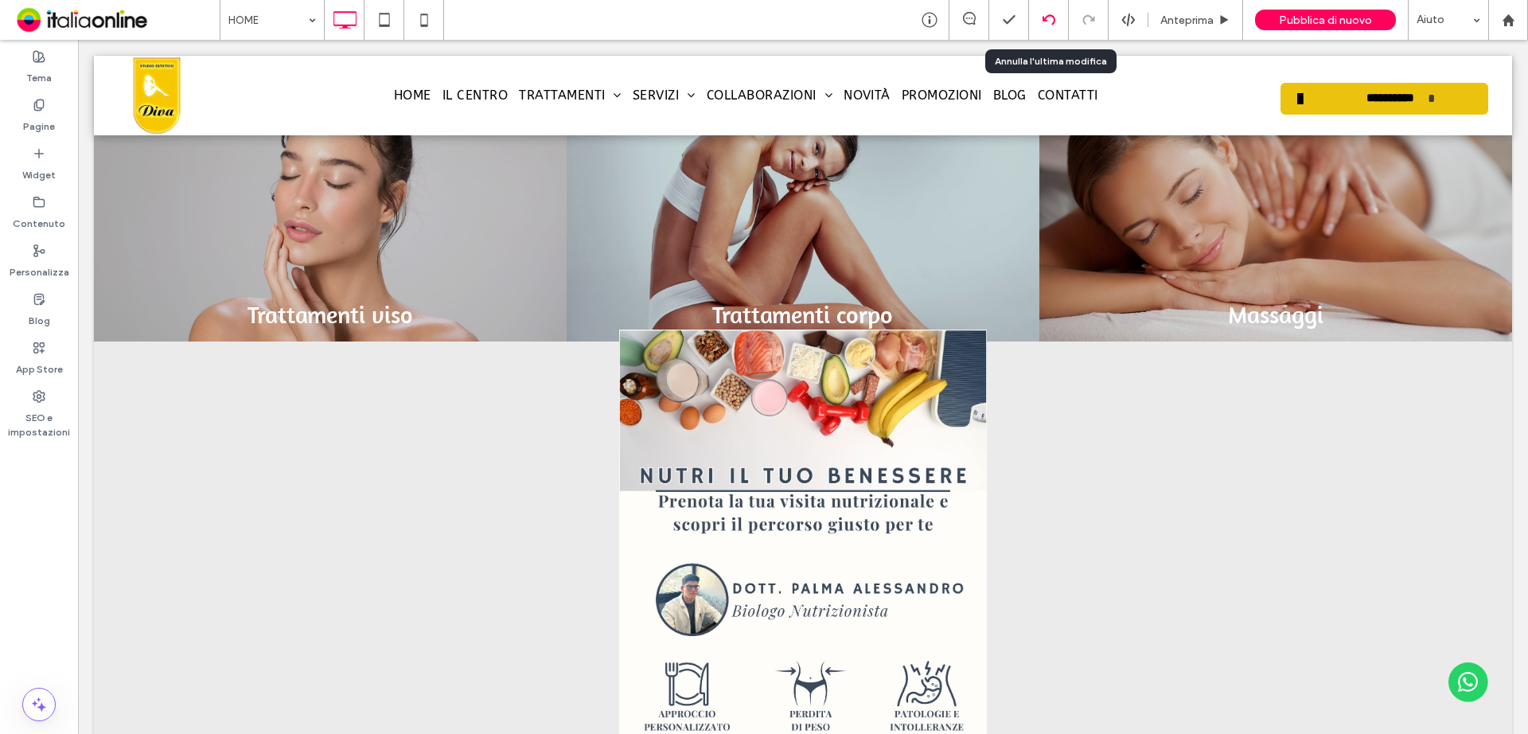
click at [1049, 19] on icon at bounding box center [1048, 20] width 13 height 13
click at [1051, 14] on icon at bounding box center [1048, 20] width 13 height 13
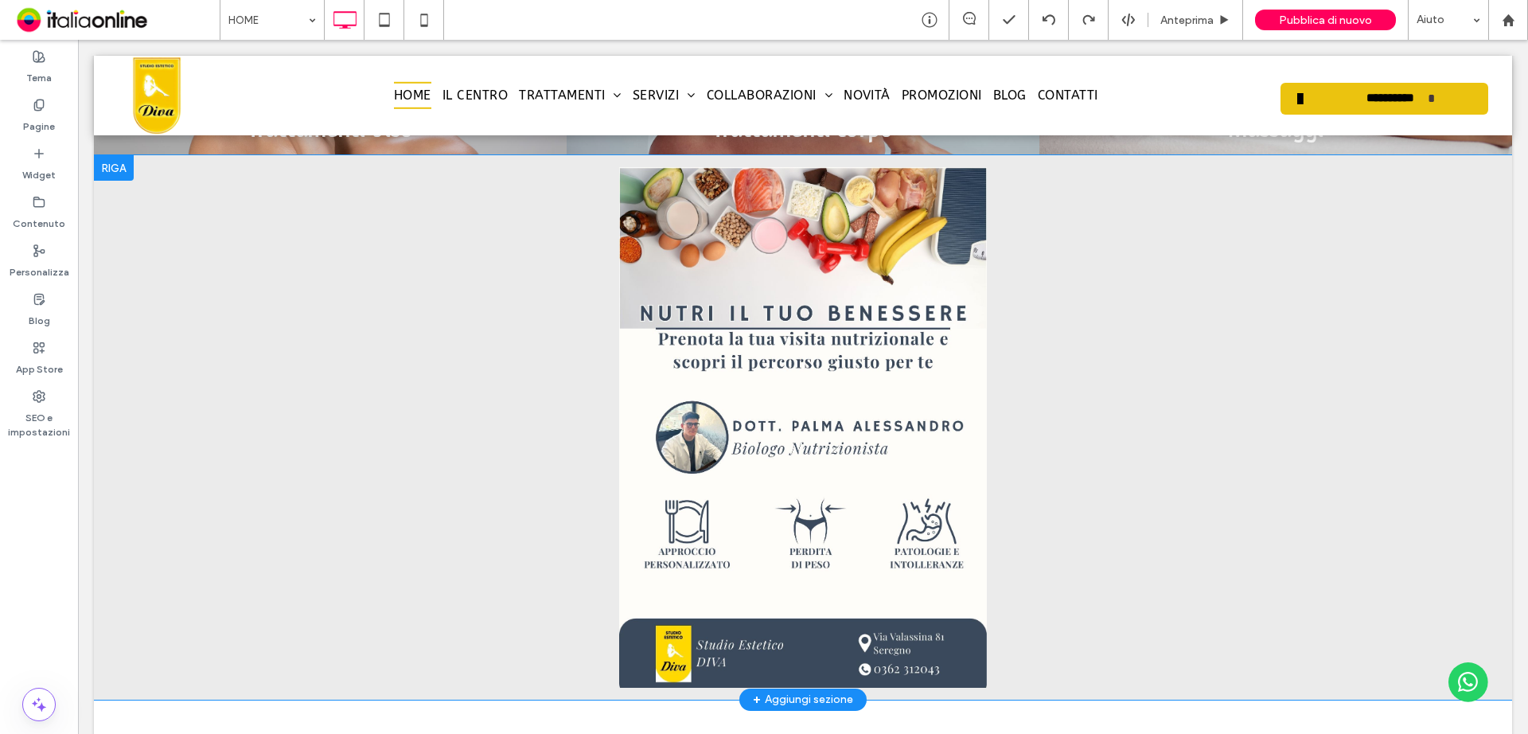
scroll to position [1114, 0]
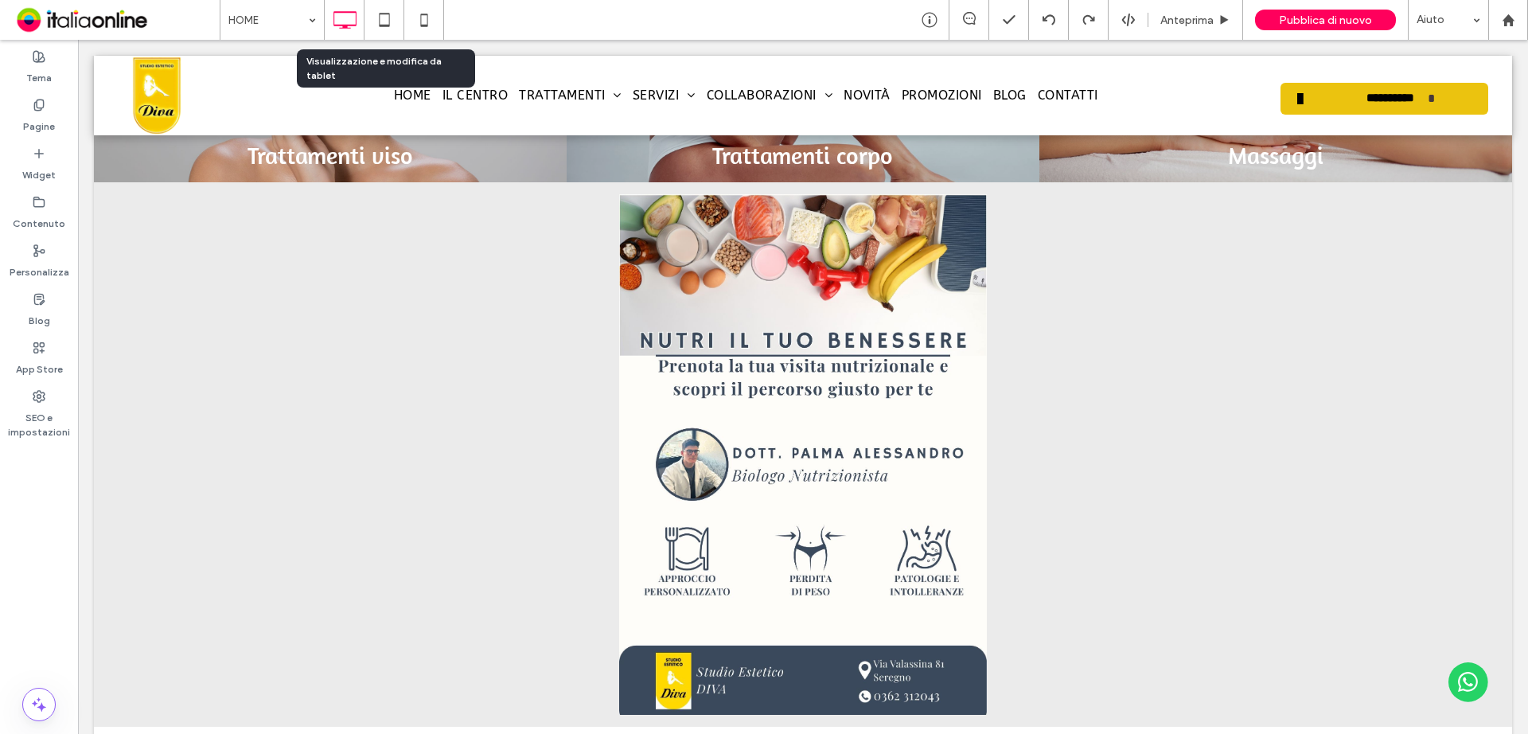
drag, startPoint x: 385, startPoint y: 18, endPoint x: 376, endPoint y: 58, distance: 41.5
click at [385, 18] on icon at bounding box center [384, 20] width 32 height 32
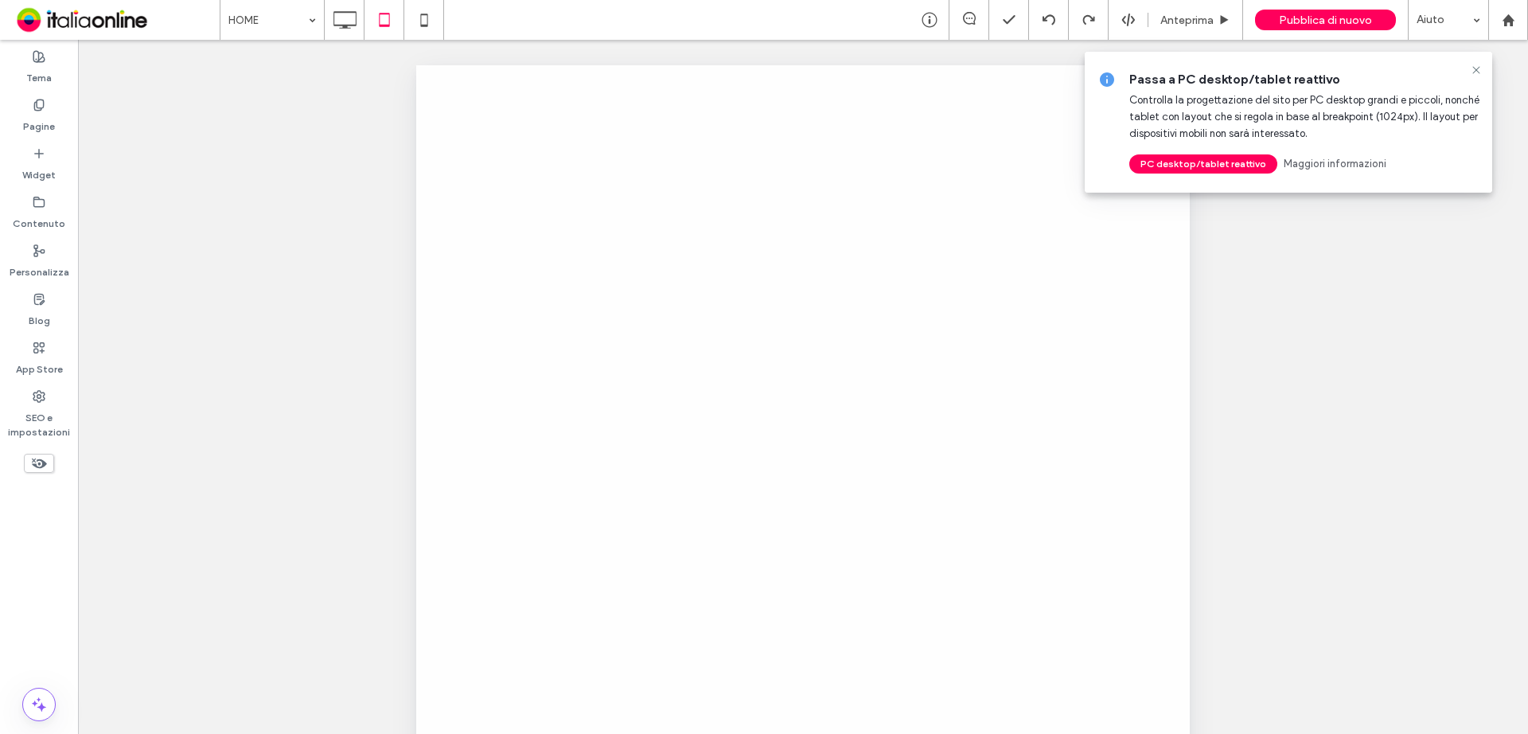
scroll to position [0, 0]
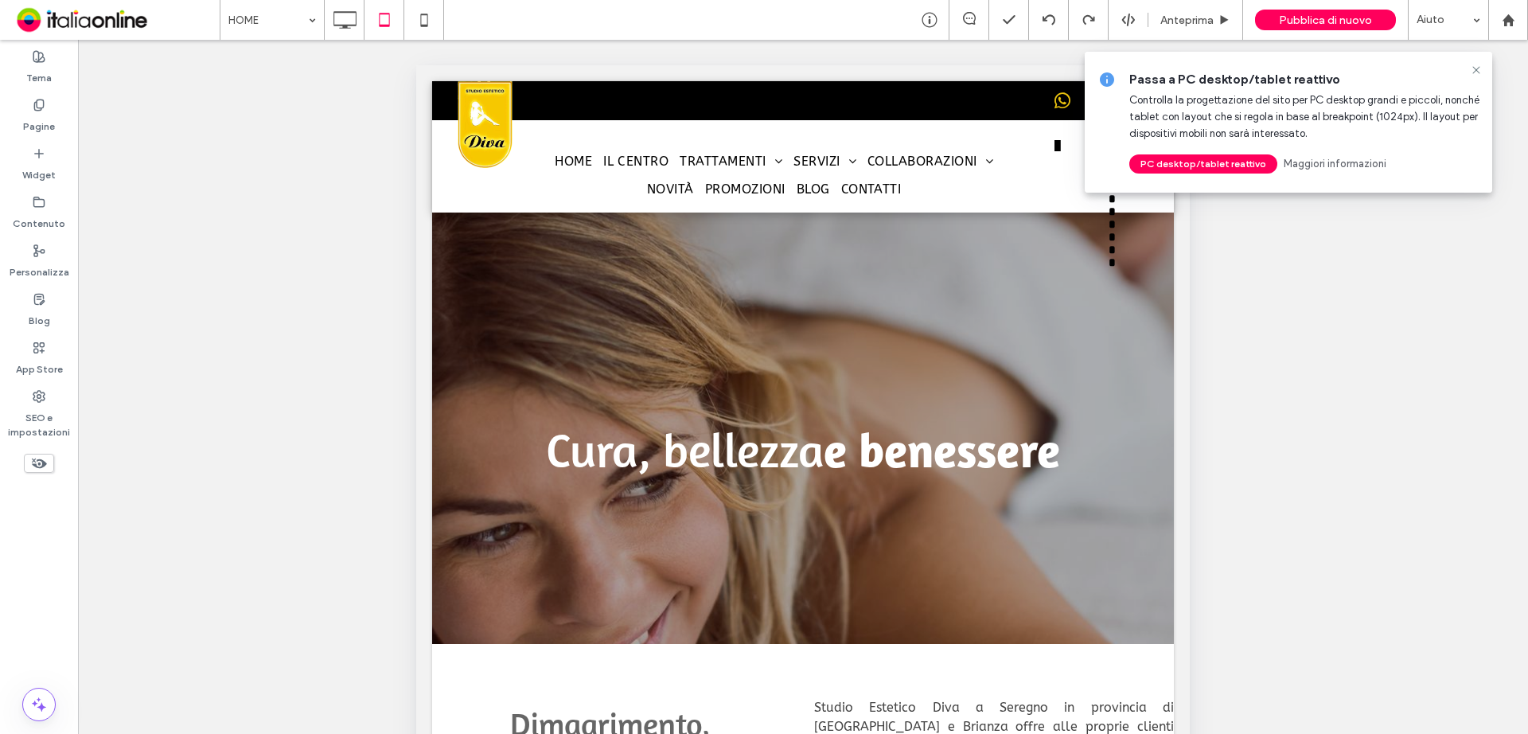
click at [1471, 71] on icon at bounding box center [1476, 70] width 13 height 13
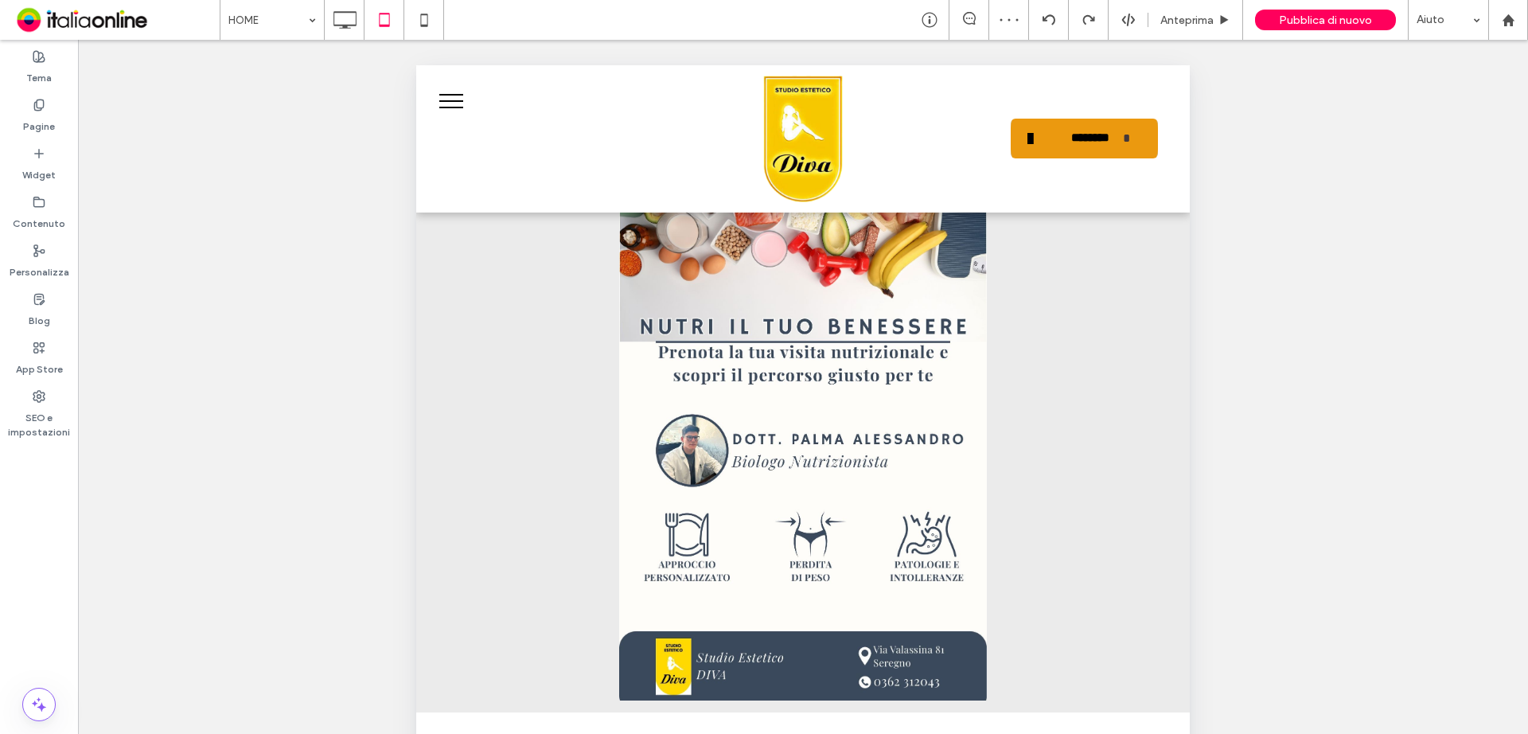
scroll to position [1114, 0]
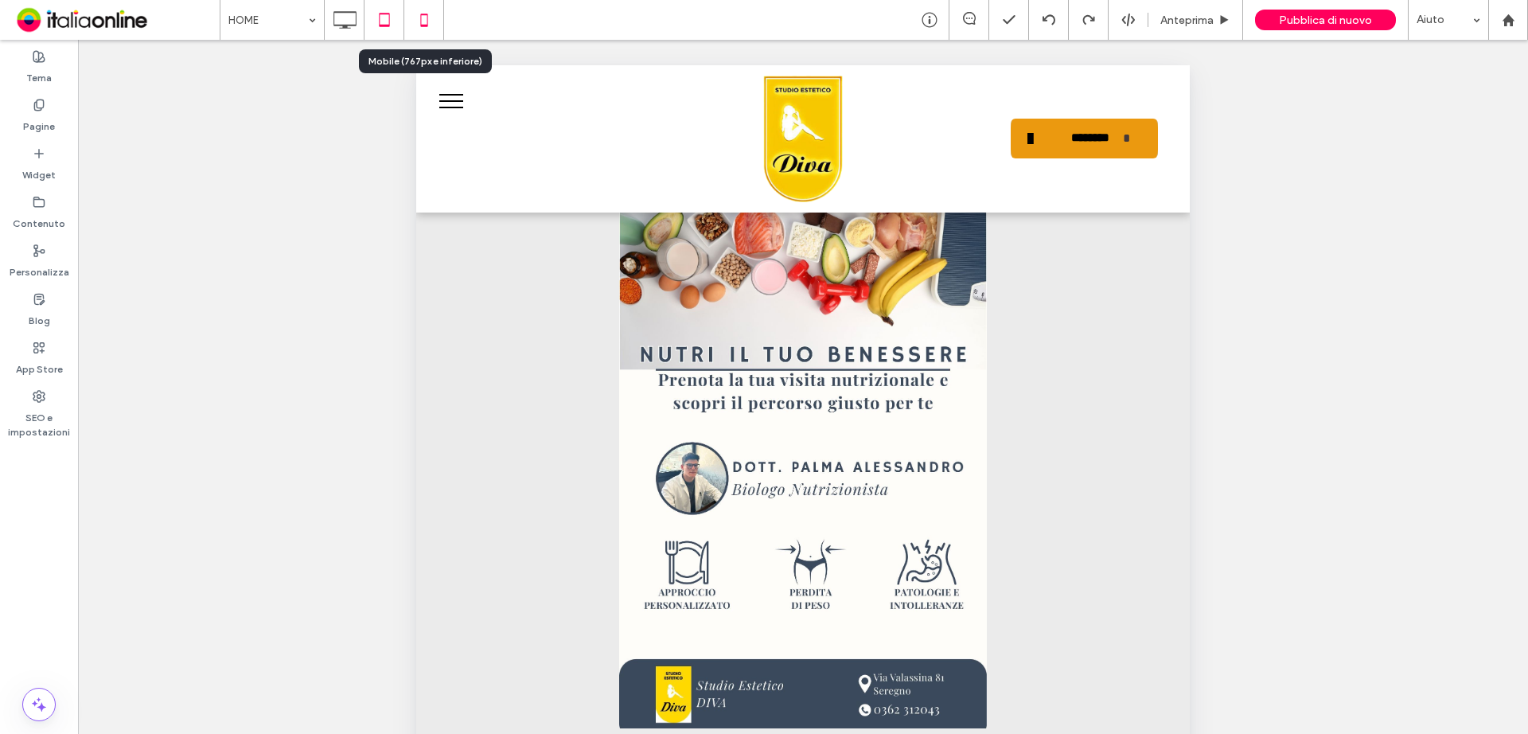
click at [426, 18] on icon at bounding box center [424, 20] width 32 height 32
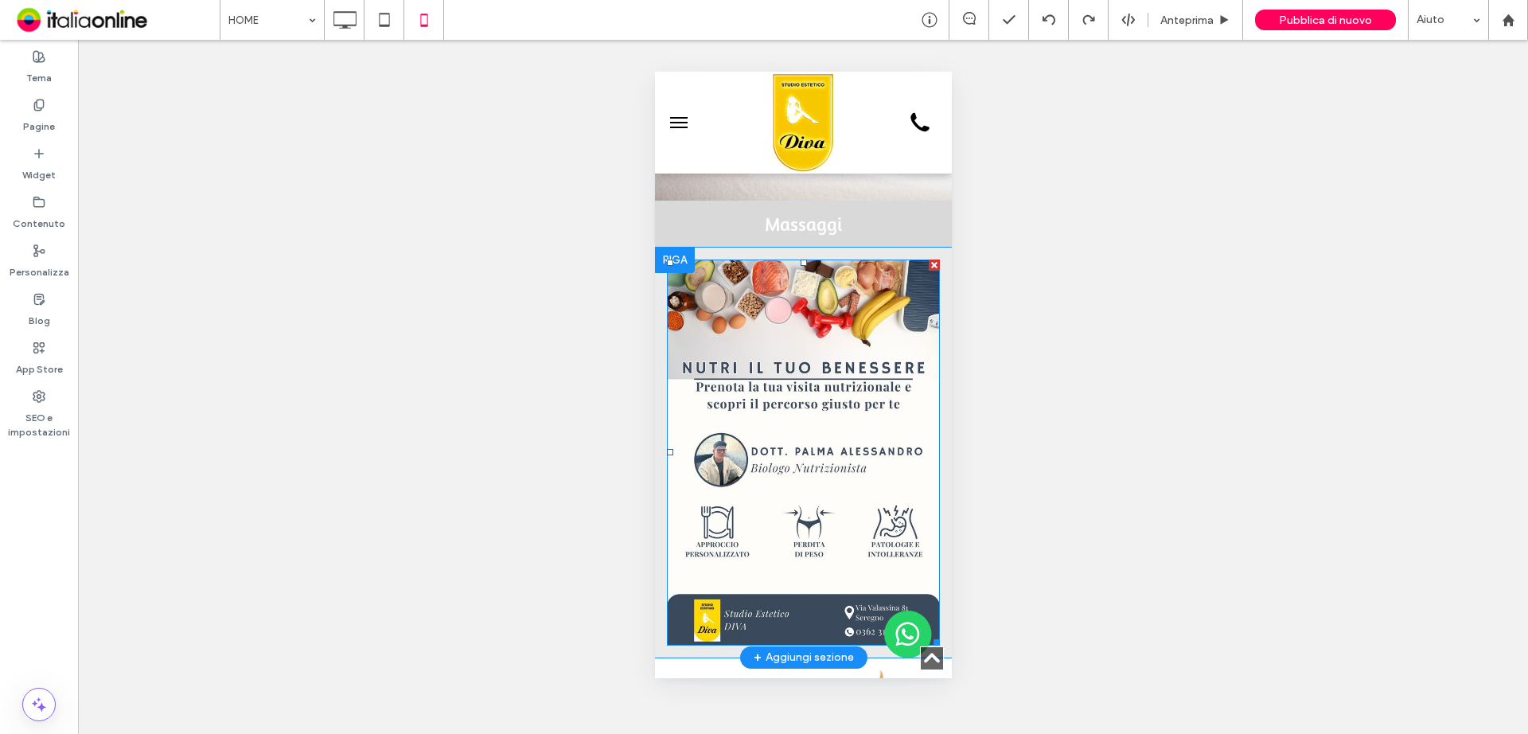
scroll to position [1751, 0]
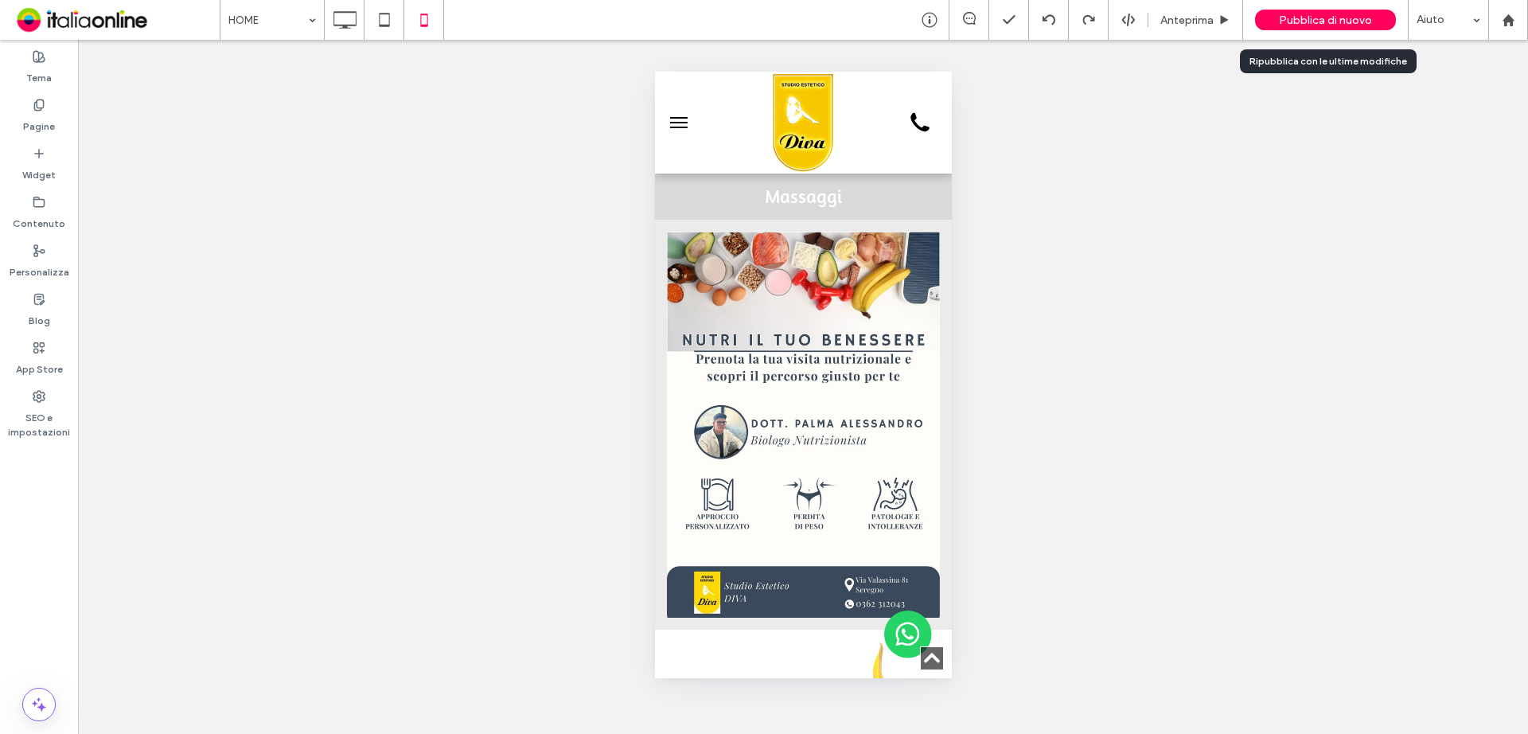
click at [1315, 15] on span "Pubblica di nuovo" at bounding box center [1325, 21] width 93 height 14
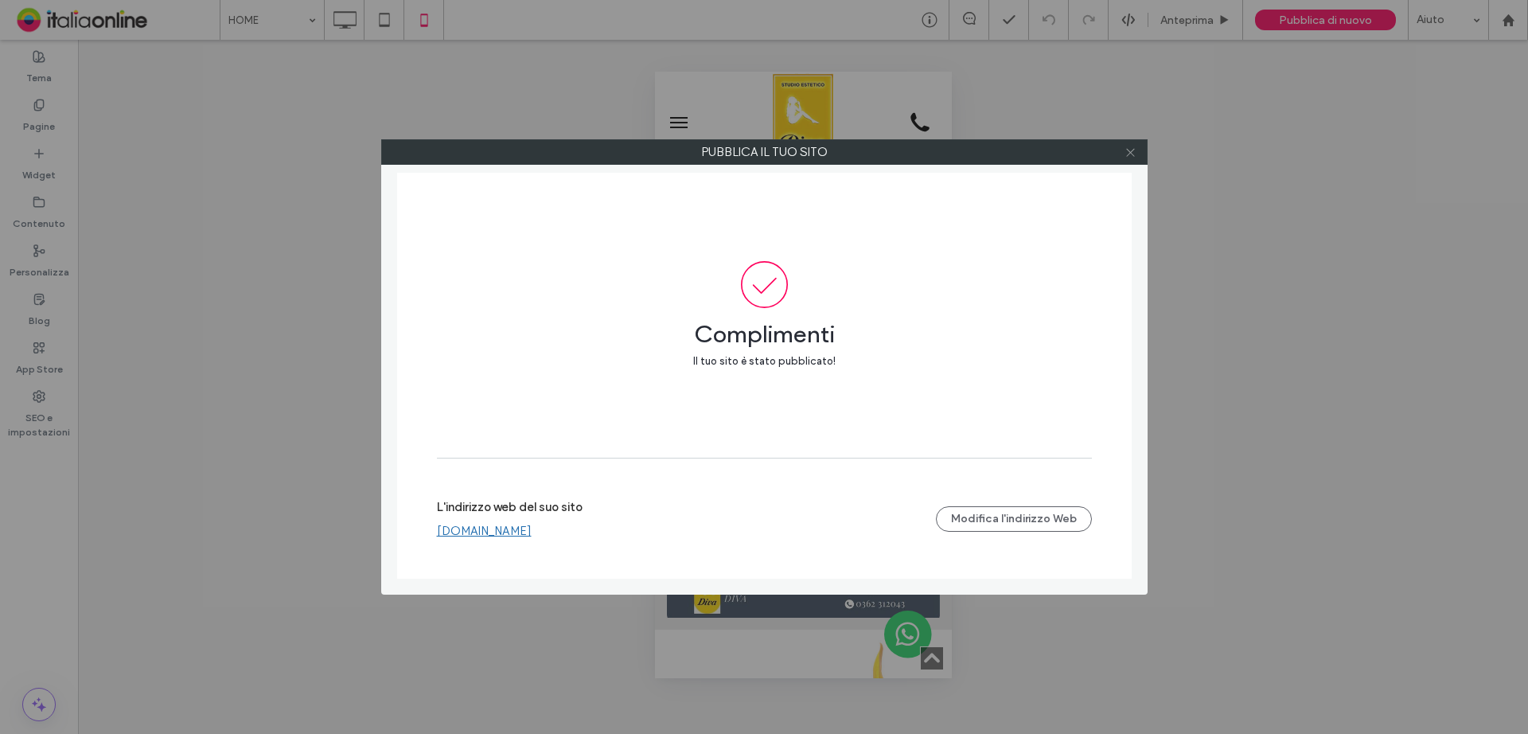
click at [1134, 154] on icon at bounding box center [1130, 152] width 12 height 12
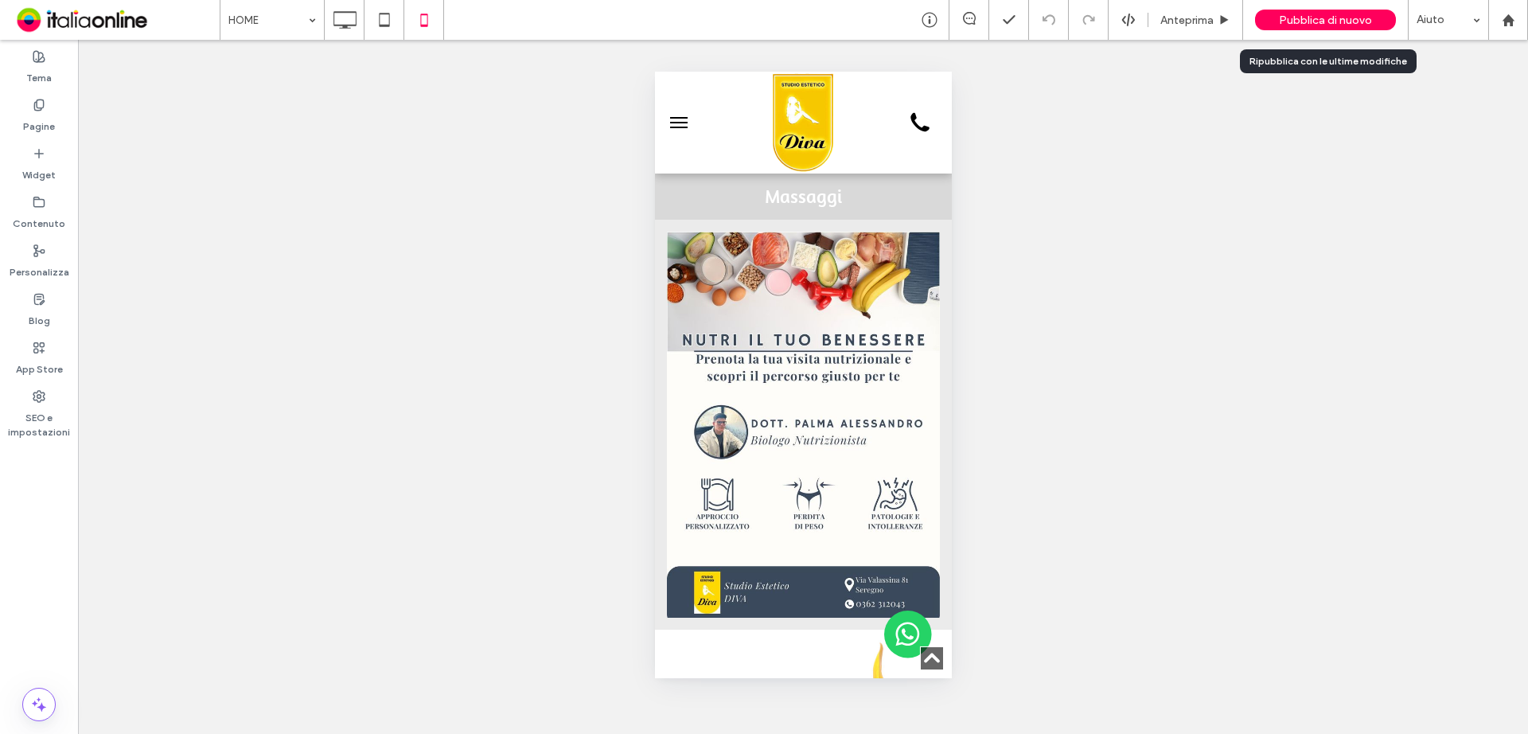
click at [1354, 6] on div "Pubblica di nuovo" at bounding box center [1325, 20] width 141 height 40
click at [1379, 17] on div "Pubblica di nuovo" at bounding box center [1325, 20] width 141 height 21
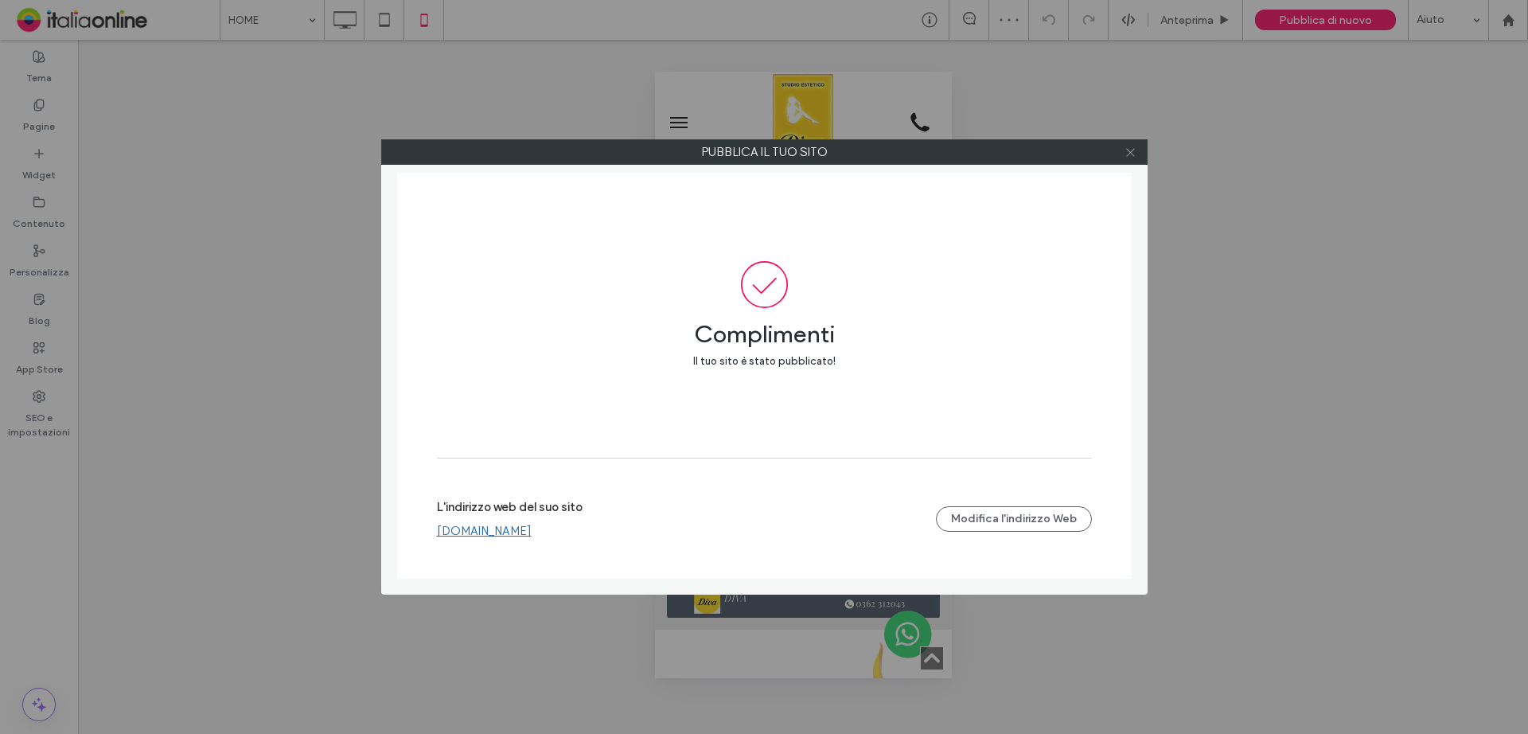
click at [1124, 154] on icon at bounding box center [1130, 152] width 12 height 12
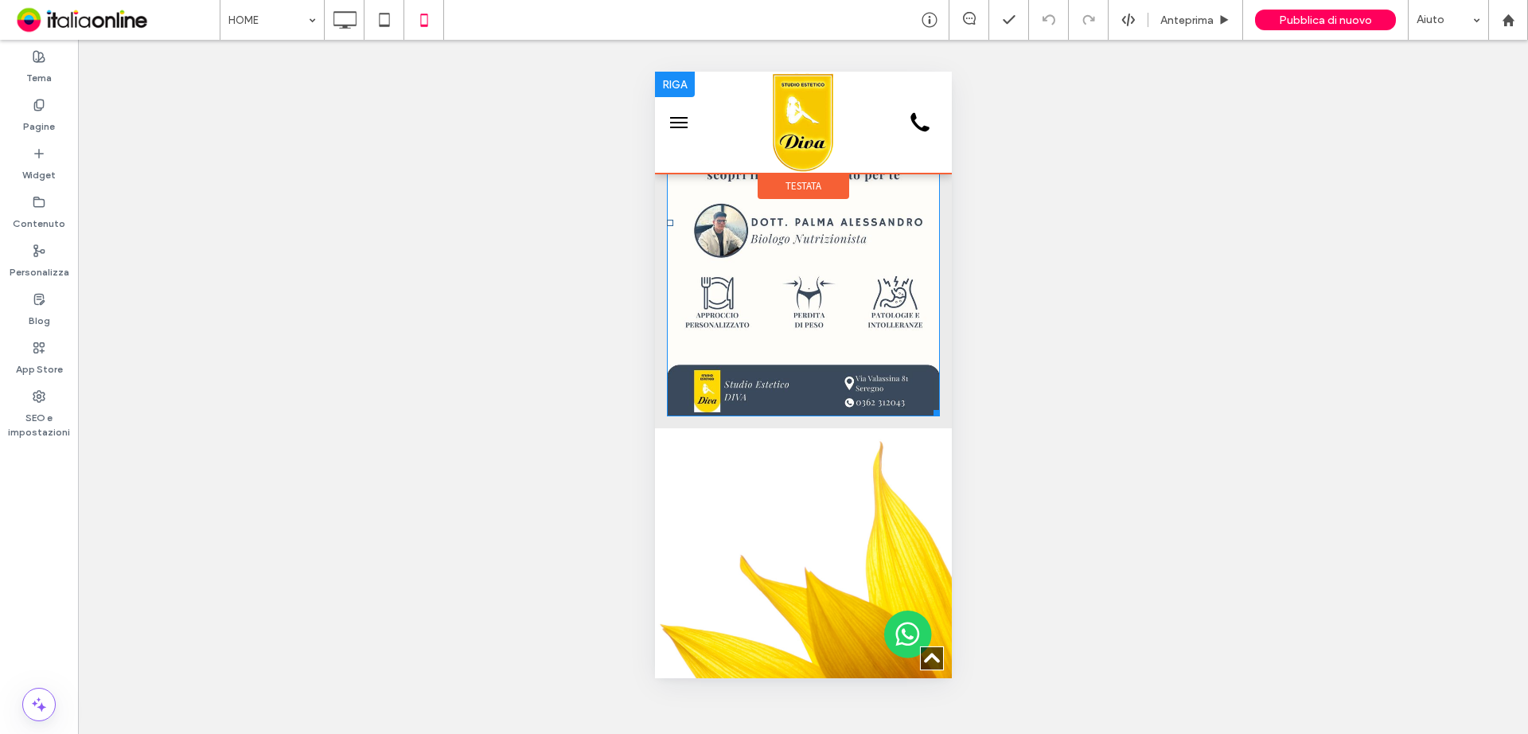
scroll to position [2069, 0]
